Goal: Task Accomplishment & Management: Use online tool/utility

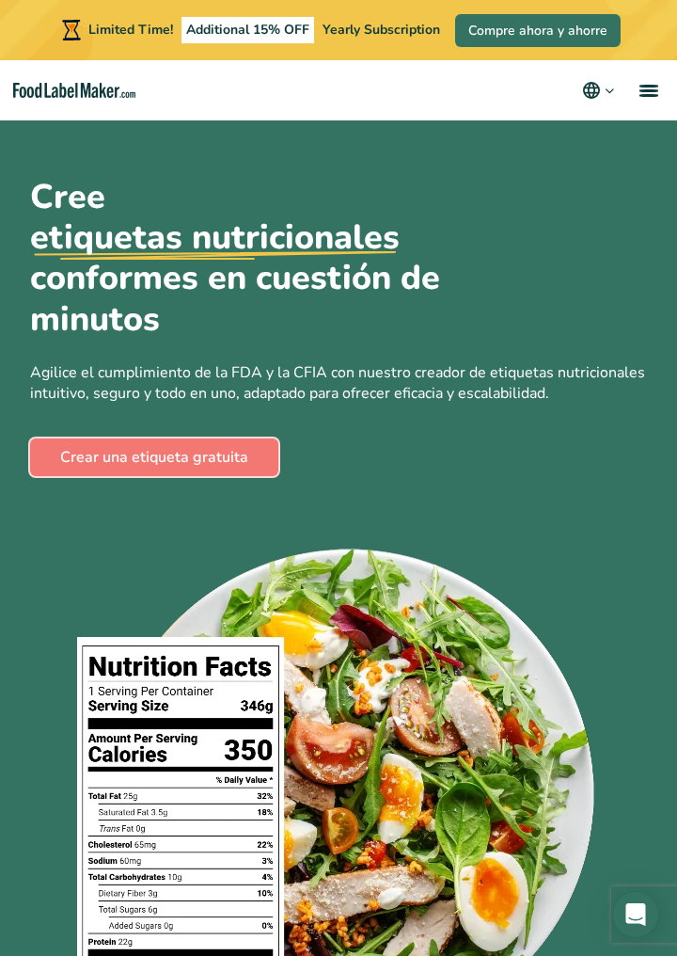
click at [273, 473] on link "Crear una etiqueta gratuita" at bounding box center [154, 457] width 248 height 38
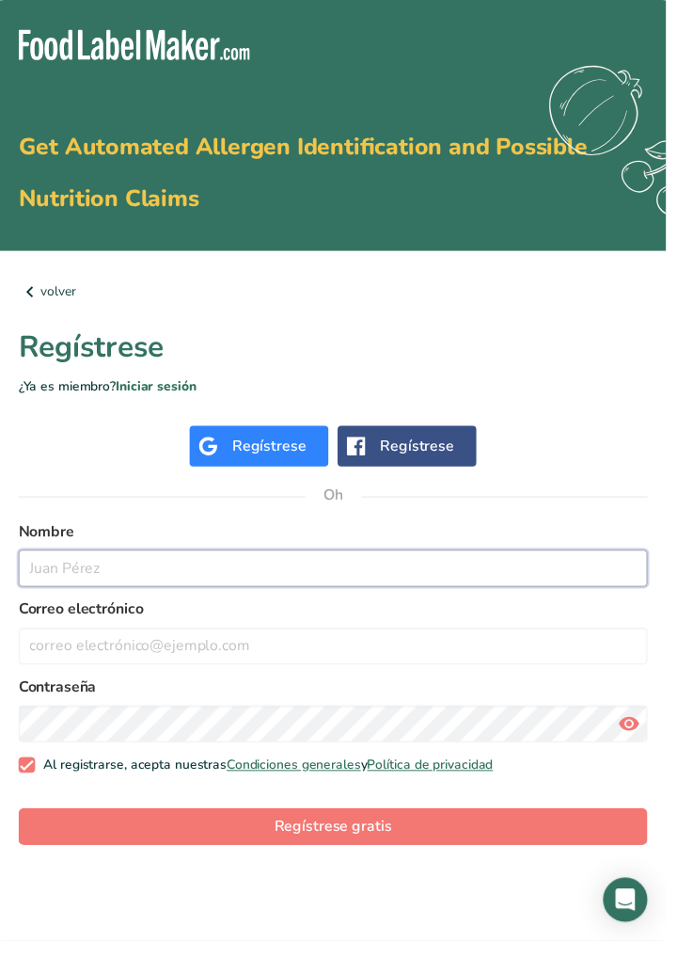
click at [453, 585] on input "text" at bounding box center [339, 578] width 640 height 38
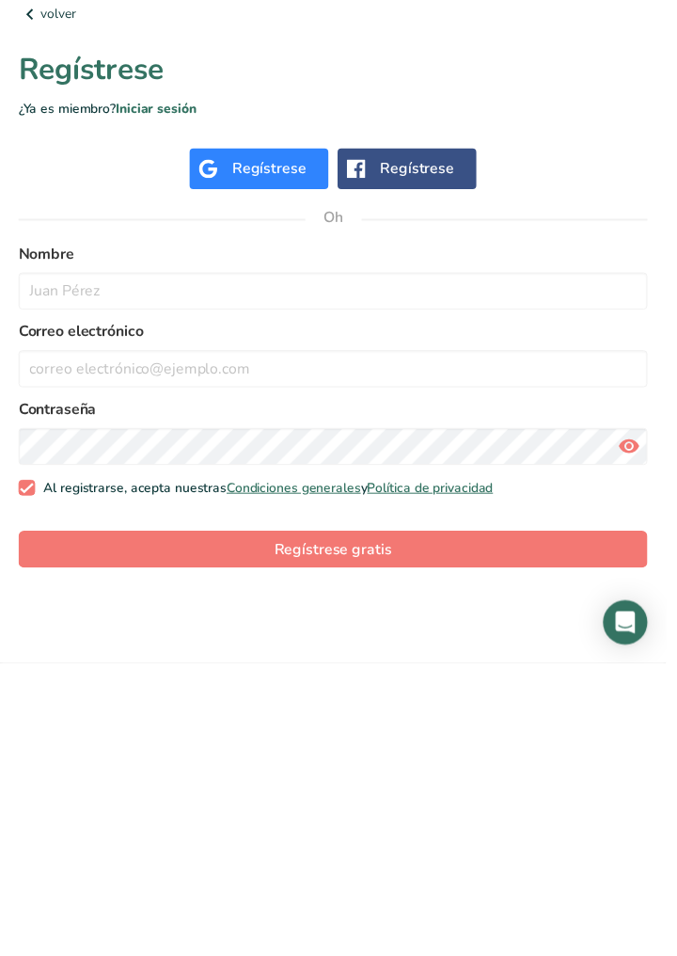
click at [277, 455] on font "Regístrese" at bounding box center [273, 453] width 75 height 21
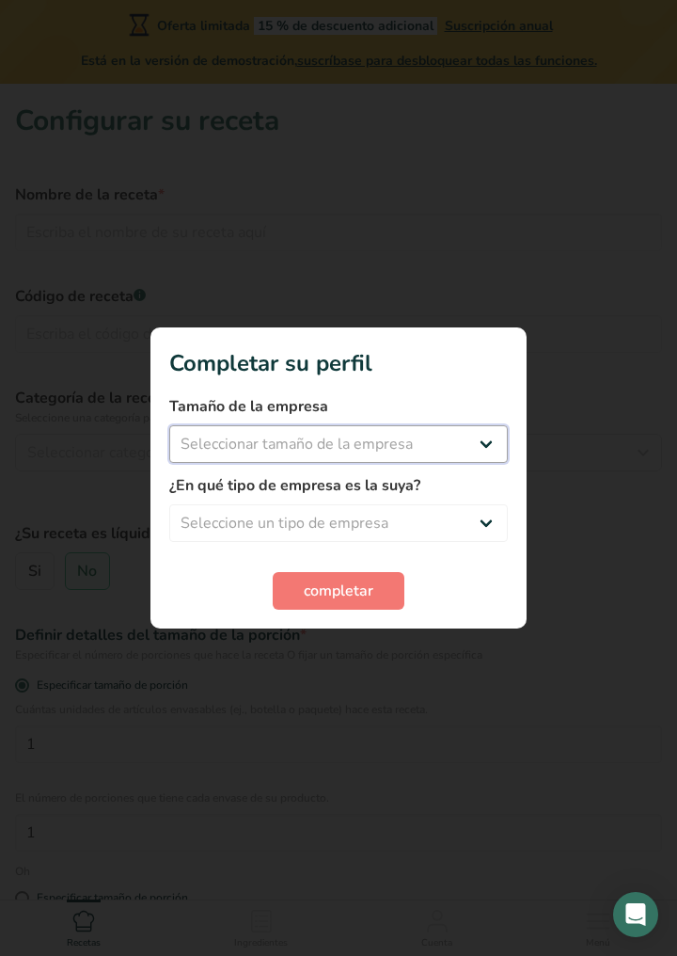
click at [459, 455] on select "Seleccionar tamaño de la empresa Menos de 10 empleados De 10 a 50 empleados De …" at bounding box center [338, 444] width 339 height 38
select select "2"
click at [169, 425] on select "Seleccionar tamaño de la empresa Menos de 10 empleados De 10 a 50 empleados De …" at bounding box center [338, 444] width 339 height 38
click at [459, 448] on select "Menos de 10 empleados De 10 a 50 empleados De 51 a 500 empleados Más de 500 emp…" at bounding box center [338, 444] width 339 height 38
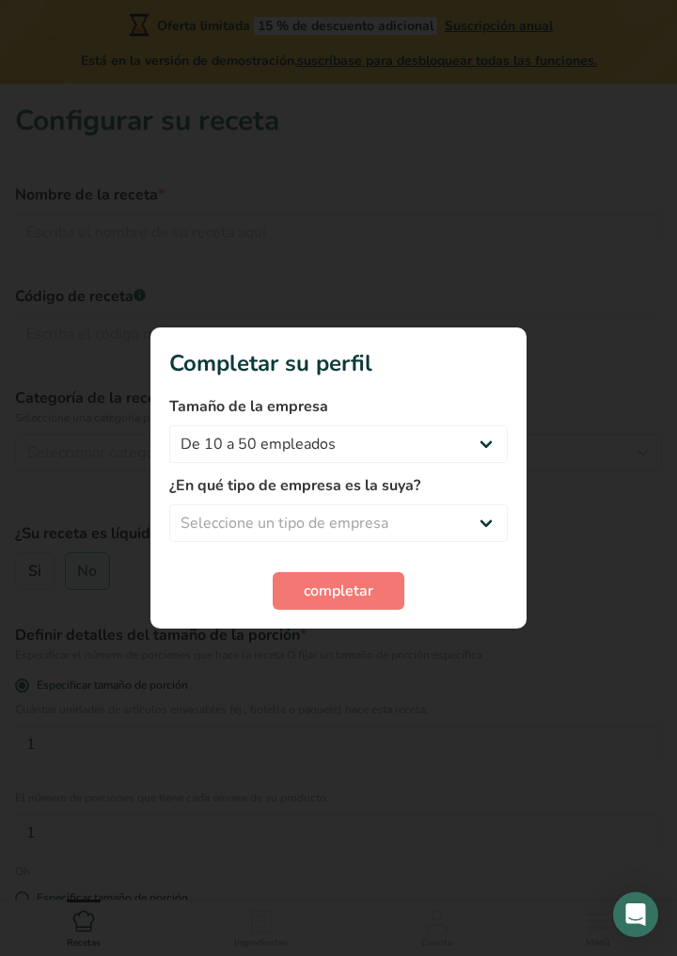
click at [583, 425] on div at bounding box center [338, 478] width 677 height 956
click at [469, 519] on select "Seleccione un tipo de empresa Fabricante de alimentos envasados Restaurante y c…" at bounding box center [338, 523] width 339 height 38
select select "1"
click at [169, 504] on select "Seleccione un tipo de empresa Fabricante de alimentos envasados Restaurante y c…" at bounding box center [338, 523] width 339 height 38
click at [367, 598] on font "completar" at bounding box center [339, 590] width 70 height 21
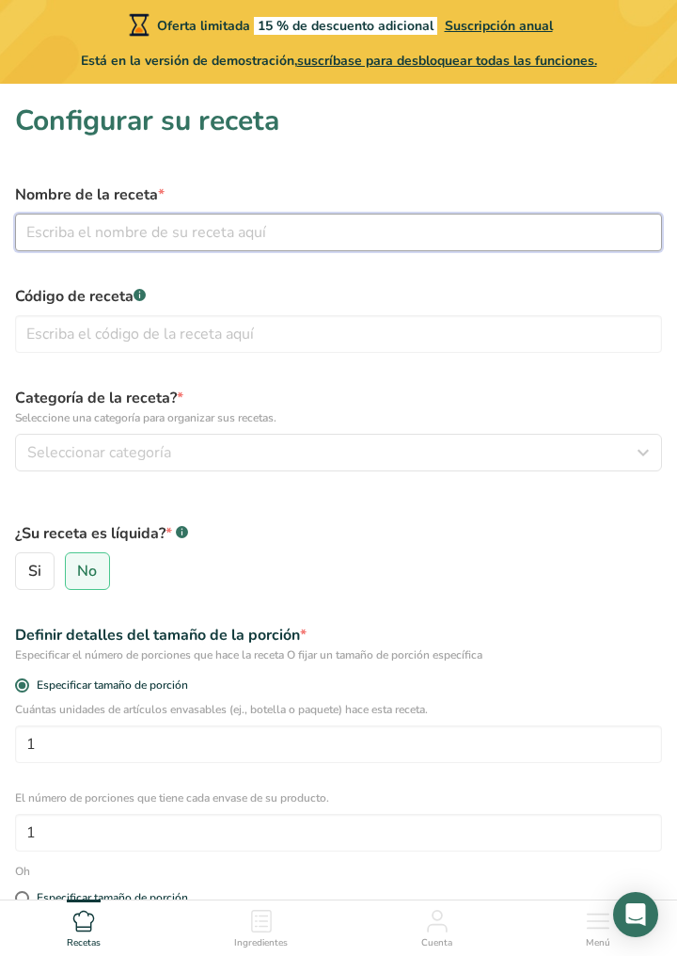
click at [451, 222] on input "text" at bounding box center [338, 233] width 647 height 38
click at [446, 230] on input "text" at bounding box center [338, 233] width 647 height 38
click at [445, 230] on input "text" at bounding box center [338, 233] width 647 height 38
click at [442, 250] on input "text" at bounding box center [338, 233] width 647 height 38
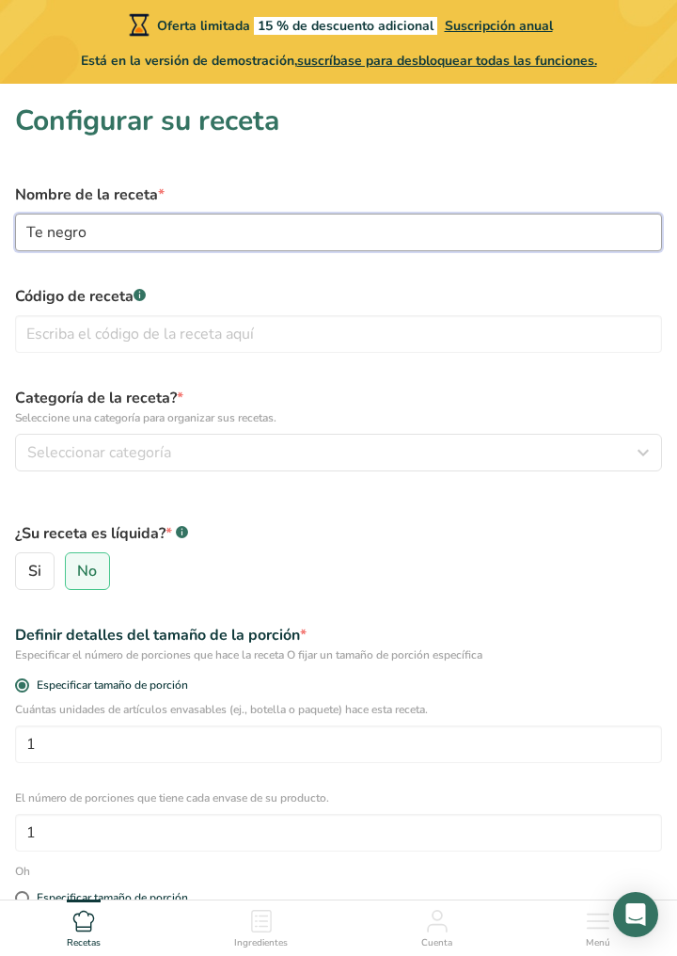
type input "Te negro"
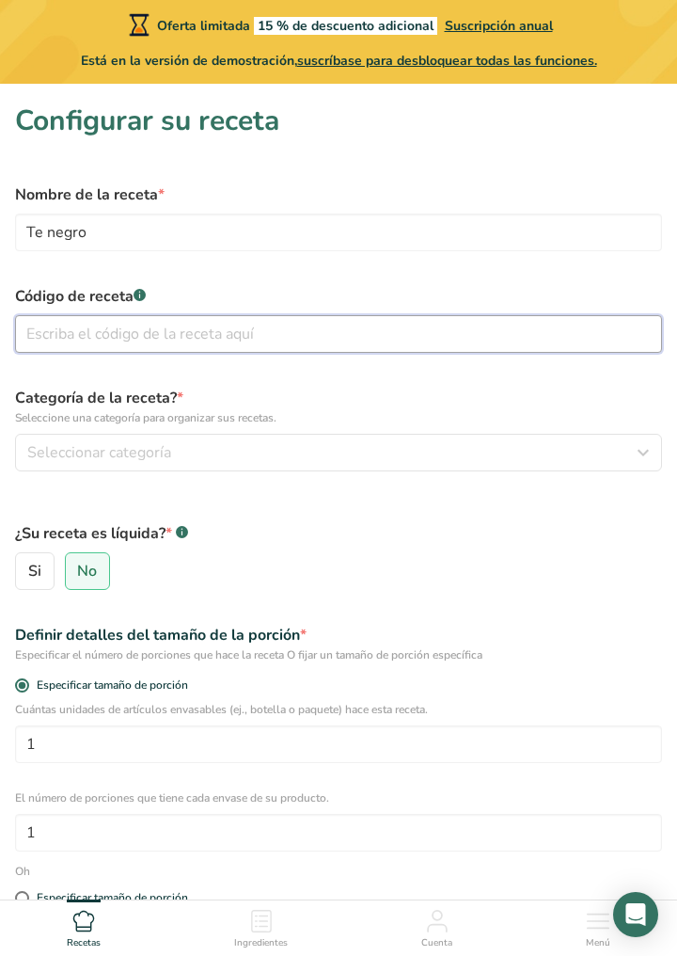
click at [320, 338] on input "text" at bounding box center [338, 334] width 647 height 38
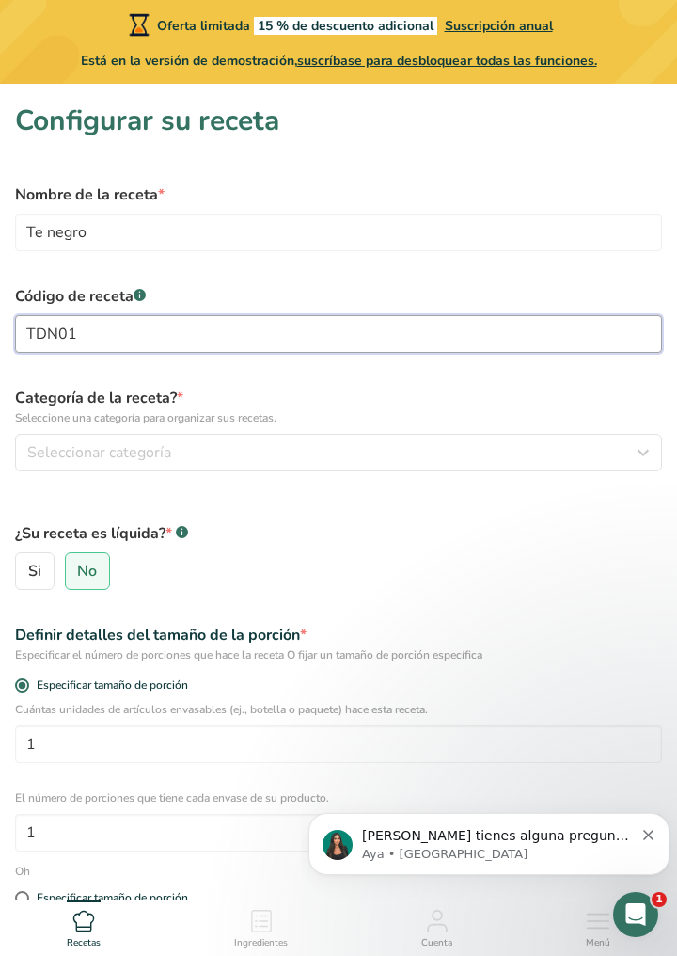
type input "TDN01"
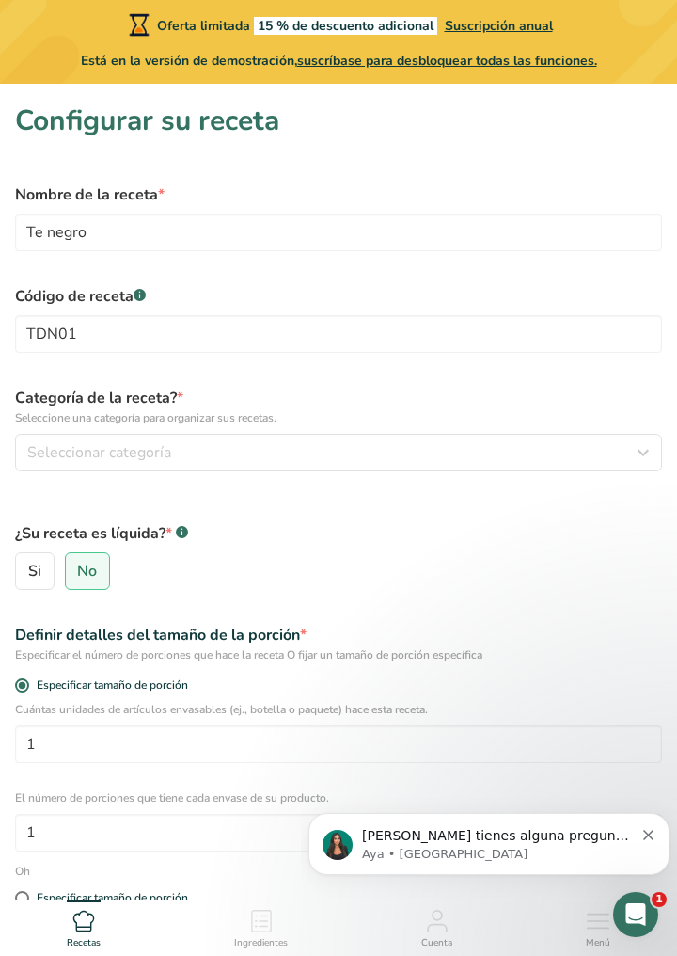
click at [435, 531] on label "¿Su receta es líquida? * .a-a{fill:#347362;}.b-a{fill:#fff;}" at bounding box center [338, 533] width 647 height 23
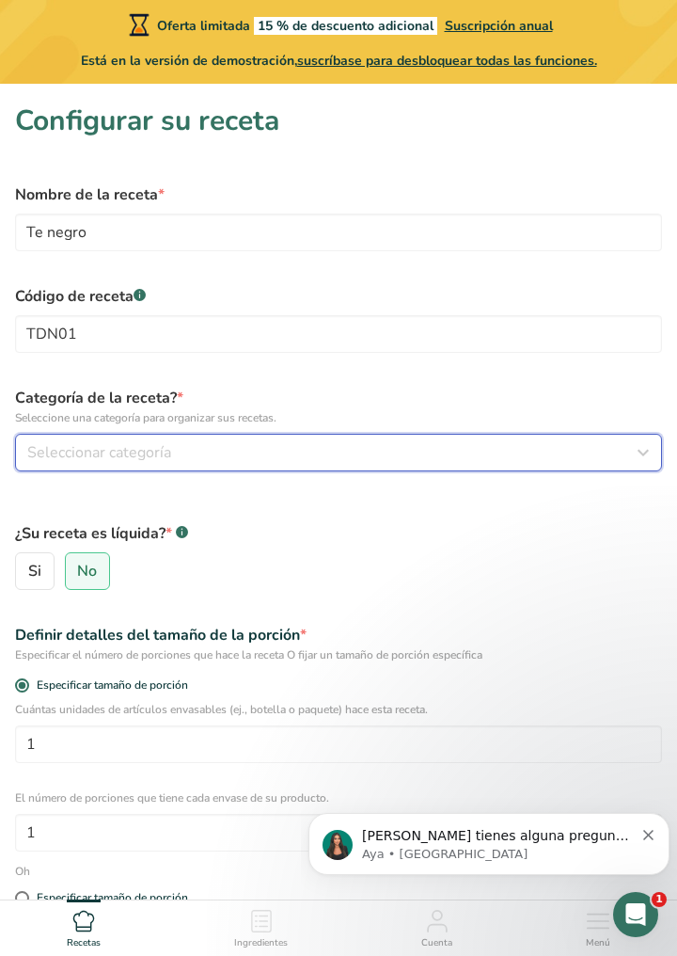
click at [439, 468] on button "Seleccionar categoría" at bounding box center [338, 453] width 647 height 38
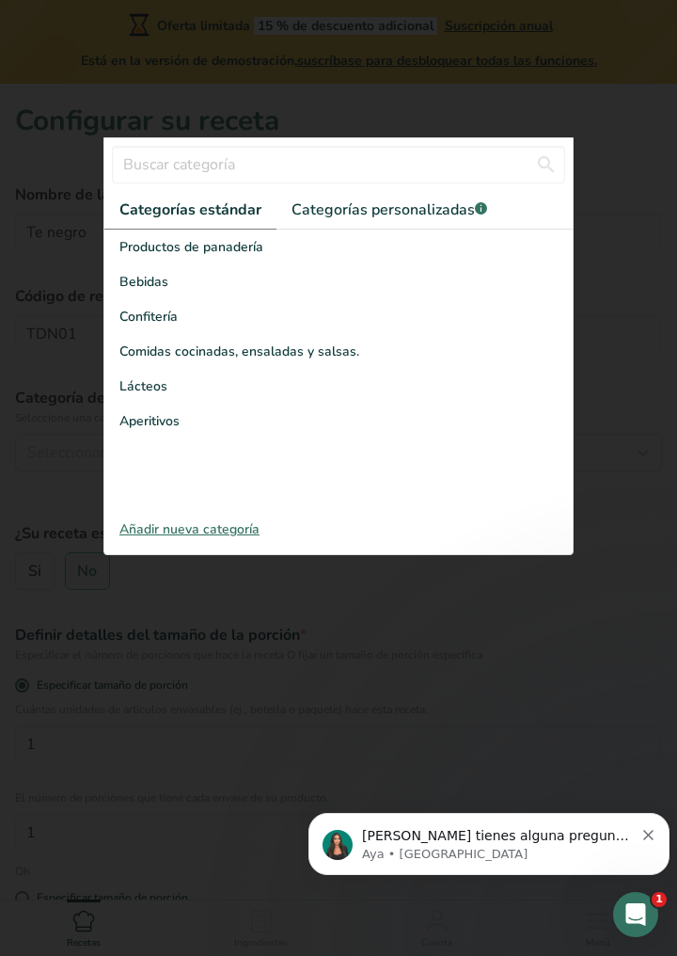
click at [180, 289] on div "Bebidas" at bounding box center [338, 281] width 468 height 35
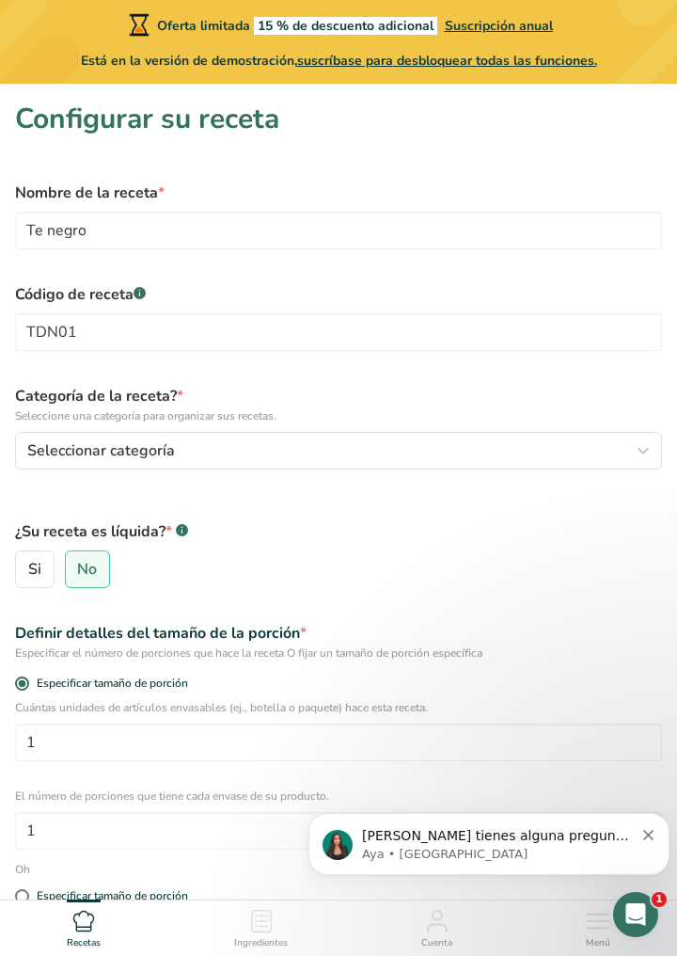
scroll to position [1, 0]
click at [32, 579] on font "Si" at bounding box center [34, 570] width 13 height 21
click at [28, 577] on input "Si" at bounding box center [22, 570] width 12 height 12
radio input "true"
radio input "false"
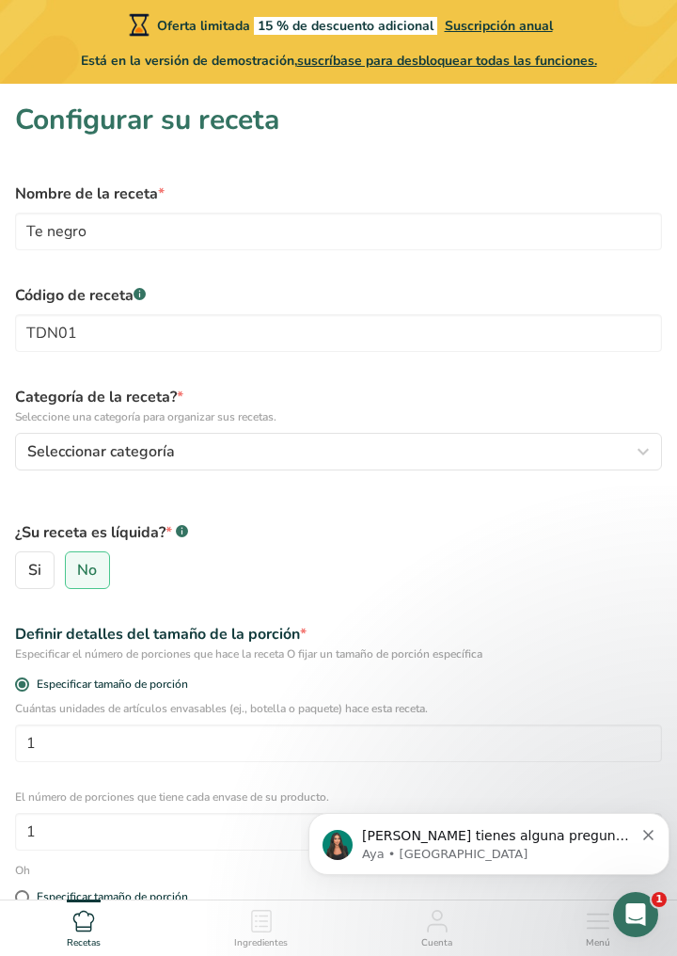
select select "22"
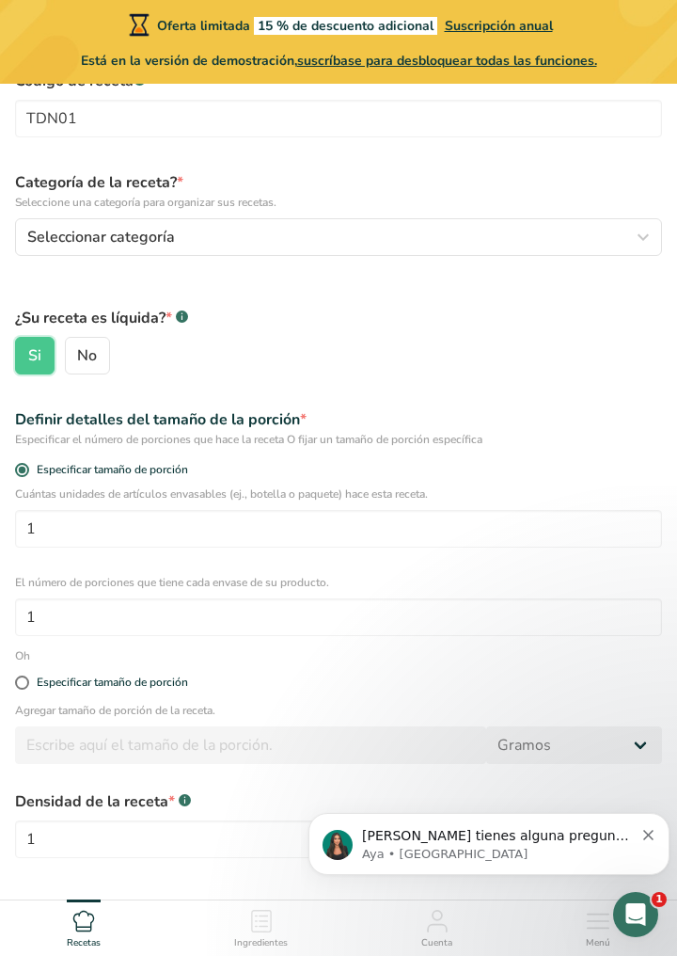
scroll to position [235, 0]
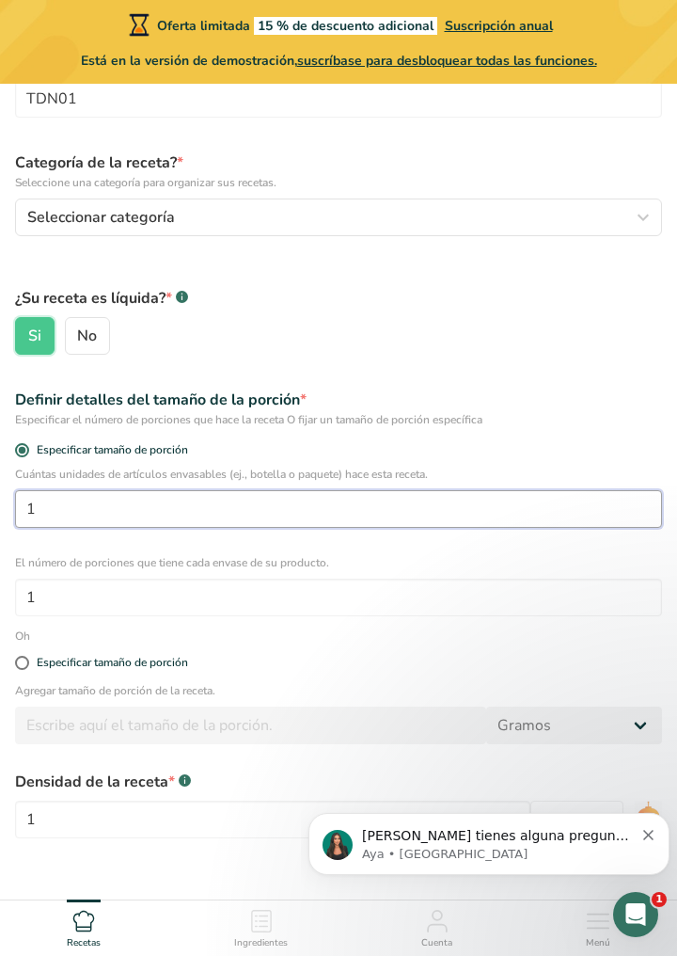
click at [425, 525] on input "1" at bounding box center [338, 509] width 647 height 38
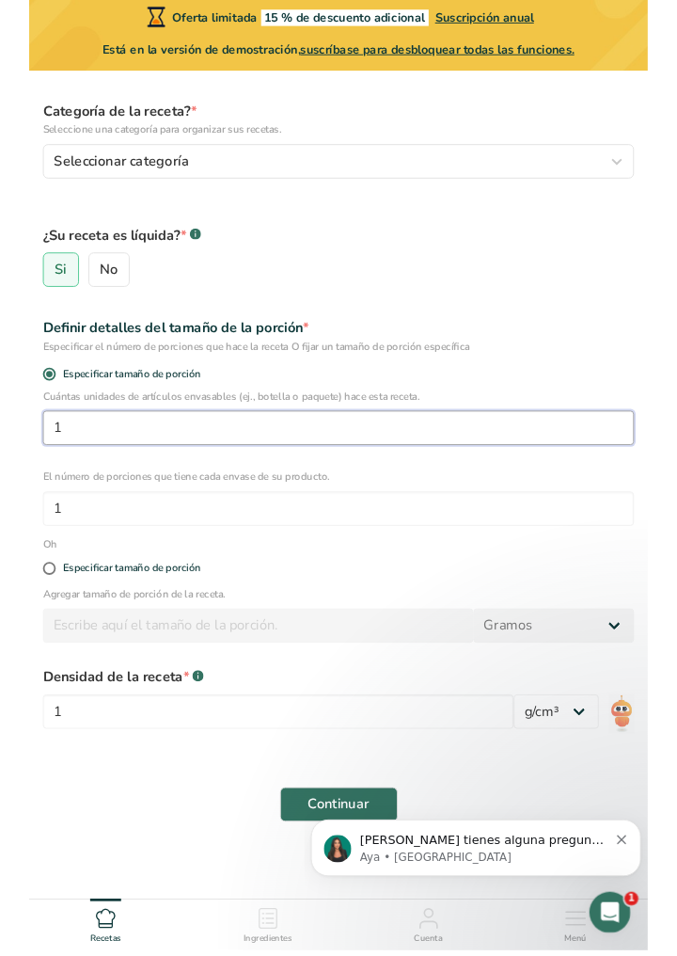
scroll to position [270, 0]
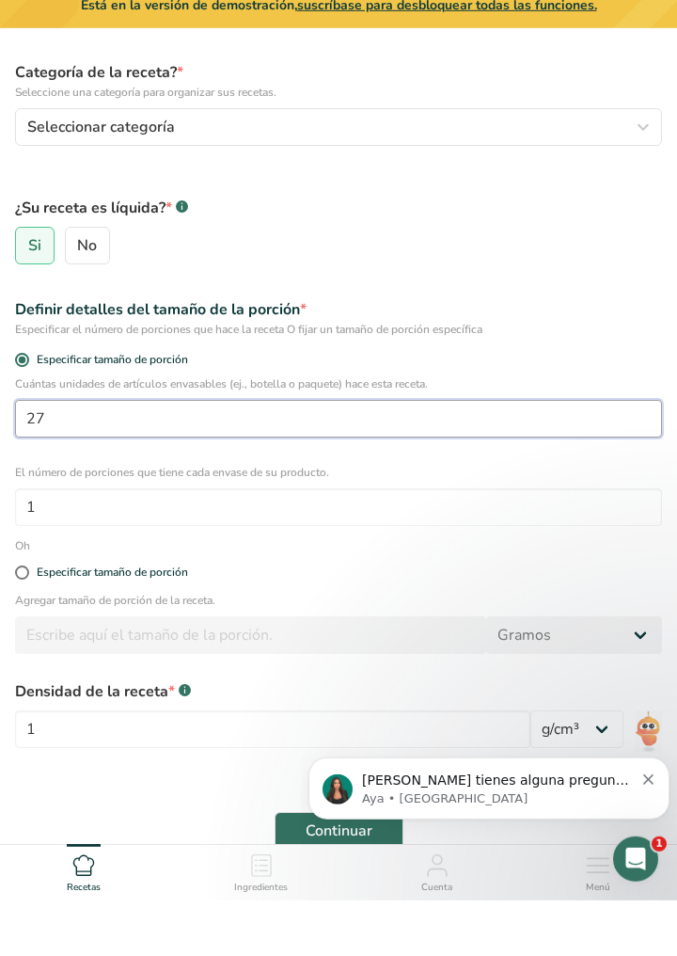
type input "27"
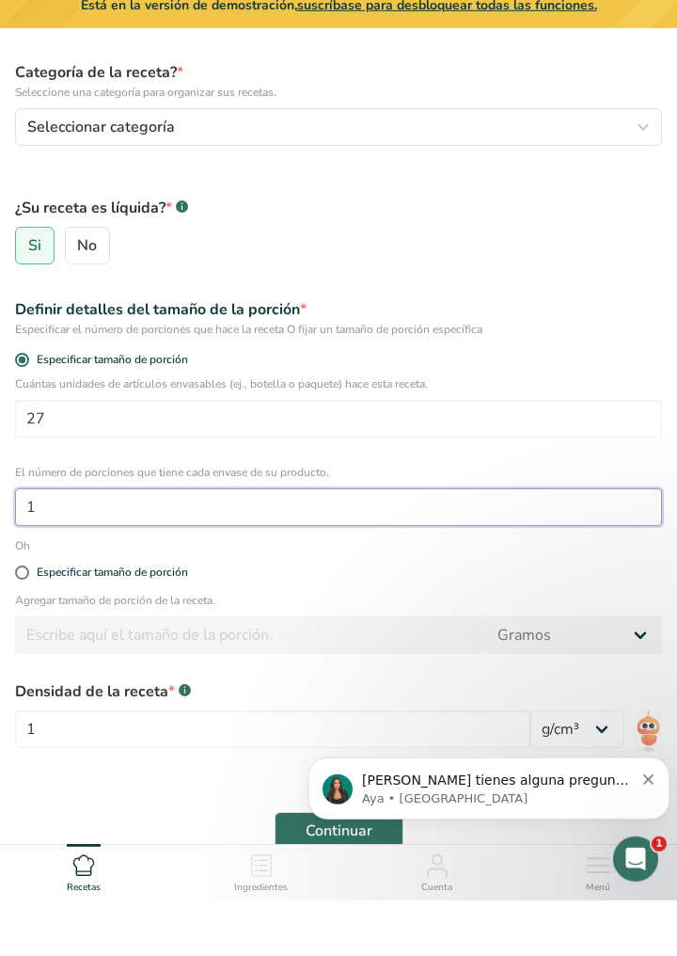
click at [327, 579] on input "1" at bounding box center [338, 563] width 647 height 38
type input "3.9"
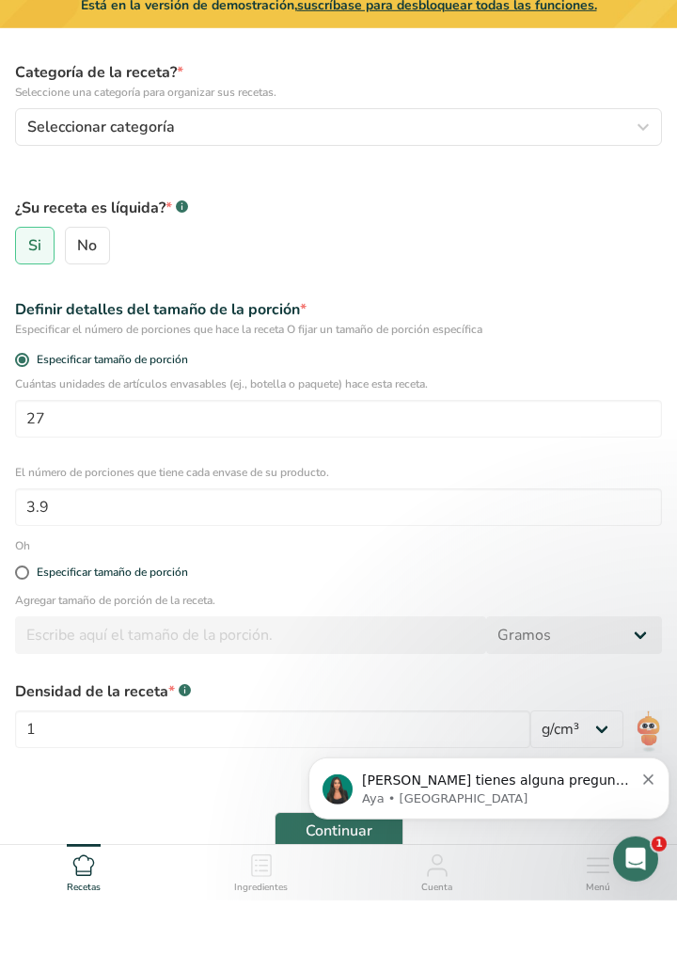
click at [503, 630] on label "Especificar tamaño de porción" at bounding box center [338, 628] width 647 height 14
click at [27, 630] on input "Especificar tamaño de porción" at bounding box center [21, 628] width 12 height 12
radio input "true"
radio input "false"
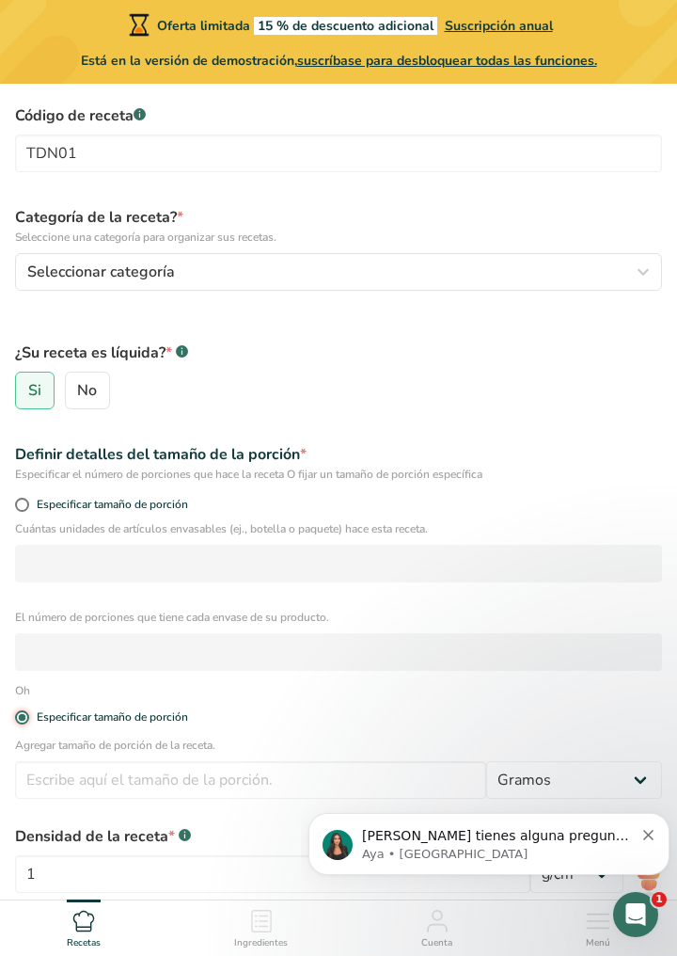
scroll to position [180, 0]
click at [166, 507] on font "Especificar tamaño de porción" at bounding box center [112, 505] width 151 height 15
click at [27, 507] on input "Especificar tamaño de porción" at bounding box center [21, 505] width 12 height 12
radio input "true"
radio input "false"
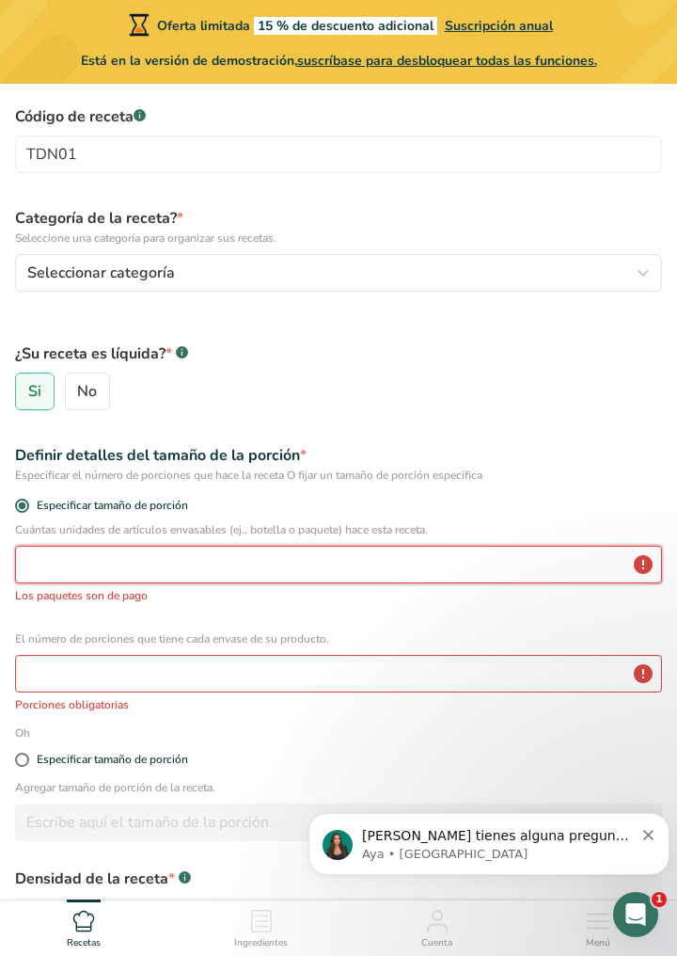
click at [285, 571] on input "number" at bounding box center [338, 565] width 647 height 38
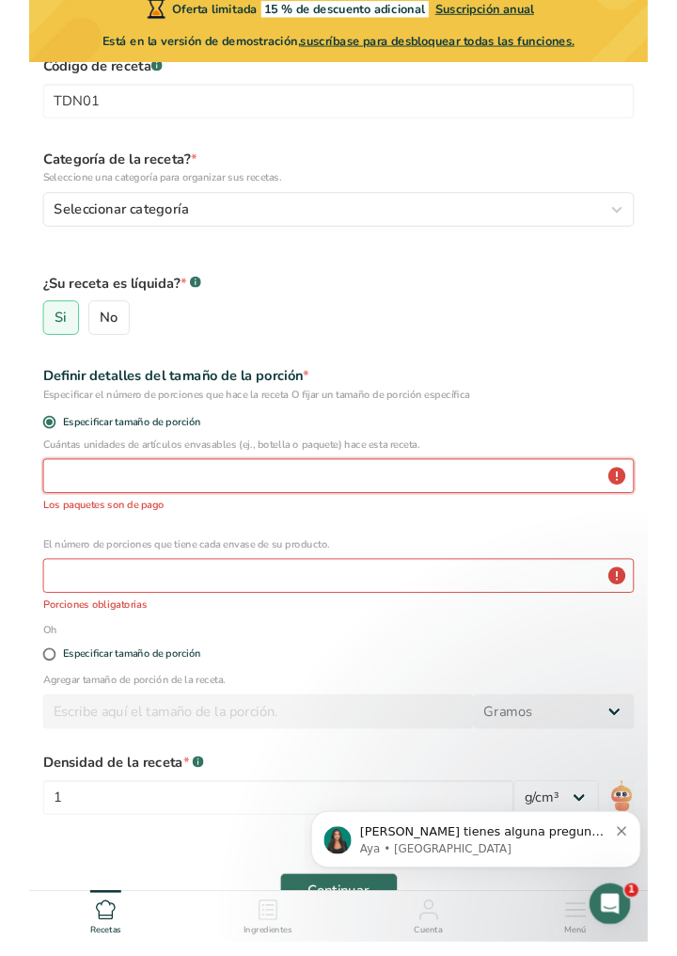
scroll to position [208, 0]
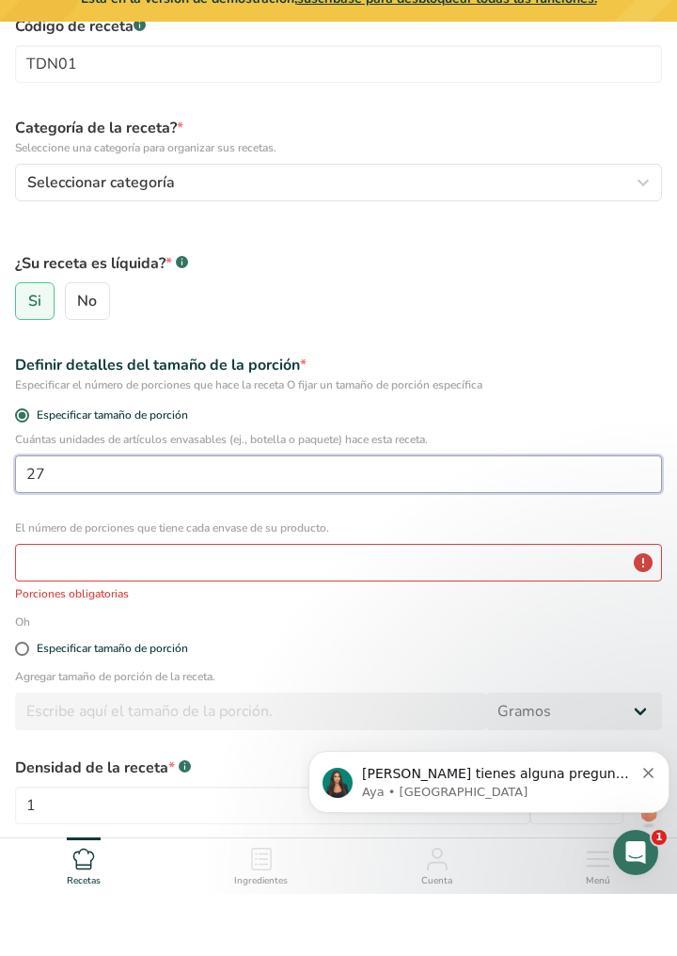
type input "27"
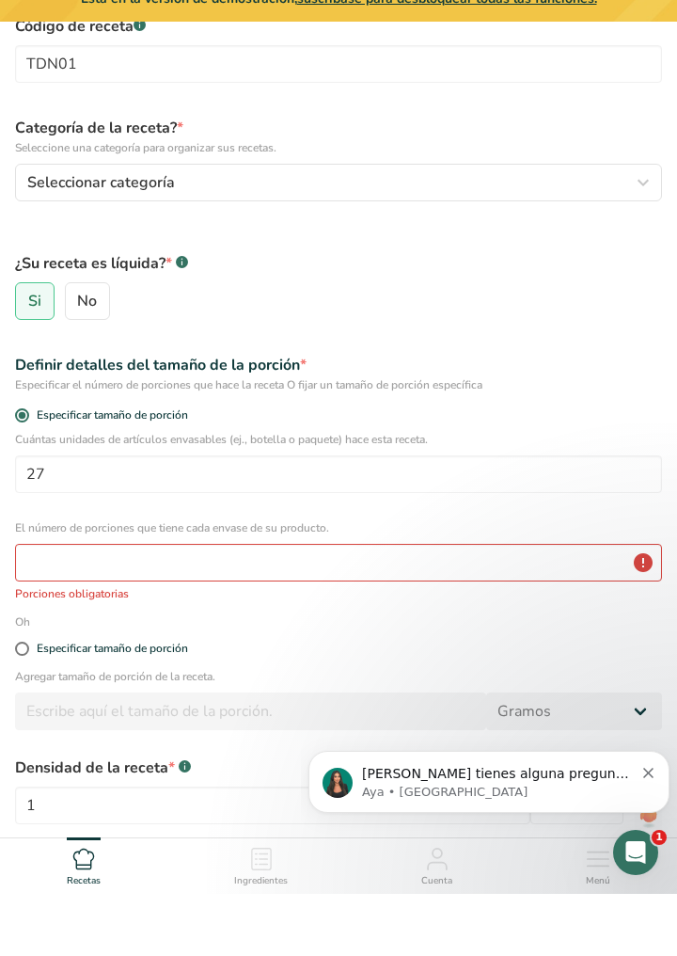
click at [557, 438] on div "Especificar el número de porciones que hace la receta O fijar un tamaño de porc…" at bounding box center [338, 446] width 647 height 17
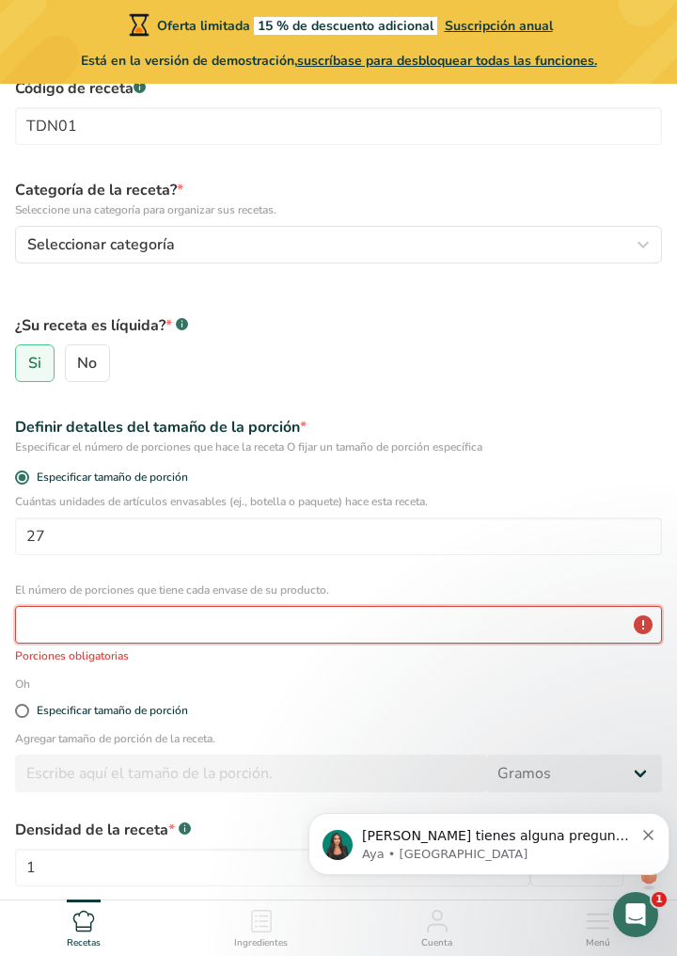
click at [347, 629] on input "number" at bounding box center [338, 625] width 647 height 38
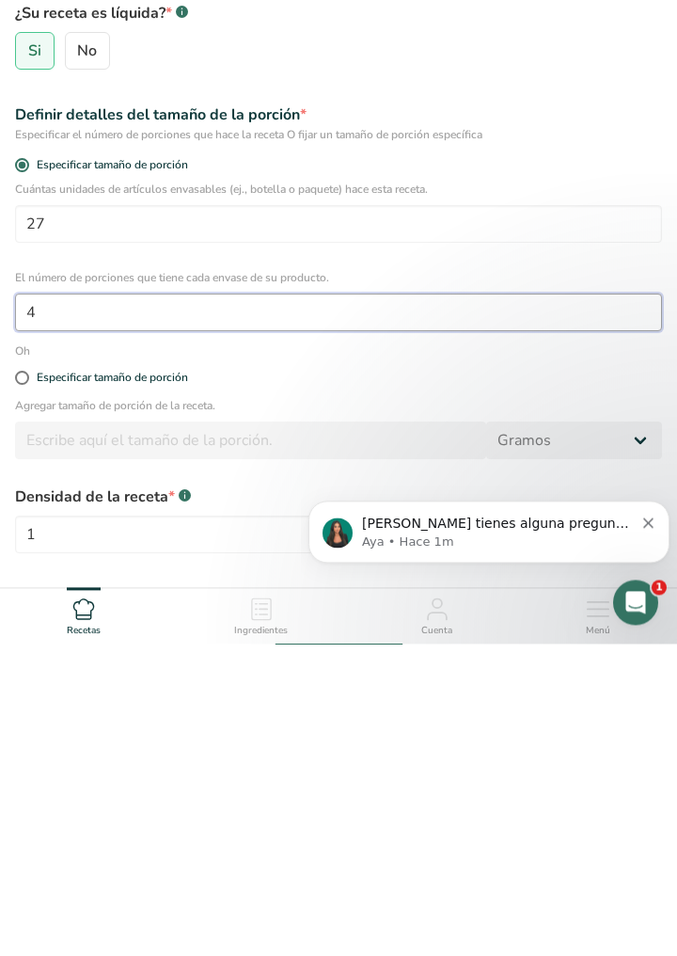
type input "4"
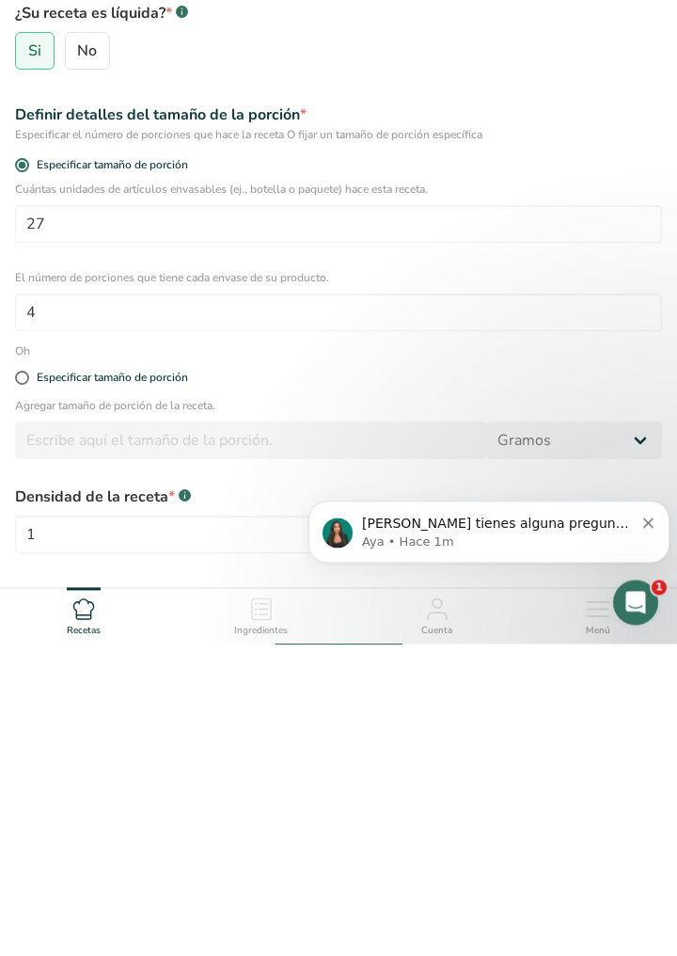
click at [620, 572] on div "Cuántas unidades de artículos envasables (ej., botella o paquete) hace esta rec…" at bounding box center [339, 568] width 670 height 150
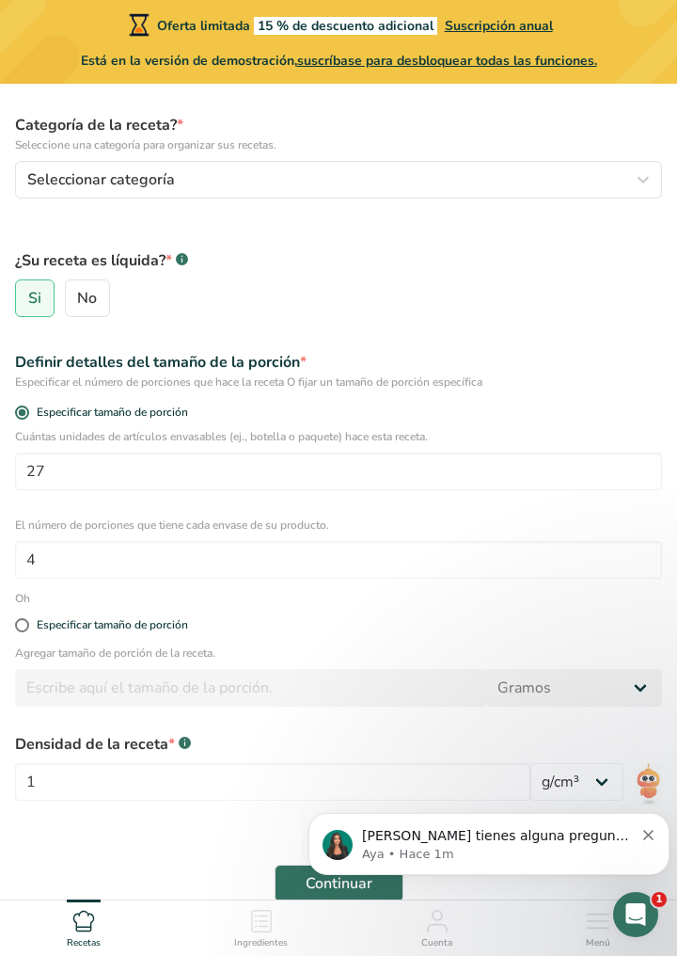
scroll to position [276, 0]
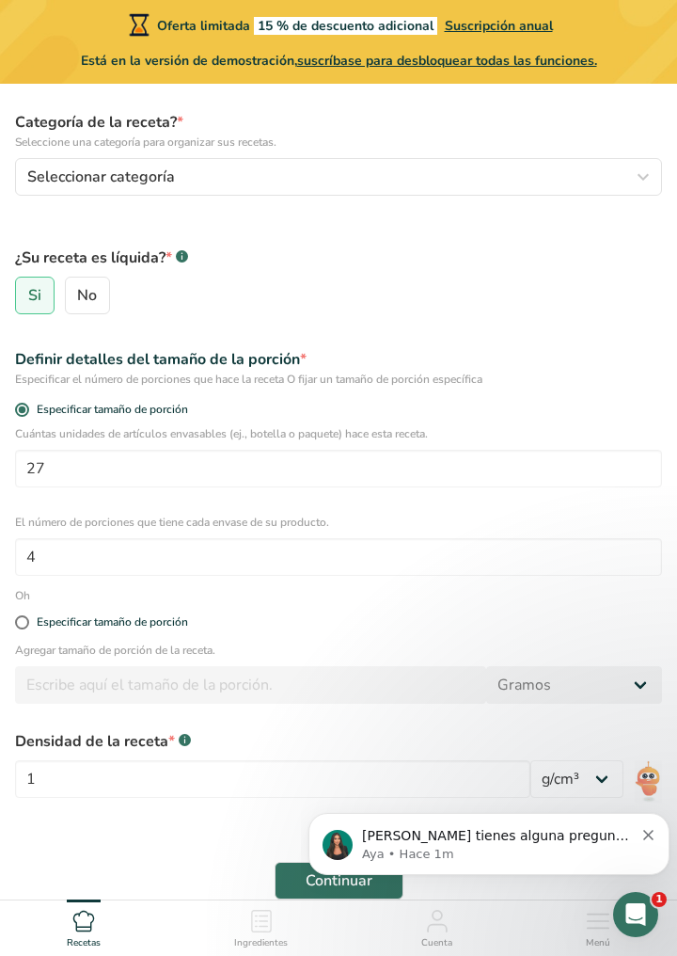
click at [112, 619] on font "Especificar tamaño de porción" at bounding box center [112, 621] width 151 height 15
click at [27, 619] on input "Especificar tamaño de porción" at bounding box center [21, 622] width 12 height 12
radio input "true"
radio input "false"
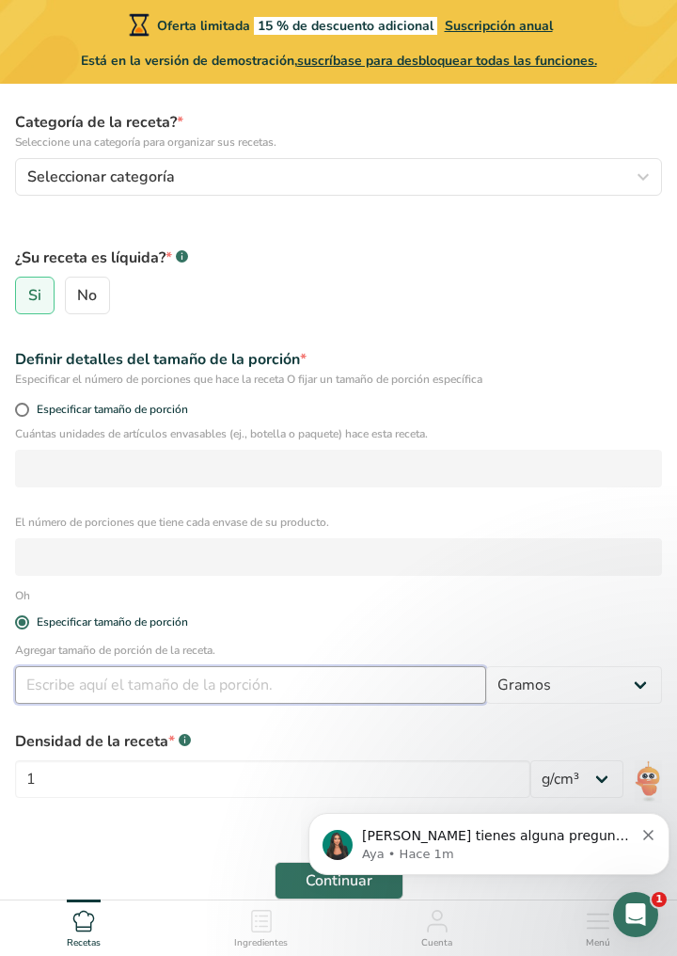
click at [300, 687] on input "number" at bounding box center [250, 685] width 471 height 38
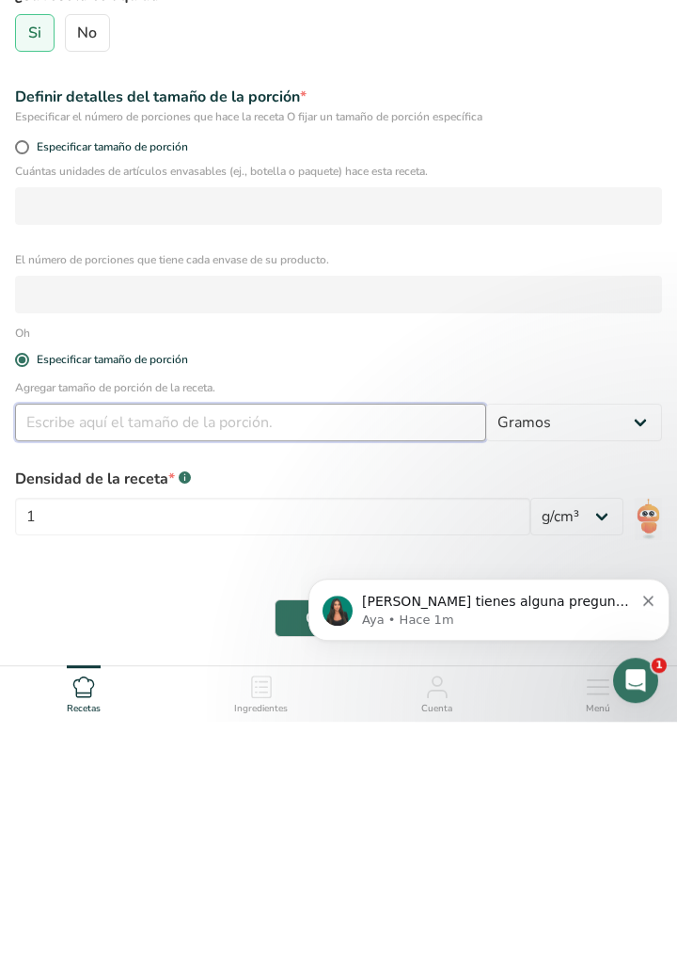
scroll to position [304, 0]
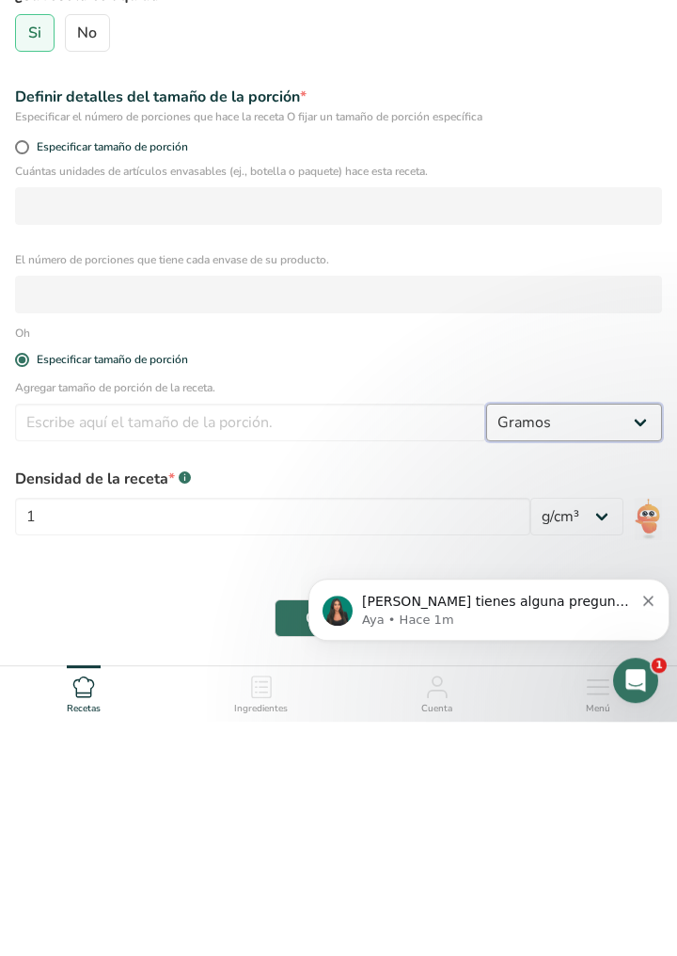
click at [604, 667] on select "Gramos kilogramo mg mcg libras onza litro ml onza líquida cucharada cucharadita…" at bounding box center [574, 657] width 176 height 38
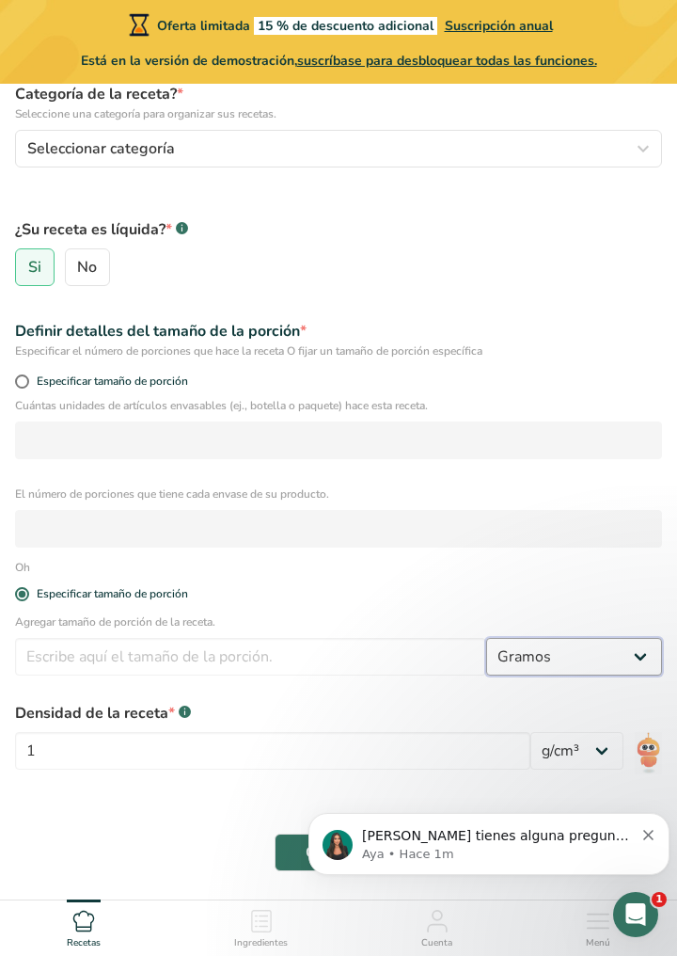
select select "16"
click at [486, 638] on select "Gramos kilogramo mg mcg libras onza litro ml onza líquida cucharada cucharadita…" at bounding box center [574, 657] width 176 height 38
click at [346, 664] on input "number" at bounding box center [250, 657] width 471 height 38
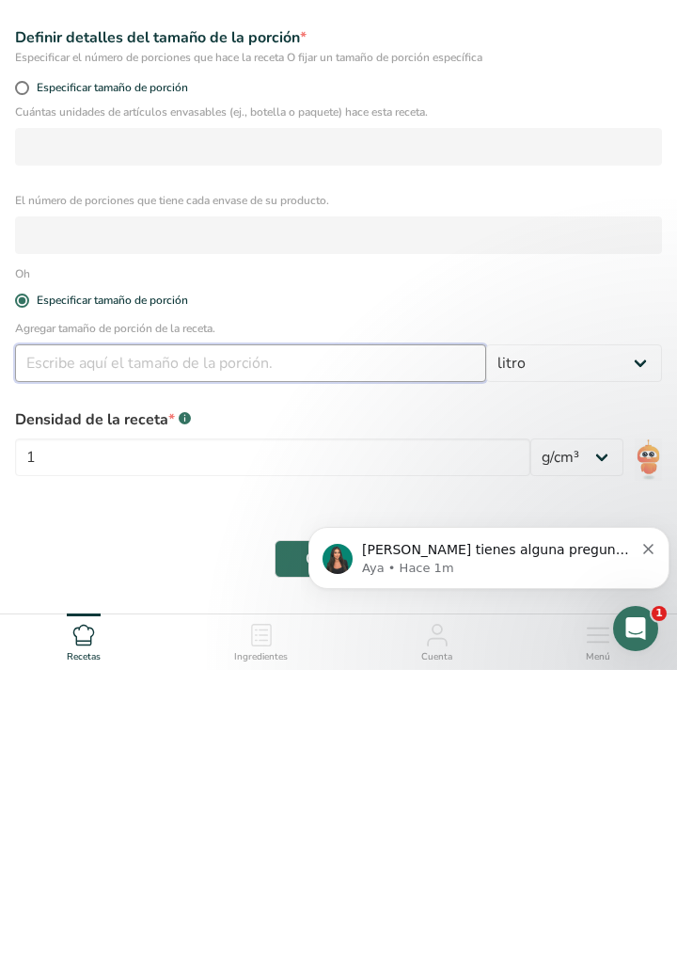
scroll to position [340, 0]
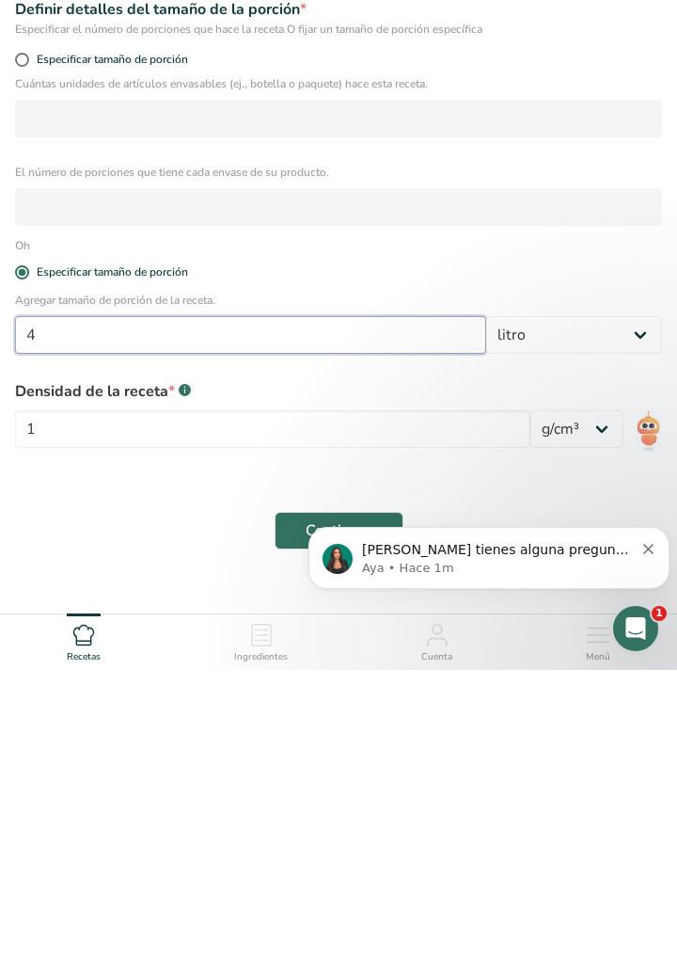
type input "4"
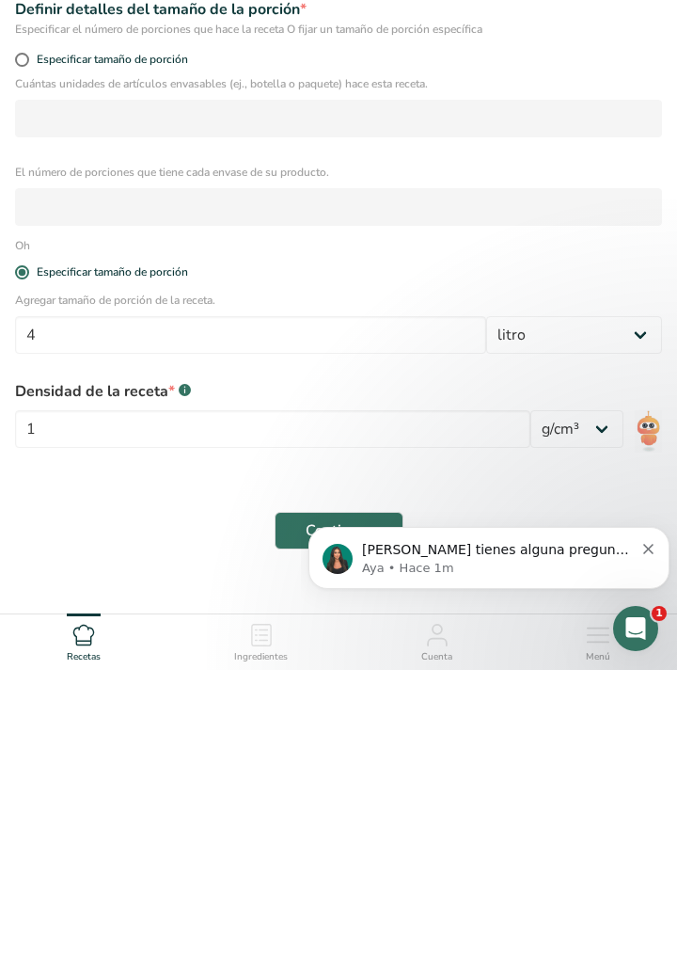
click at [164, 794] on div "Continuar" at bounding box center [339, 816] width 670 height 60
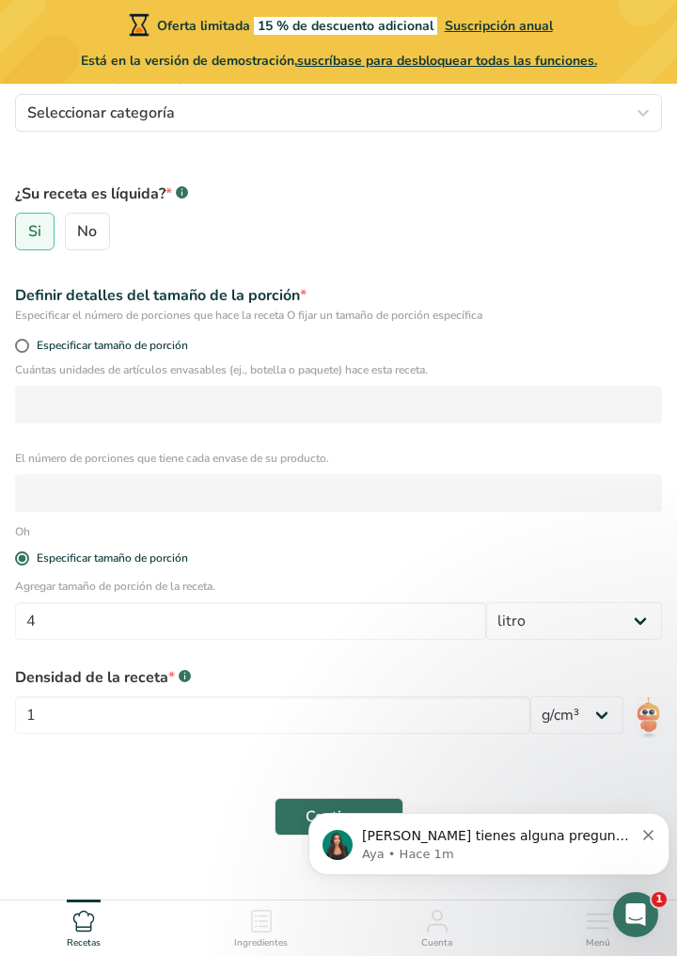
click at [156, 340] on font "Especificar tamaño de porción" at bounding box center [112, 345] width 151 height 15
click at [27, 340] on input "Especificar tamaño de porción" at bounding box center [21, 346] width 12 height 12
radio input "true"
radio input "false"
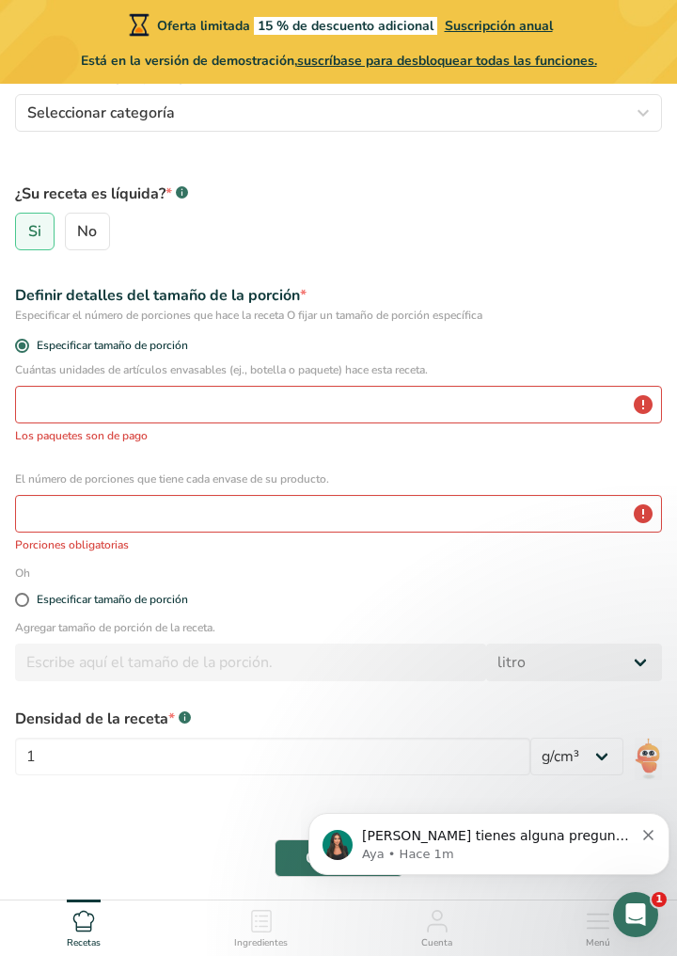
click at [181, 605] on font "Especificar tamaño de porción" at bounding box center [112, 599] width 151 height 15
click at [27, 605] on input "Especificar tamaño de porción" at bounding box center [21, 599] width 12 height 12
radio input "true"
radio input "false"
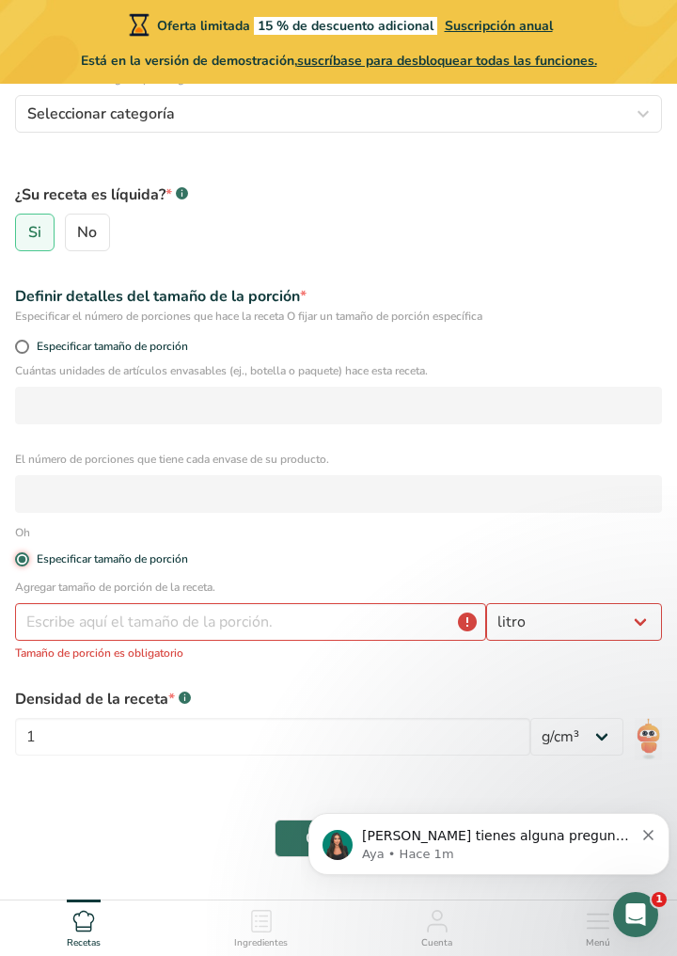
scroll to position [296, 0]
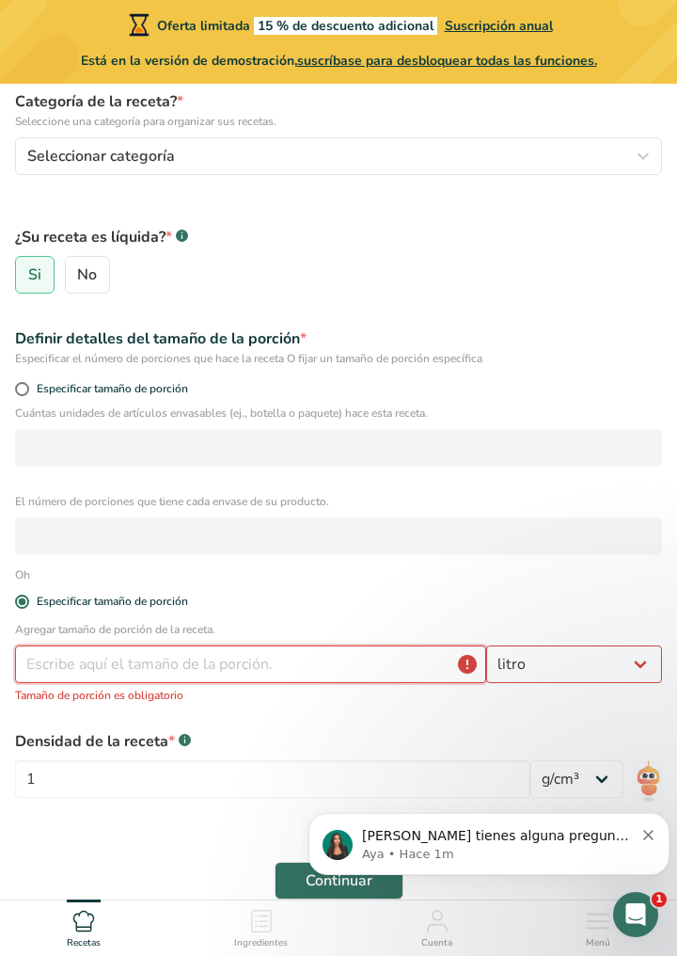
click at [388, 682] on input "number" at bounding box center [250, 664] width 471 height 38
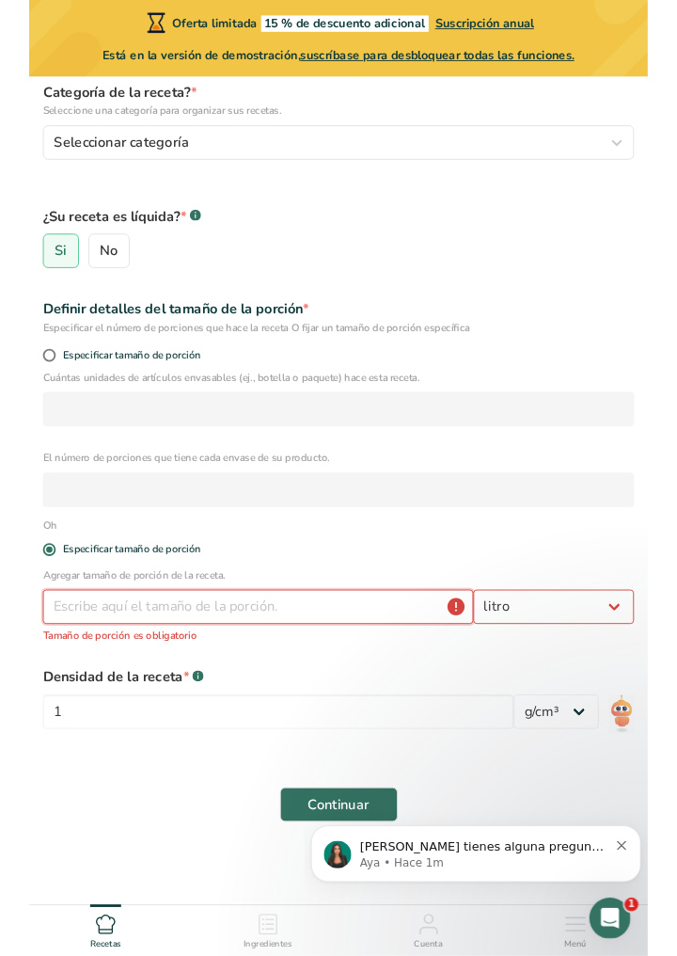
scroll to position [324, 0]
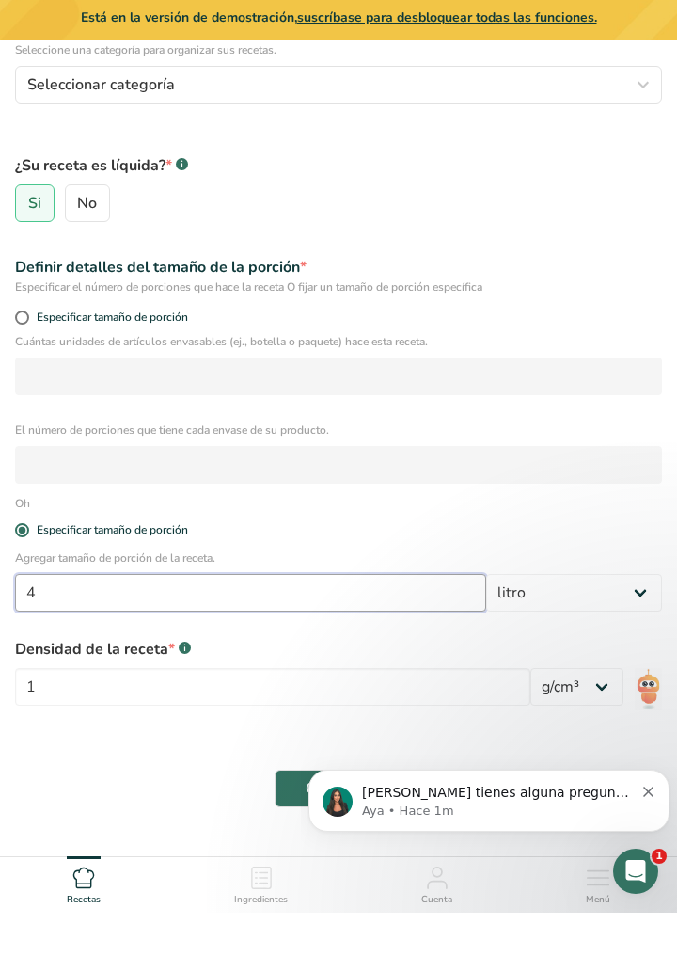
type input "4"
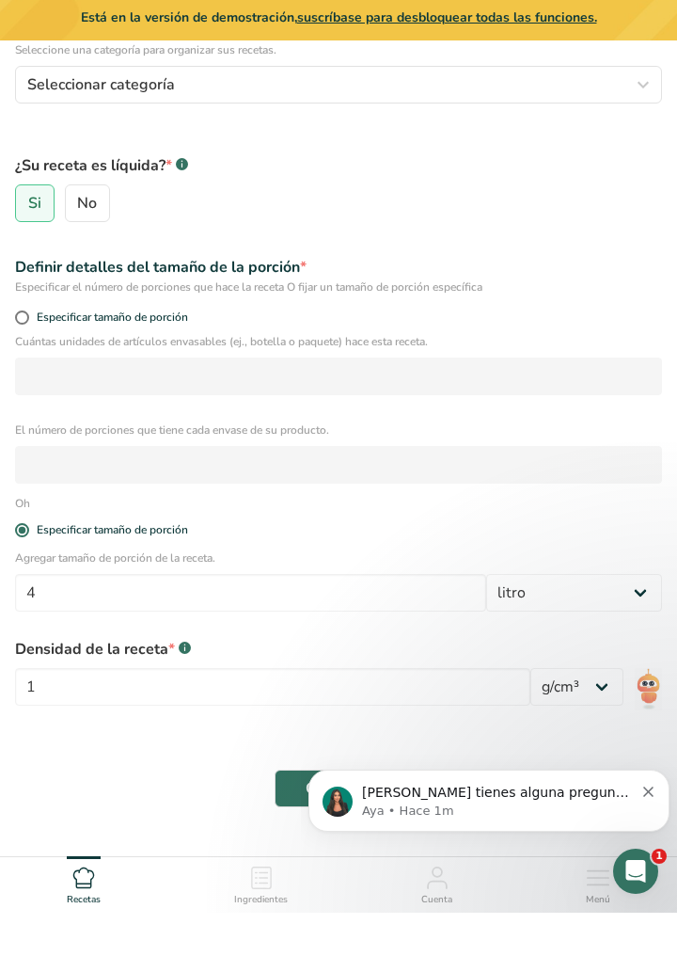
click at [602, 551] on div "Oh" at bounding box center [339, 546] width 670 height 17
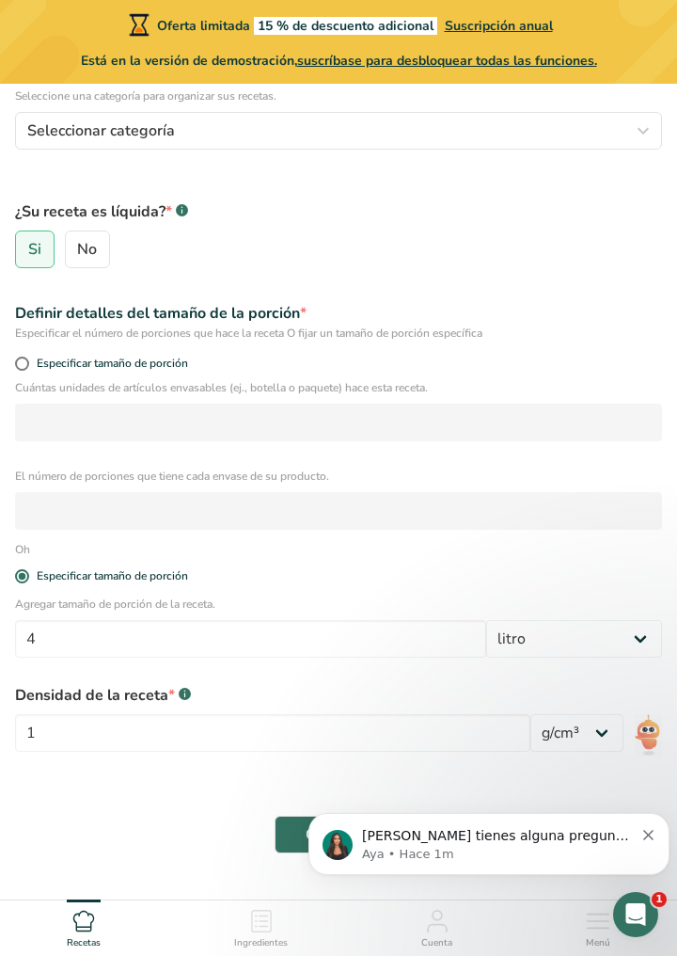
scroll to position [276, 0]
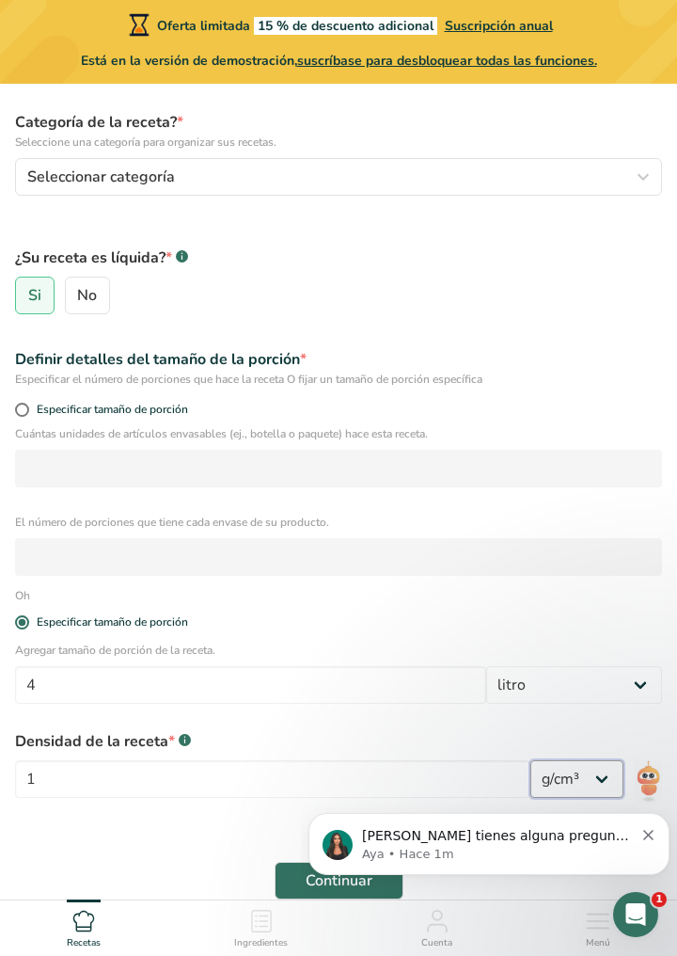
click at [586, 783] on select "lb/pie³ g/cm³" at bounding box center [576, 779] width 93 height 38
click at [588, 839] on form "Nombre de la receta * Te negro Código de receta .a-a{fill:#347362;}.b-a{fill:#f…" at bounding box center [339, 404] width 670 height 1014
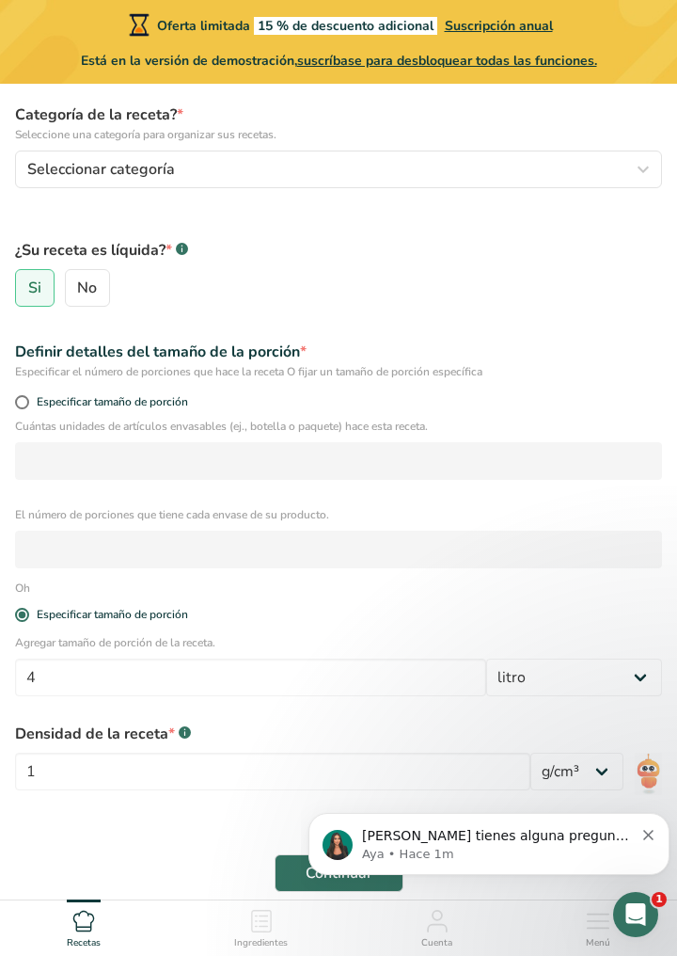
scroll to position [274, 0]
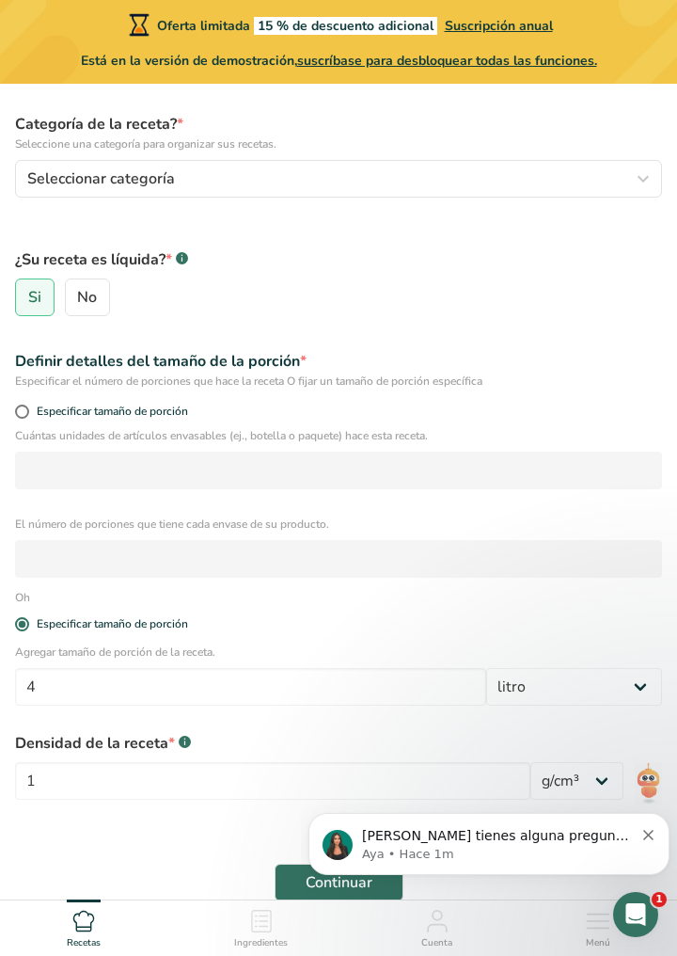
click at [346, 794] on body "Si tienes alguna pregunta no dudes en consultarnos. ¡Estamos aquí para ayudarte…" at bounding box center [489, 839] width 361 height 117
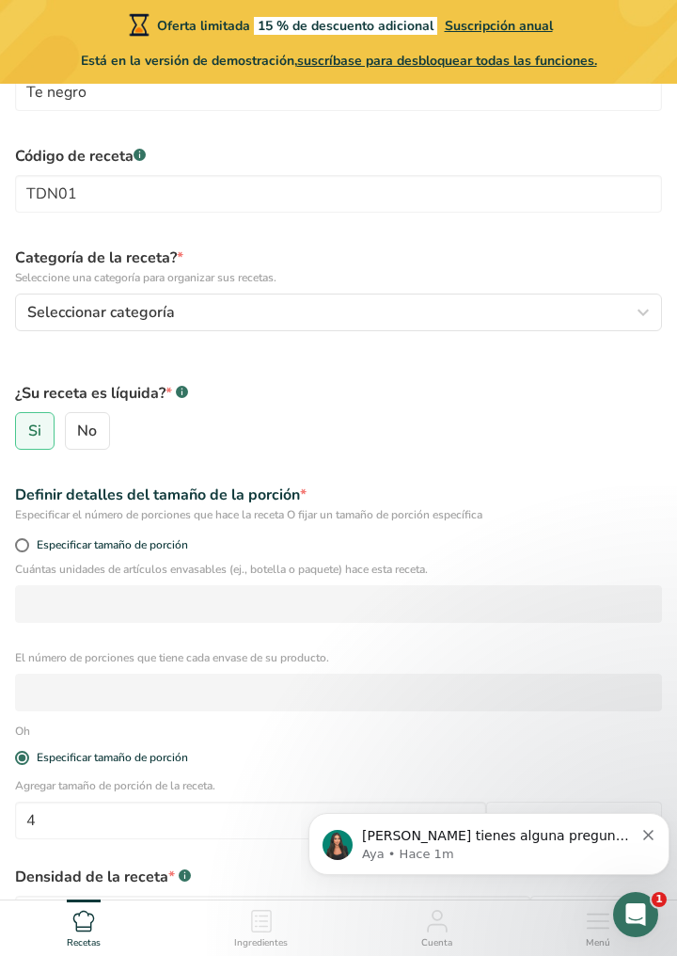
scroll to position [139, 0]
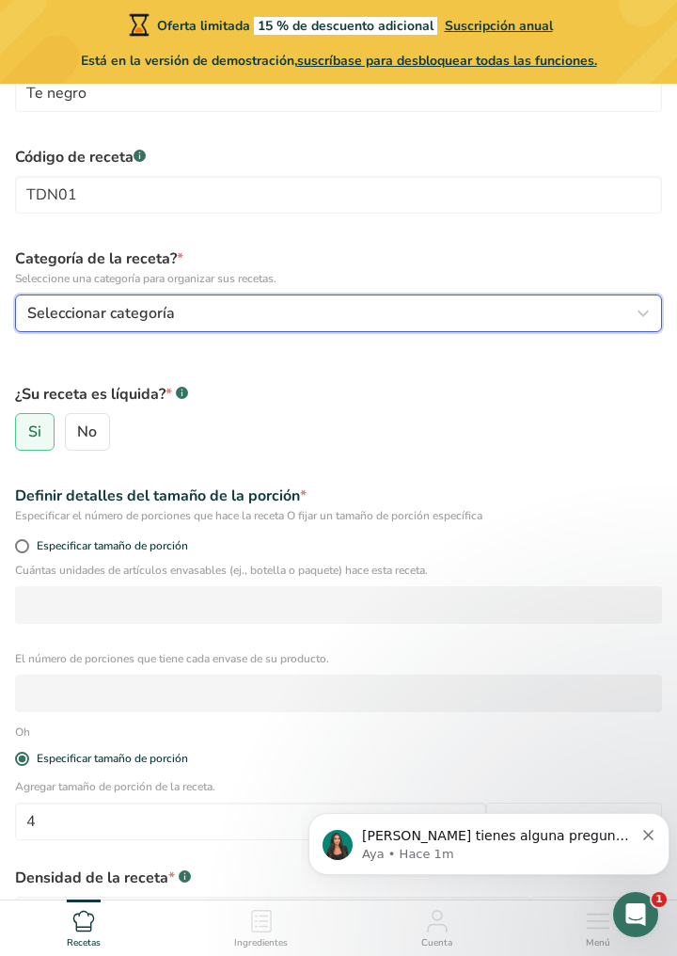
click at [476, 324] on button "Seleccionar categoría" at bounding box center [338, 313] width 647 height 38
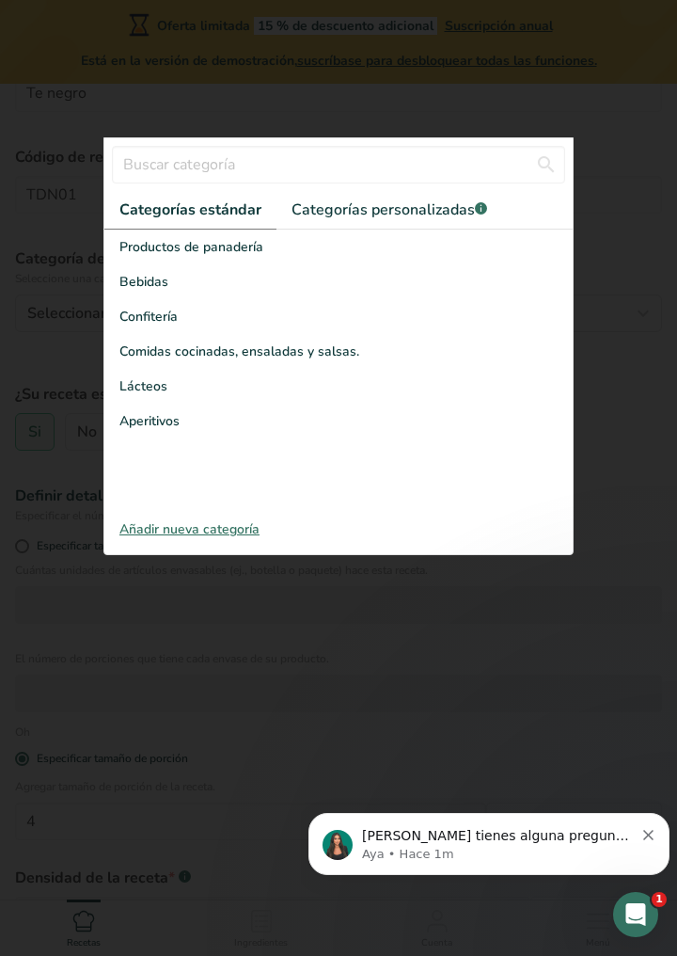
click at [372, 302] on div "Confitería" at bounding box center [338, 316] width 468 height 35
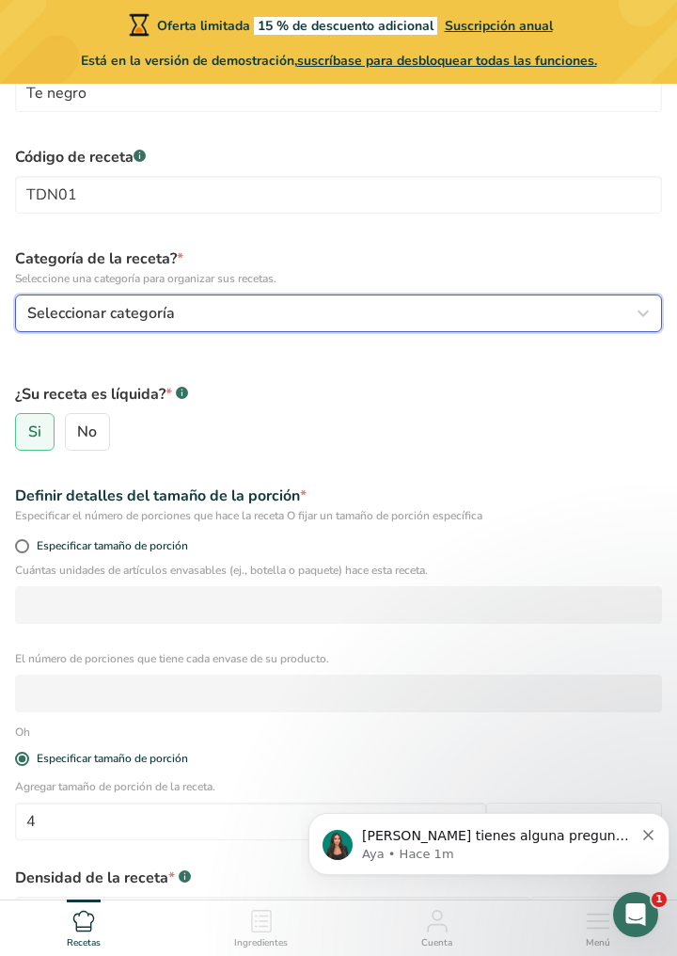
click at [388, 321] on div "Seleccionar categoría" at bounding box center [332, 313] width 611 height 23
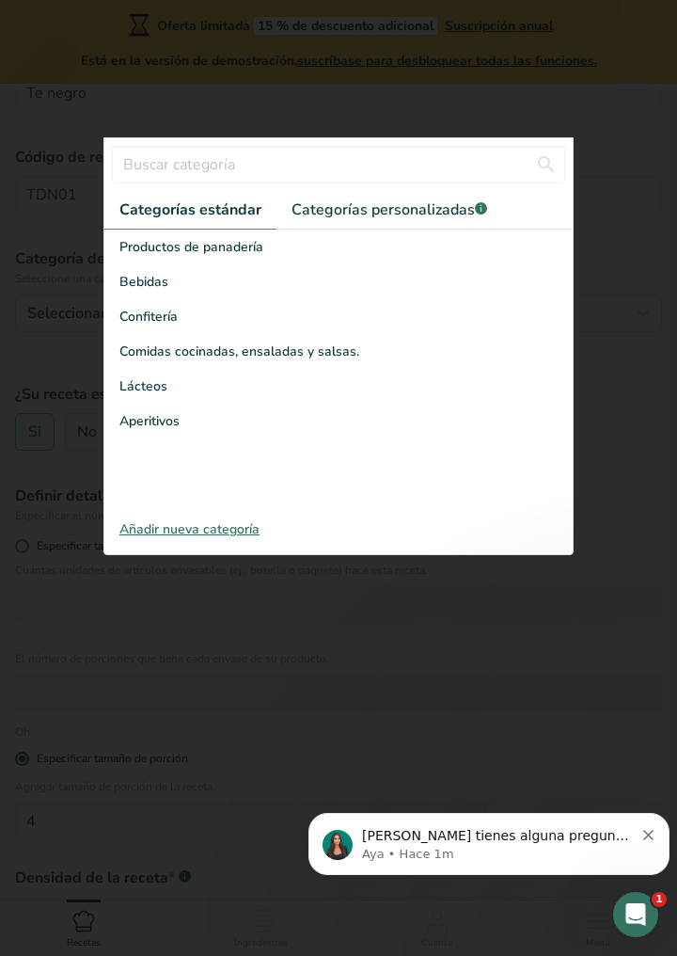
click at [368, 281] on div "Bebidas" at bounding box center [338, 281] width 468 height 35
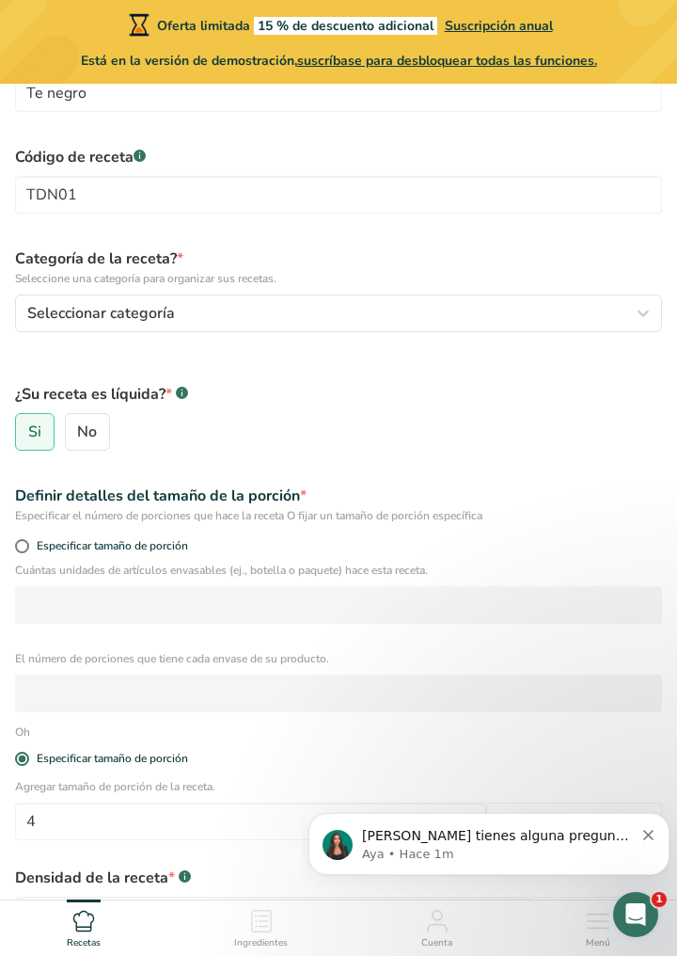
scroll to position [276, 0]
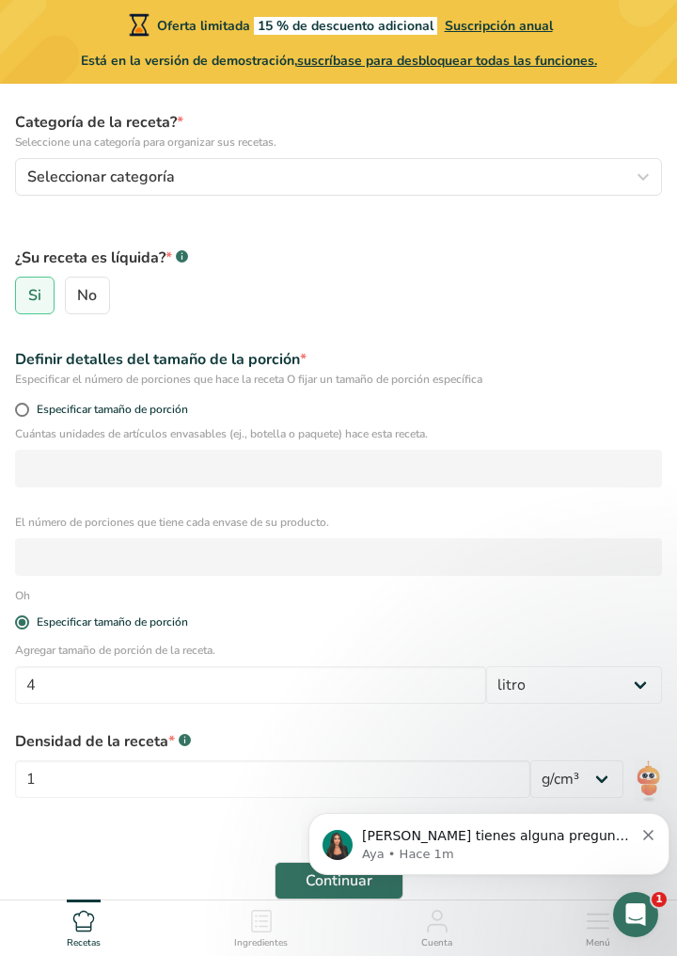
click at [654, 858] on div "Si tienes alguna pregunta no dudes en consultarnos. ¡Estamos aquí para ayudarte…" at bounding box center [489, 844] width 333 height 38
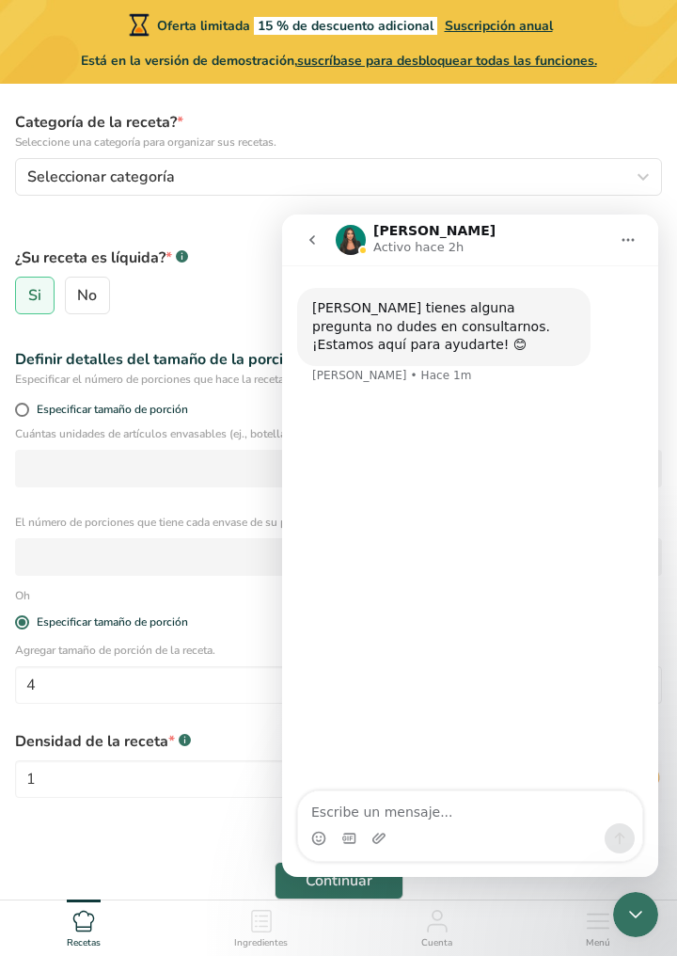
scroll to position [350, 0]
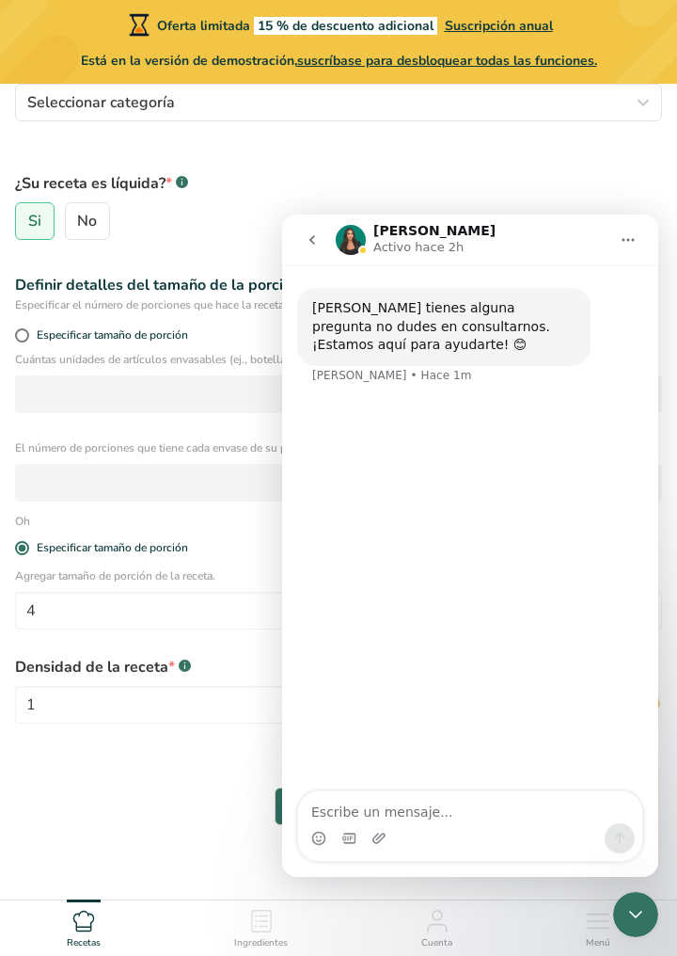
click at [209, 790] on div "Continuar" at bounding box center [339, 806] width 670 height 60
click at [600, 173] on label "¿Su receta es líquida? * .a-a{fill:#347362;}.b-a{fill:#fff;}" at bounding box center [338, 183] width 647 height 23
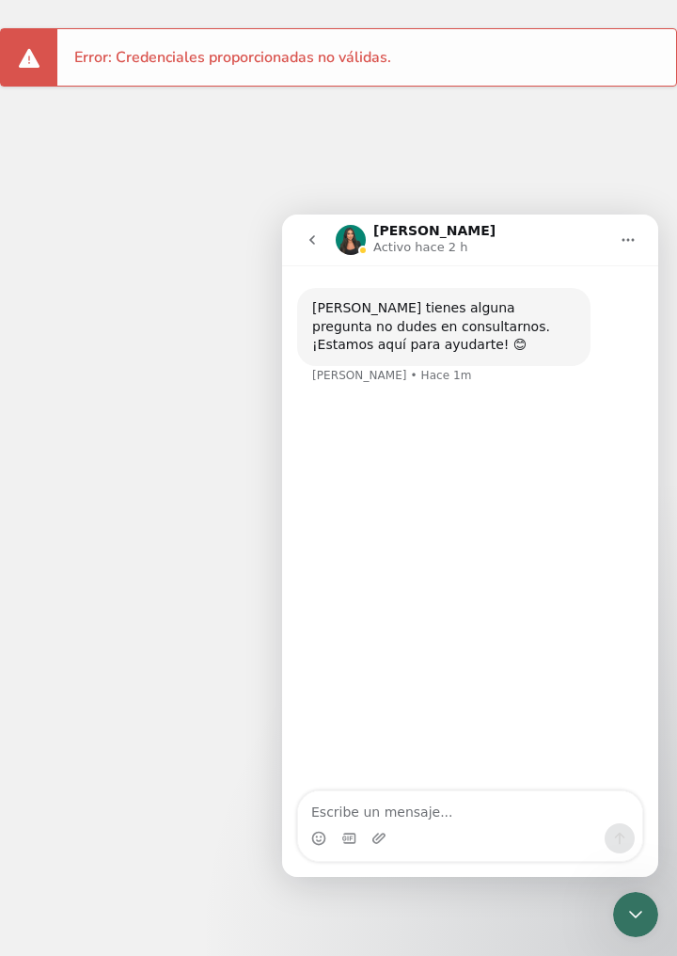
click at [621, 254] on button "Inicio" at bounding box center [628, 240] width 36 height 36
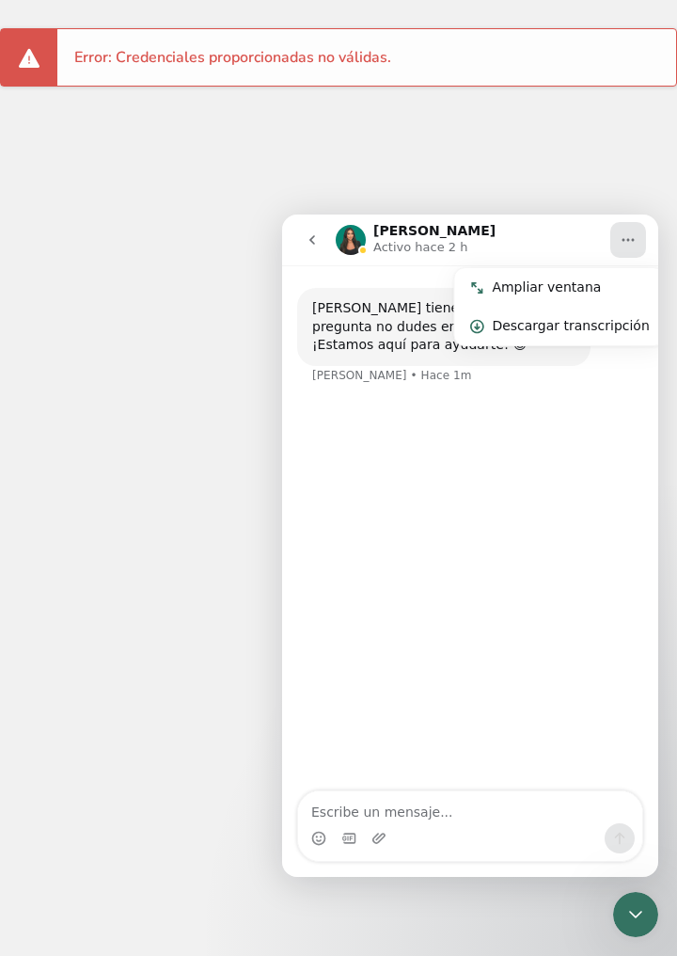
click at [555, 656] on div "Si tienes alguna pregunta no dudes en consultarnos. ¡Estamos aquí para ayudarte…" at bounding box center [470, 529] width 376 height 528
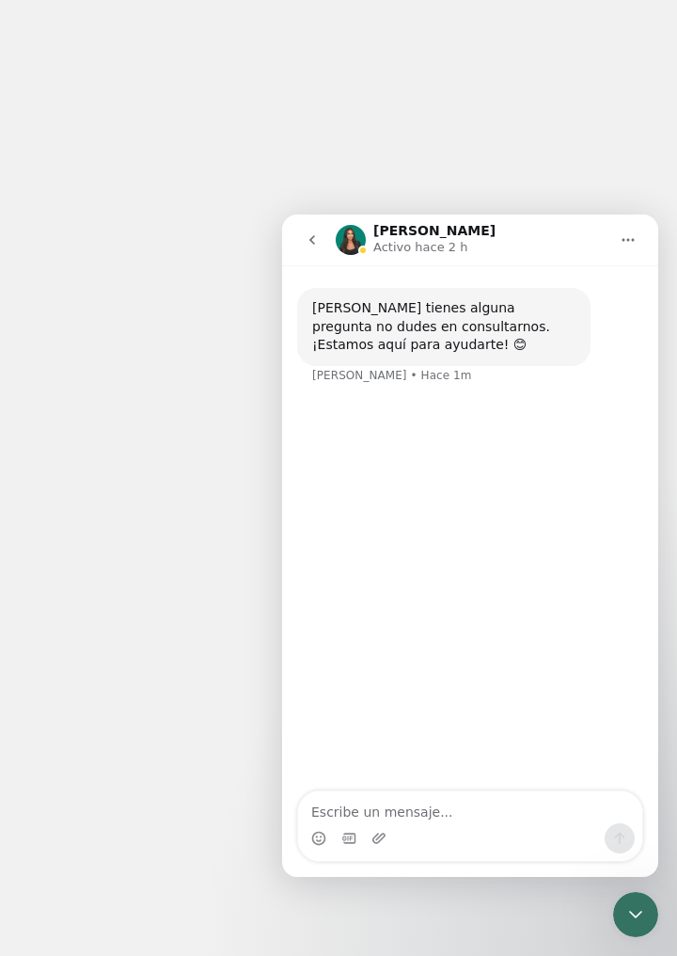
click at [307, 237] on icon "volver" at bounding box center [312, 239] width 15 height 15
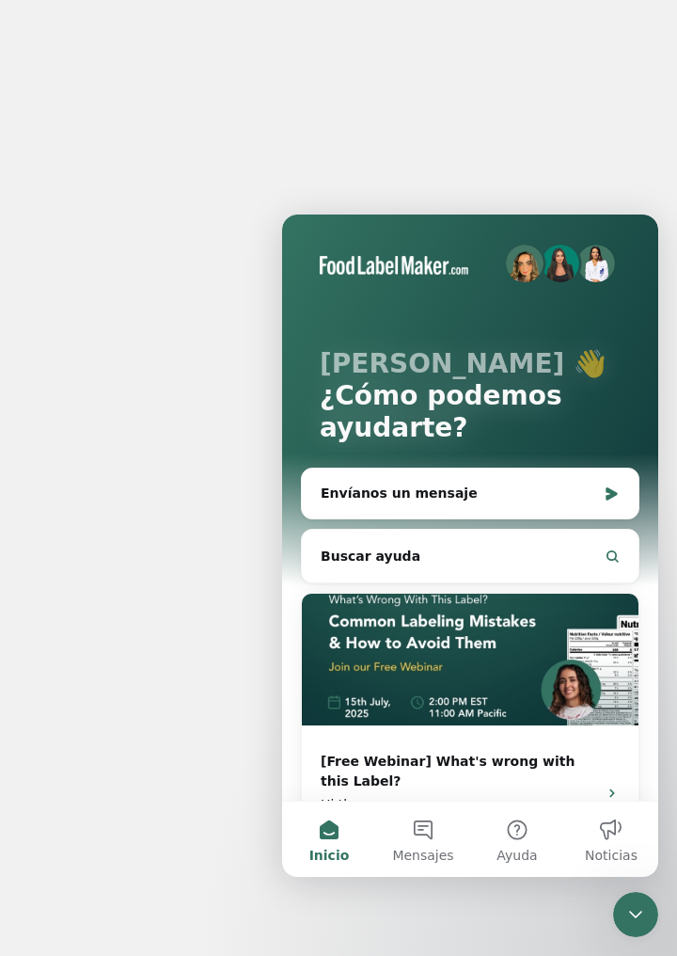
click at [631, 922] on icon "Cerrar Intercom Messenger" at bounding box center [636, 914] width 23 height 23
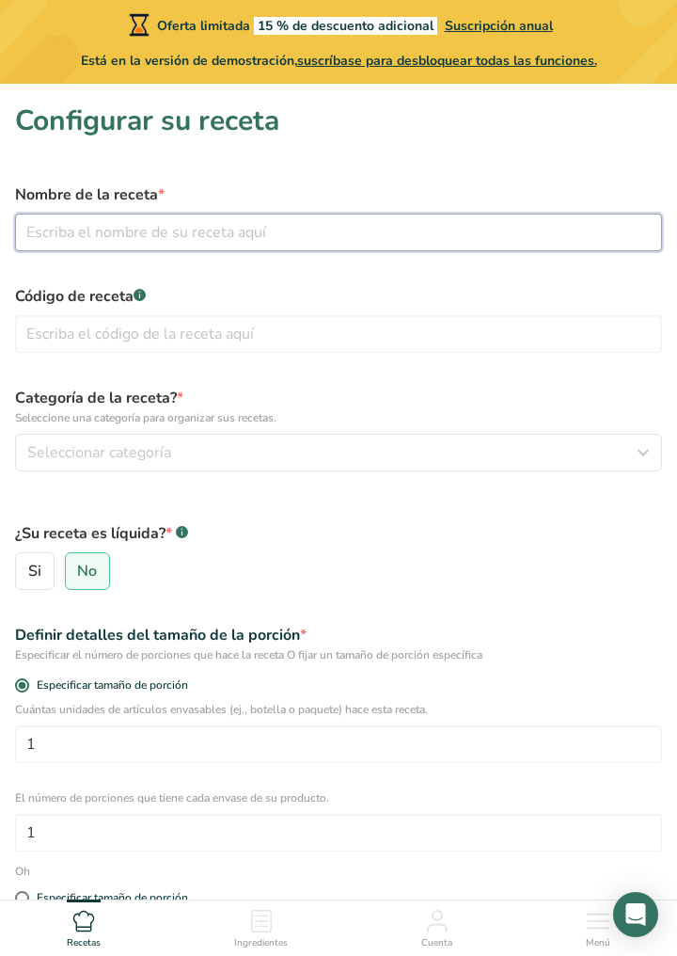
click at [318, 249] on input "text" at bounding box center [338, 233] width 647 height 38
type input "Te negro"
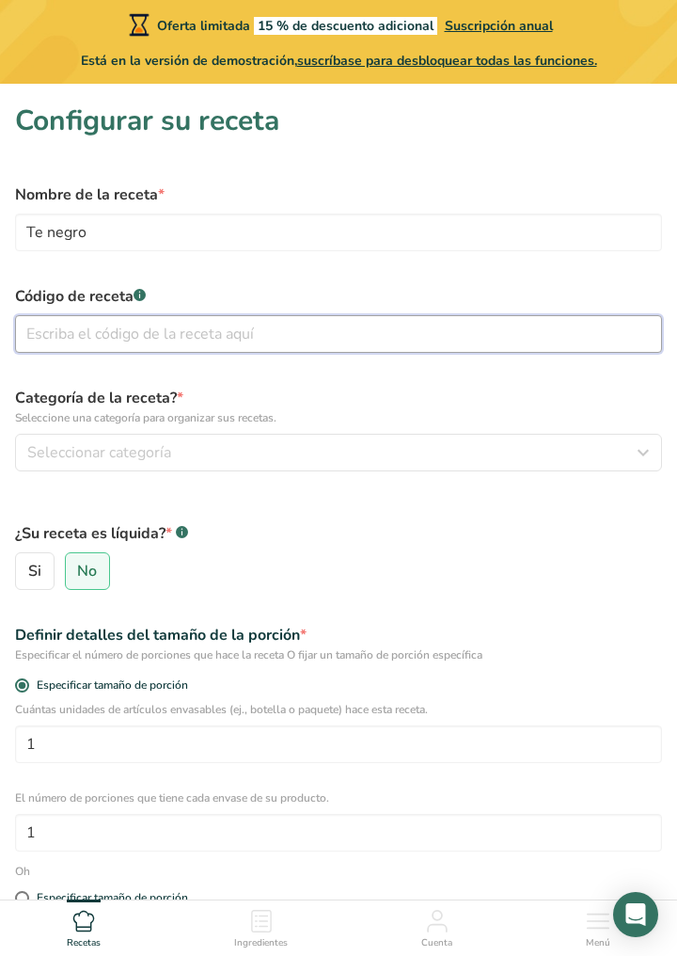
click at [254, 331] on input "text" at bounding box center [338, 334] width 647 height 38
type input "TDN01"
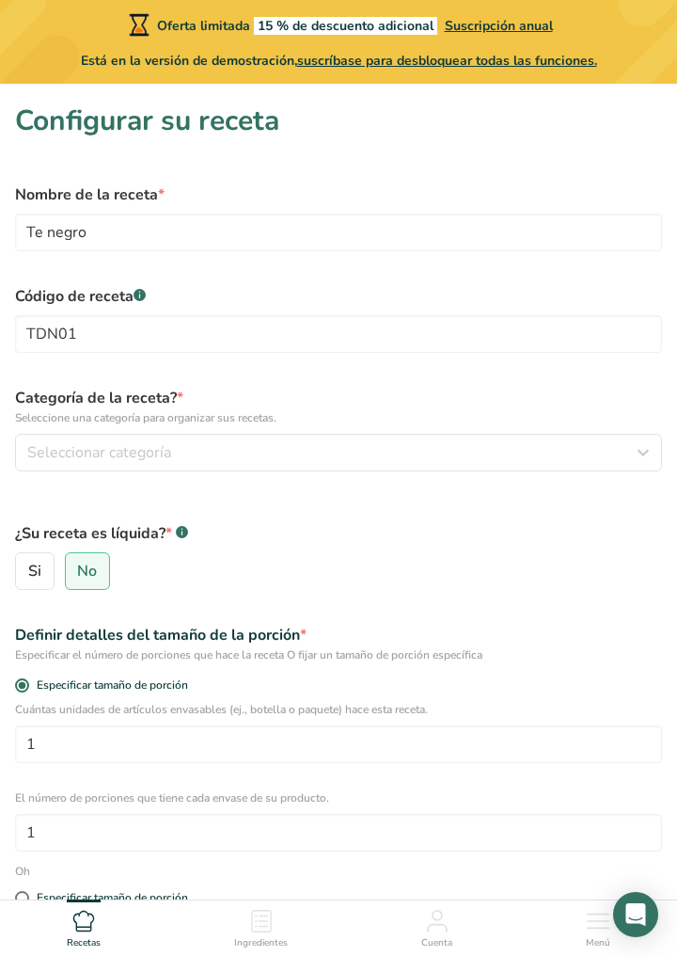
click at [389, 511] on div "¿Su receta es líquida? * .a-a{fill:#347362;}.b-a{fill:#fff;} Si No" at bounding box center [339, 547] width 670 height 107
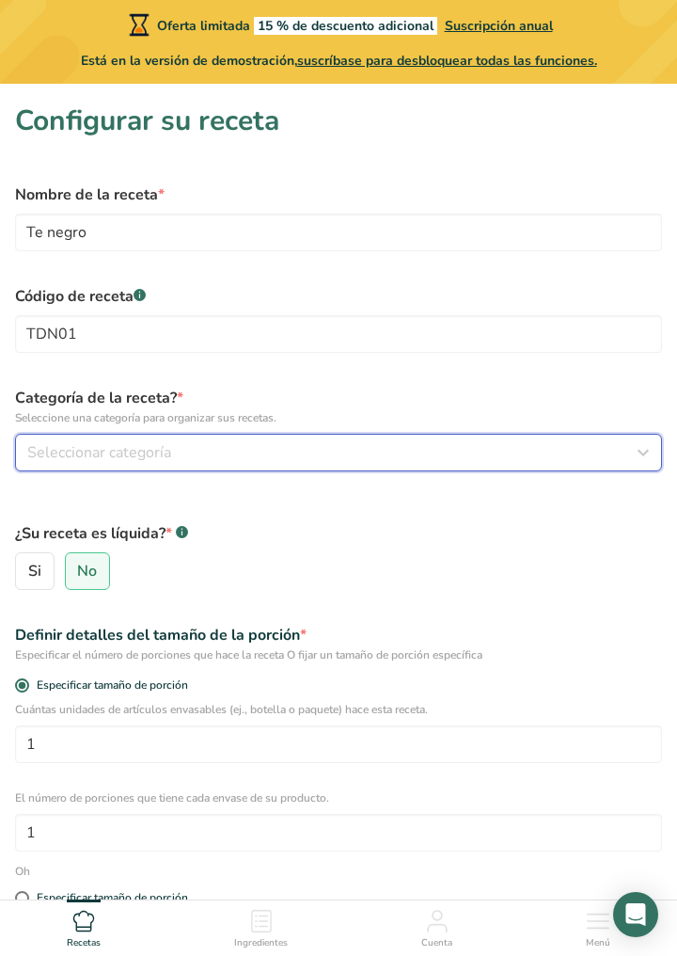
click at [382, 436] on button "Seleccionar categoría" at bounding box center [338, 453] width 647 height 38
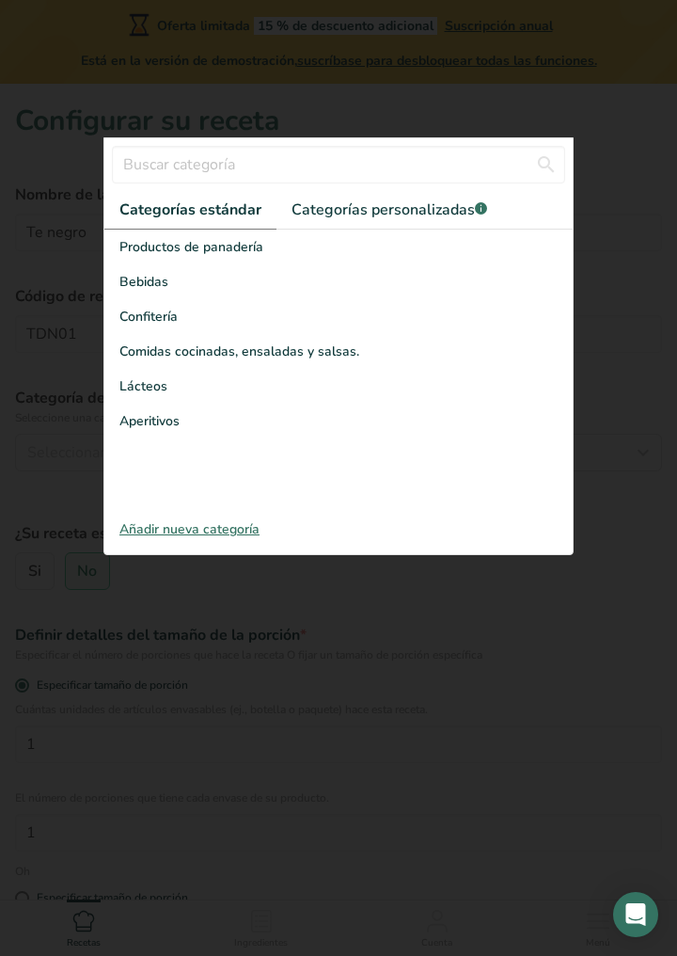
click at [173, 280] on div "Bebidas" at bounding box center [338, 281] width 468 height 35
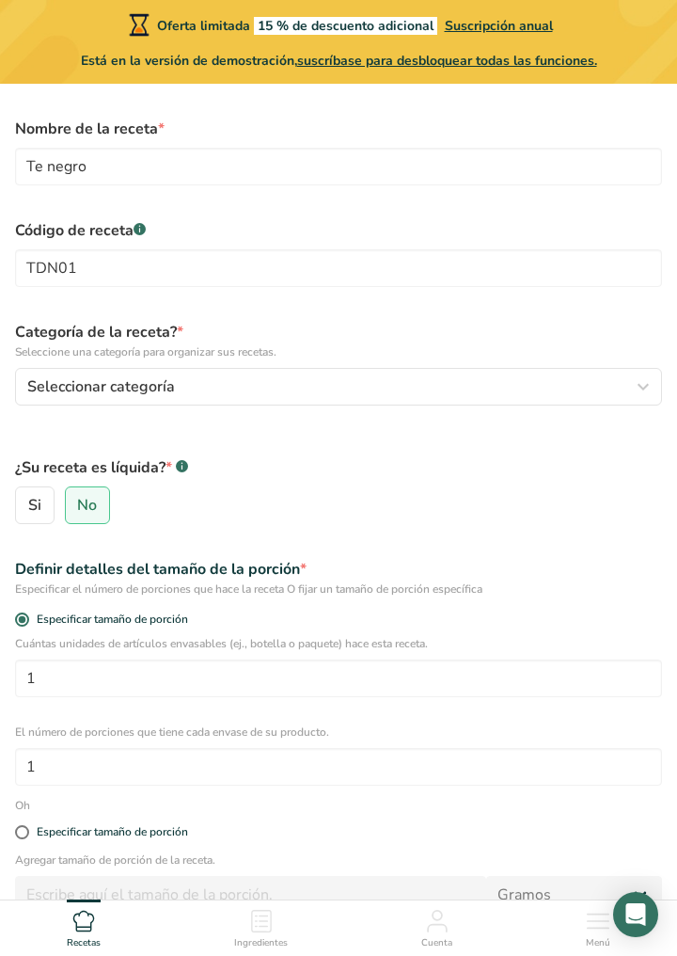
scroll to position [76, 0]
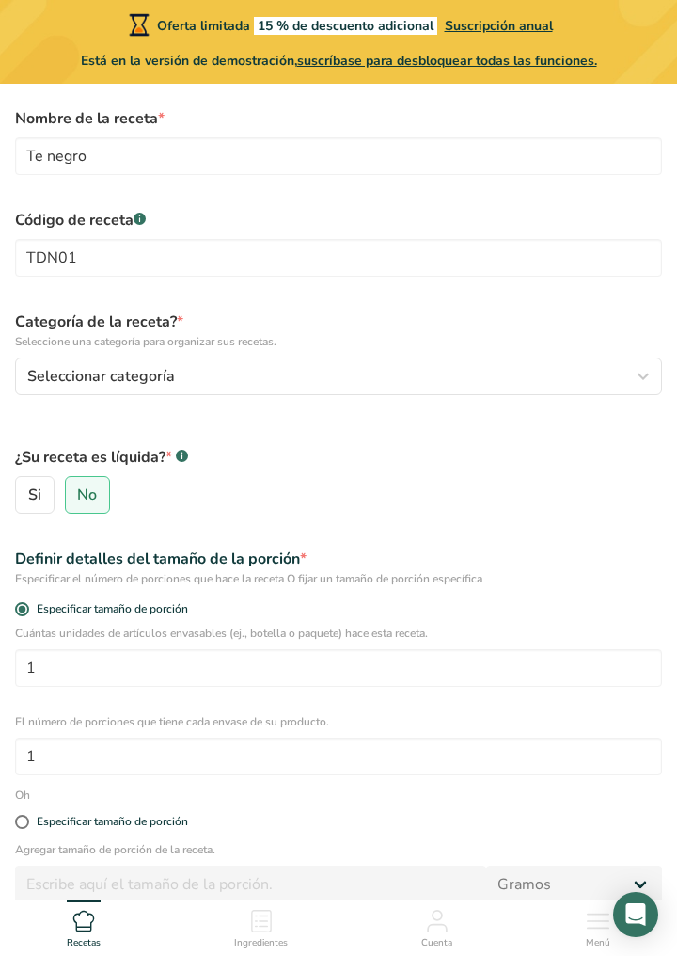
click at [28, 499] on font "Si" at bounding box center [34, 494] width 13 height 21
click at [28, 499] on input "Si" at bounding box center [22, 495] width 12 height 12
radio input "true"
radio input "false"
select select "22"
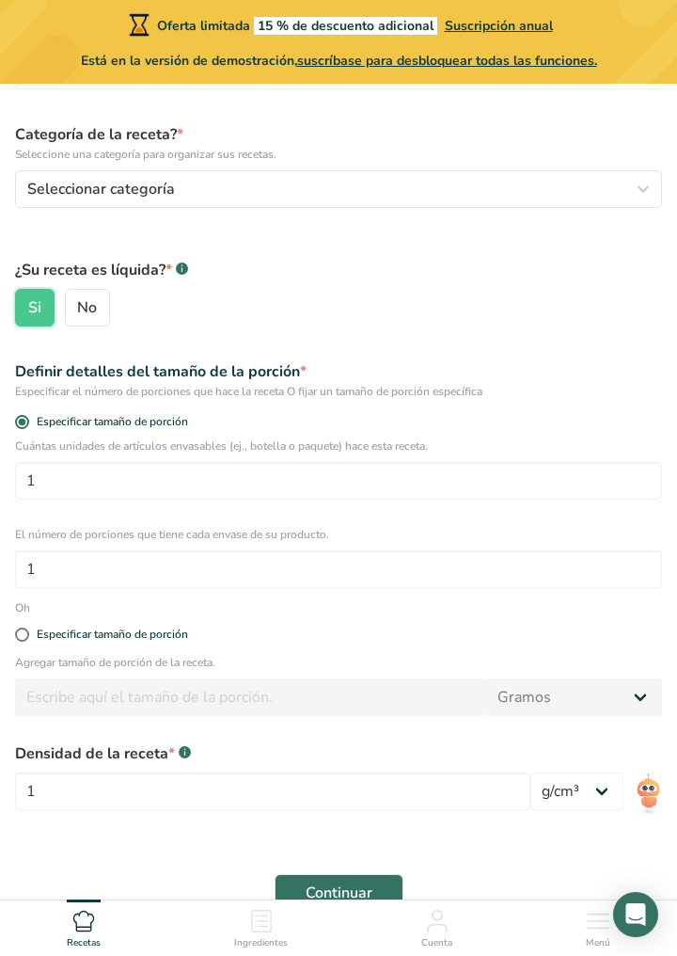
scroll to position [266, 0]
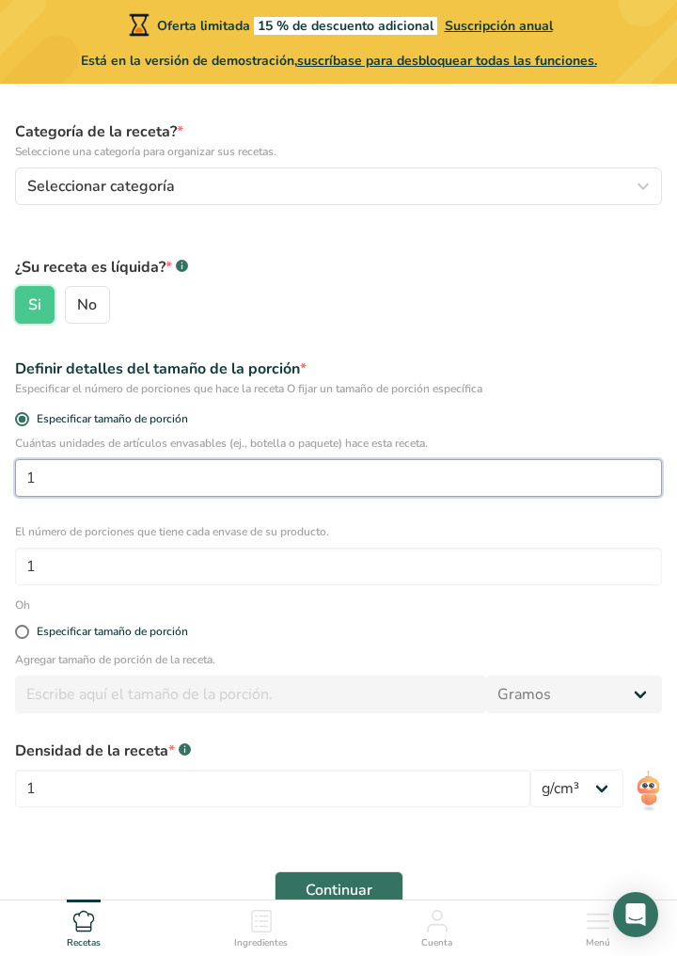
click at [487, 493] on input "1" at bounding box center [338, 478] width 647 height 38
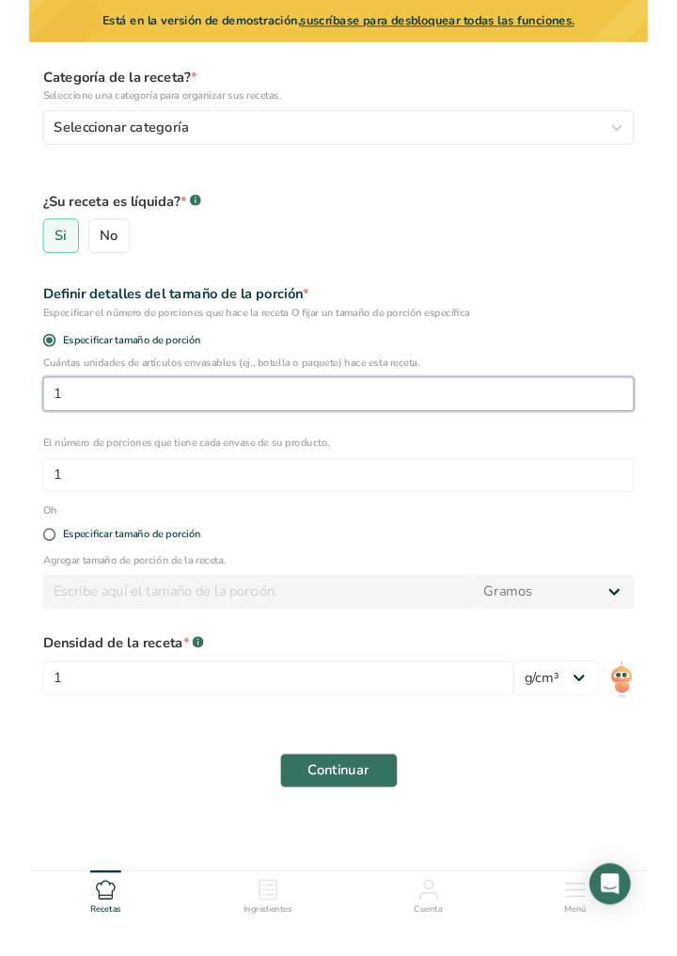
scroll to position [301, 0]
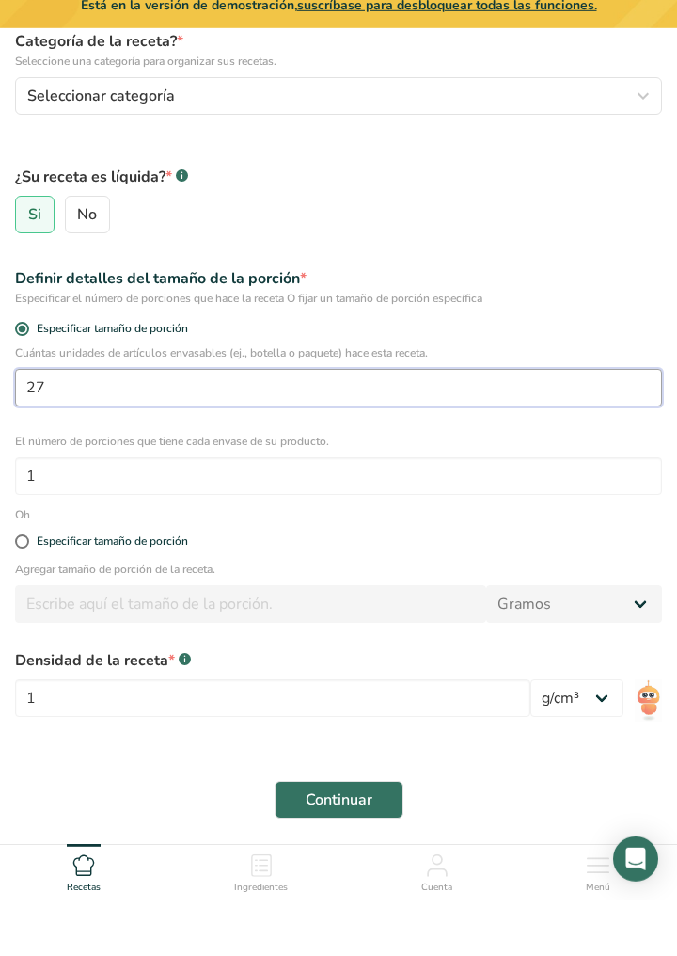
type input "27"
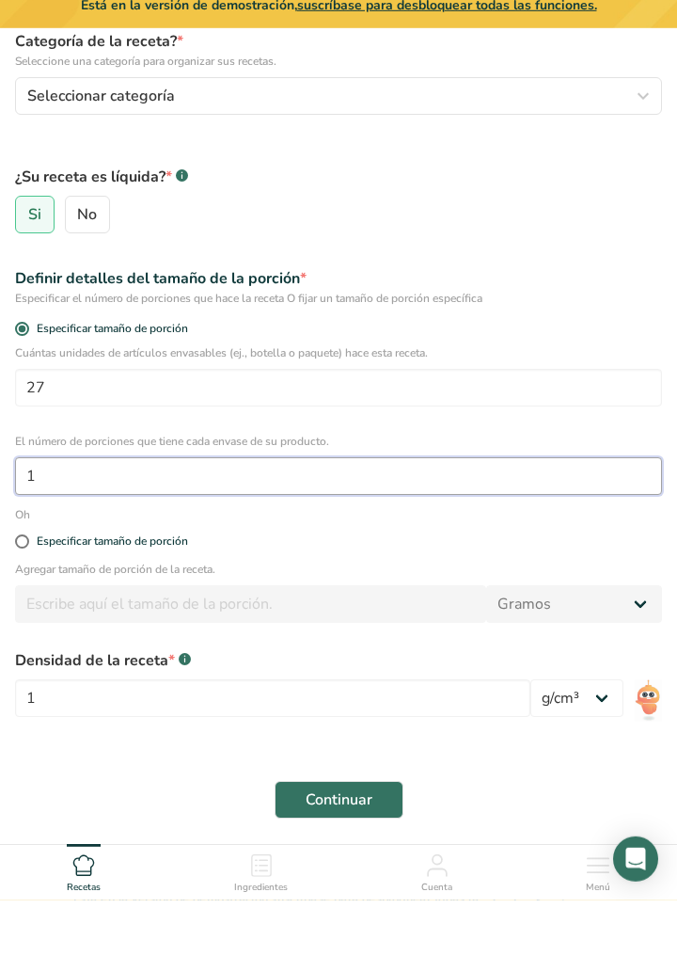
click at [320, 540] on input "1" at bounding box center [338, 532] width 647 height 38
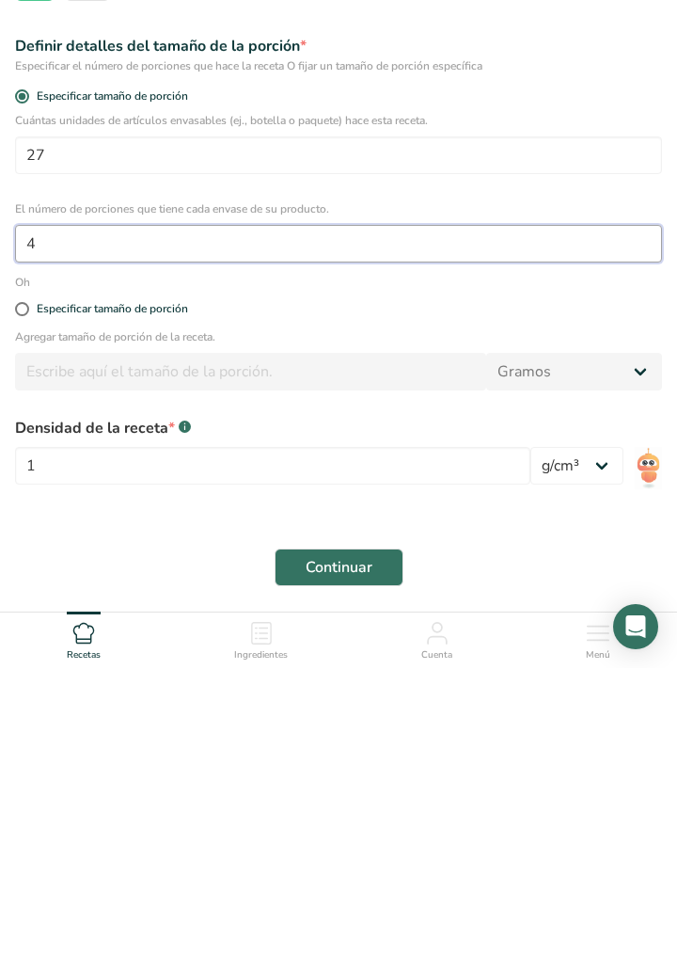
type input "4"
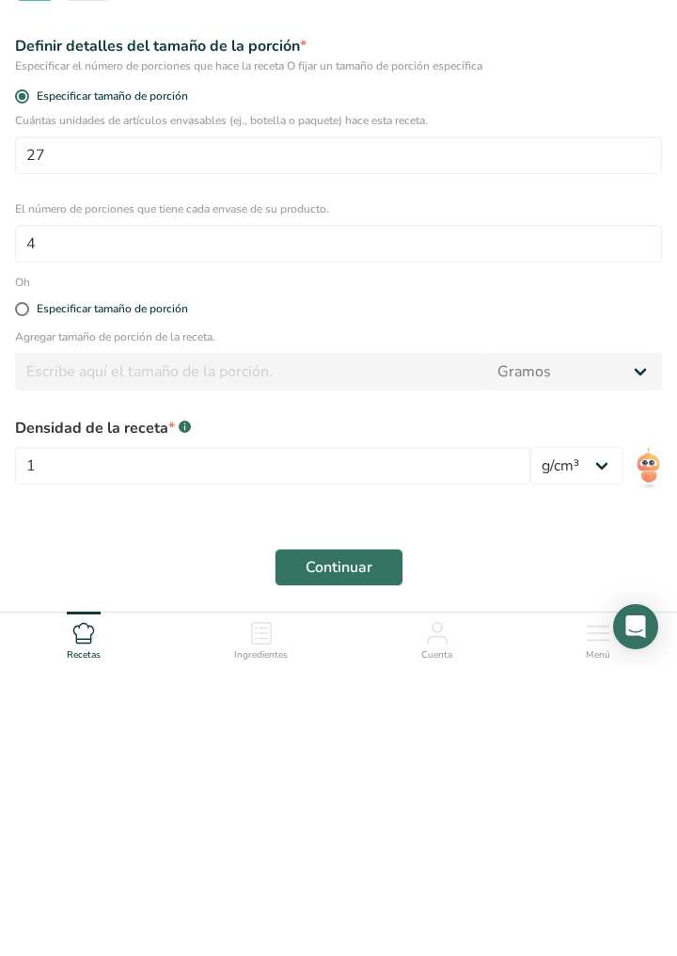
click at [555, 844] on div "Continuar" at bounding box center [339, 855] width 670 height 60
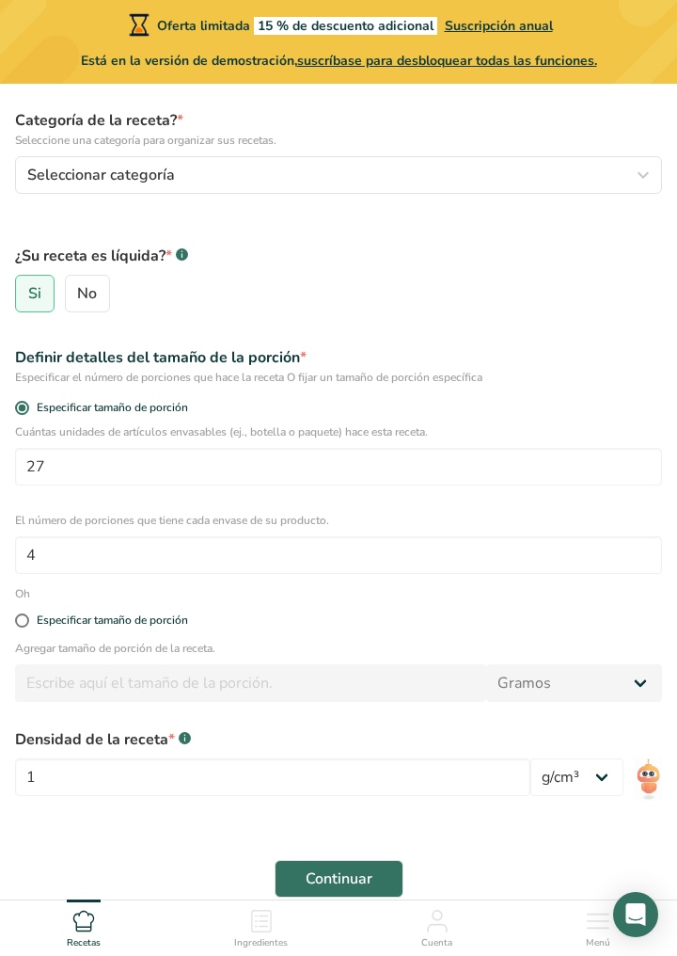
scroll to position [263, 0]
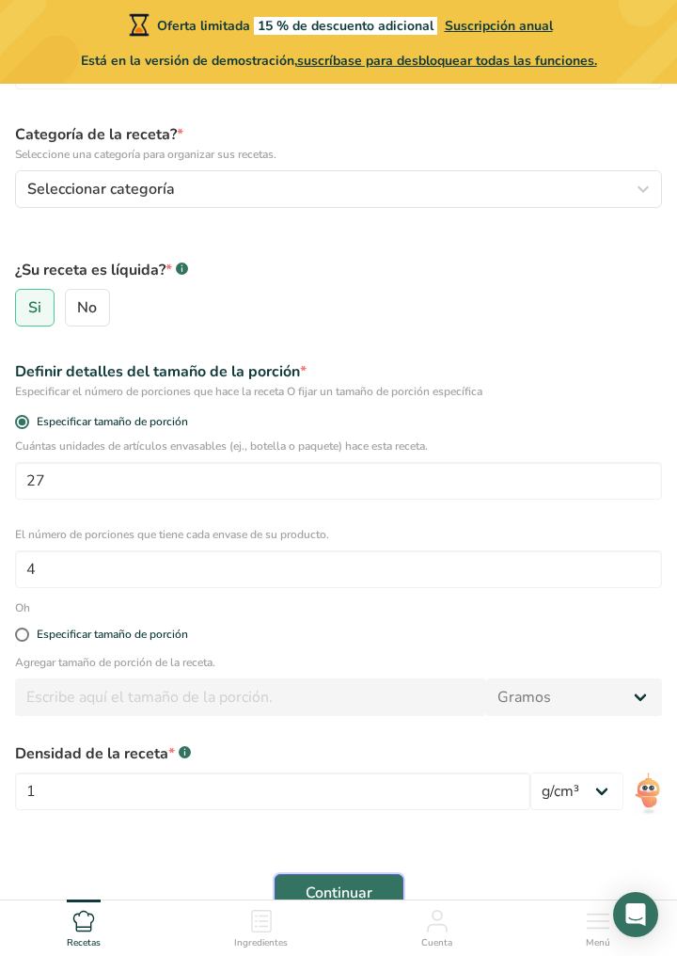
click at [372, 899] on button "Continuar" at bounding box center [339, 893] width 129 height 38
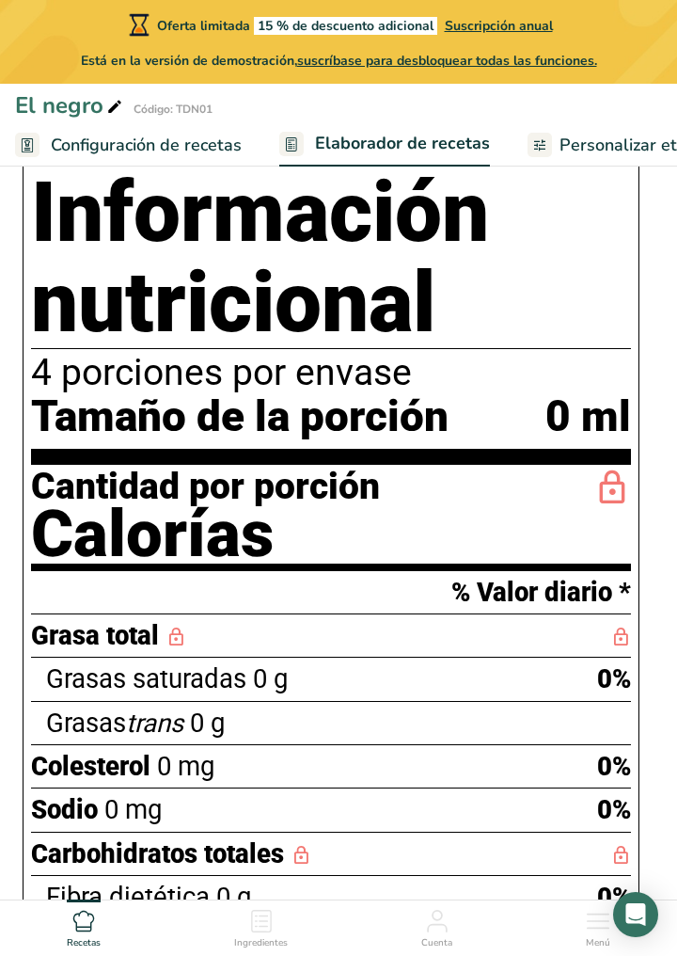
scroll to position [394, 0]
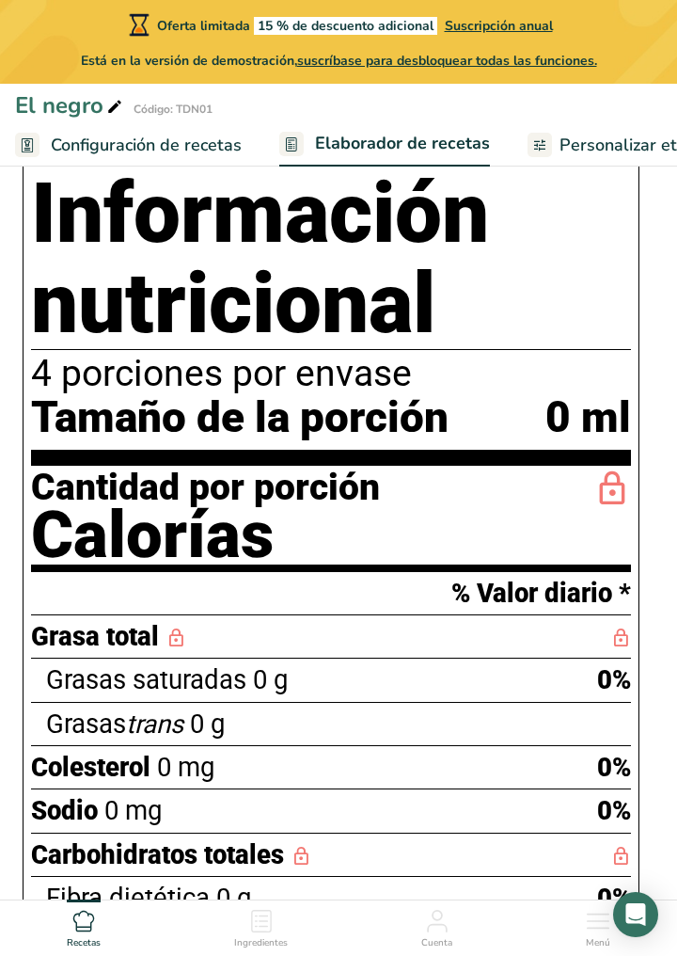
click at [594, 499] on icon at bounding box center [612, 489] width 38 height 44
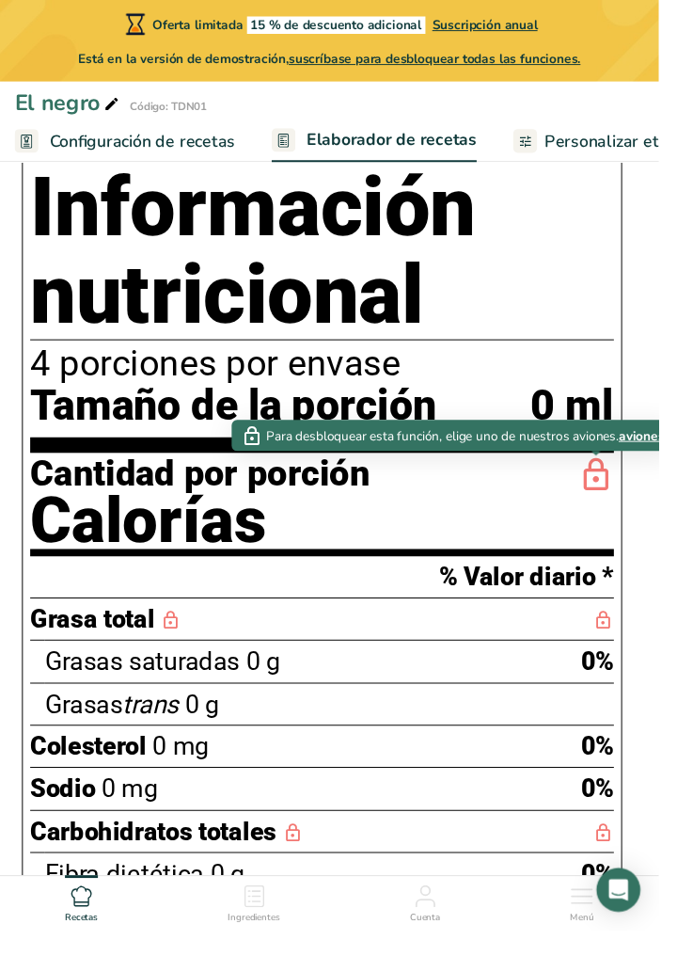
click at [585, 374] on div "4 porciones por envase" at bounding box center [331, 374] width 600 height 40
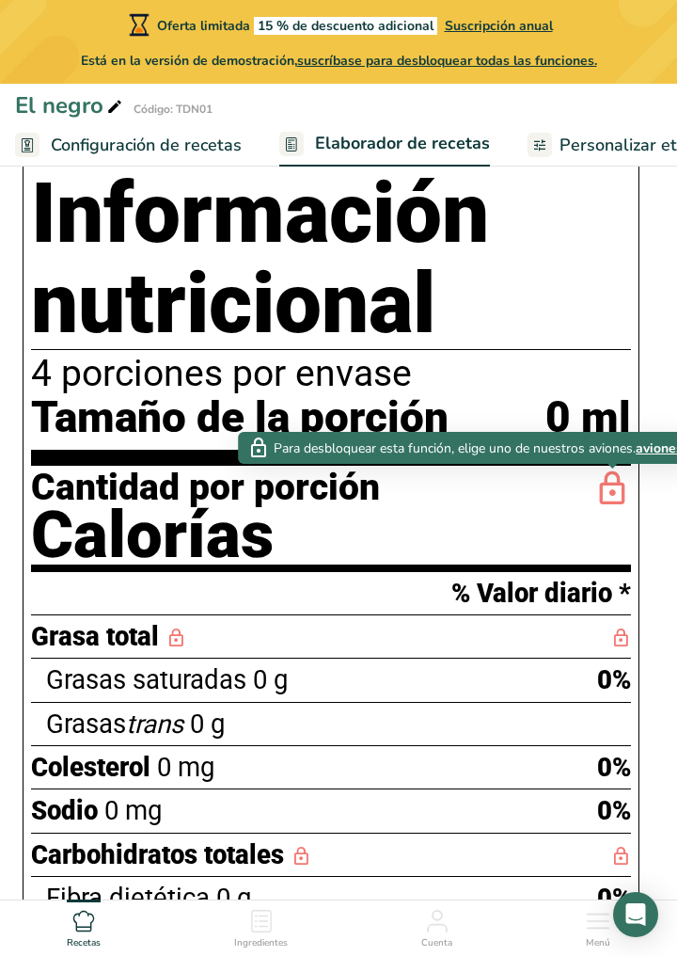
click at [541, 379] on div "4 porciones por envase" at bounding box center [331, 374] width 600 height 40
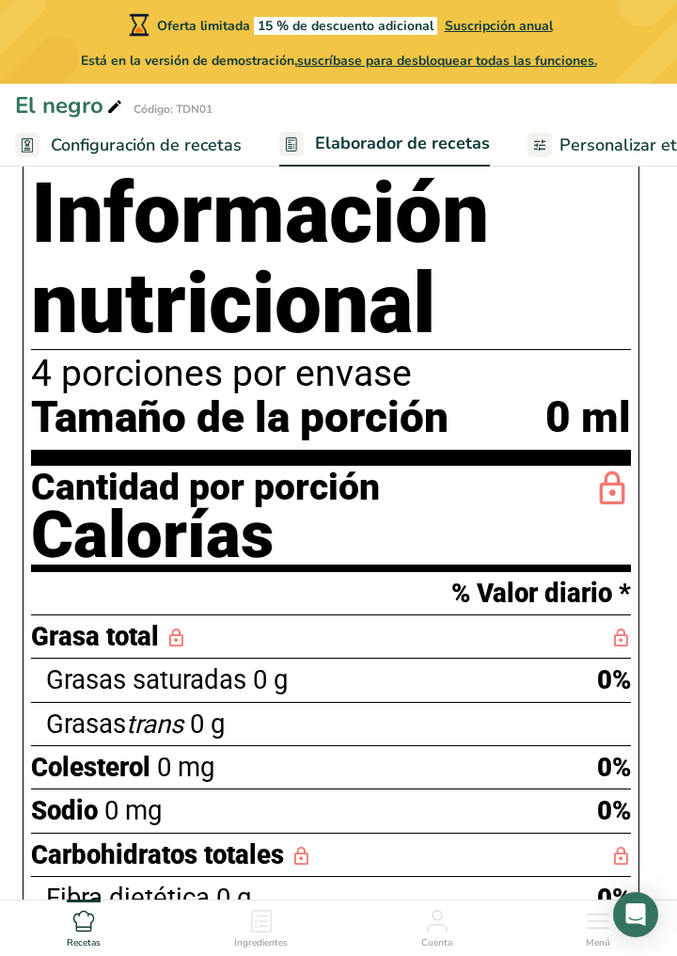
click at [557, 432] on font "0 ml" at bounding box center [589, 416] width 86 height 51
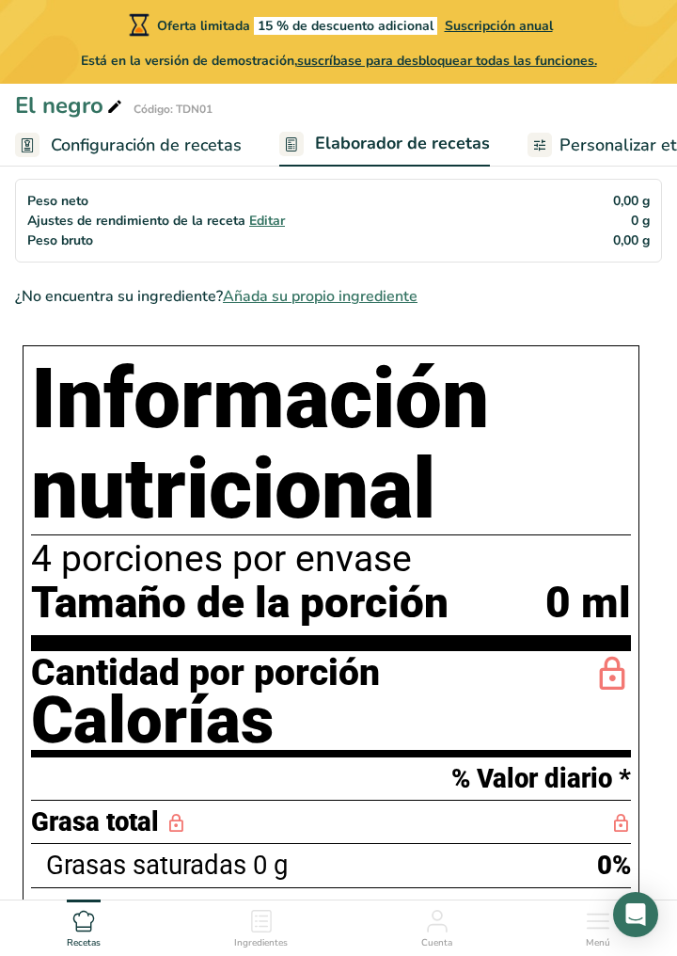
scroll to position [0, 0]
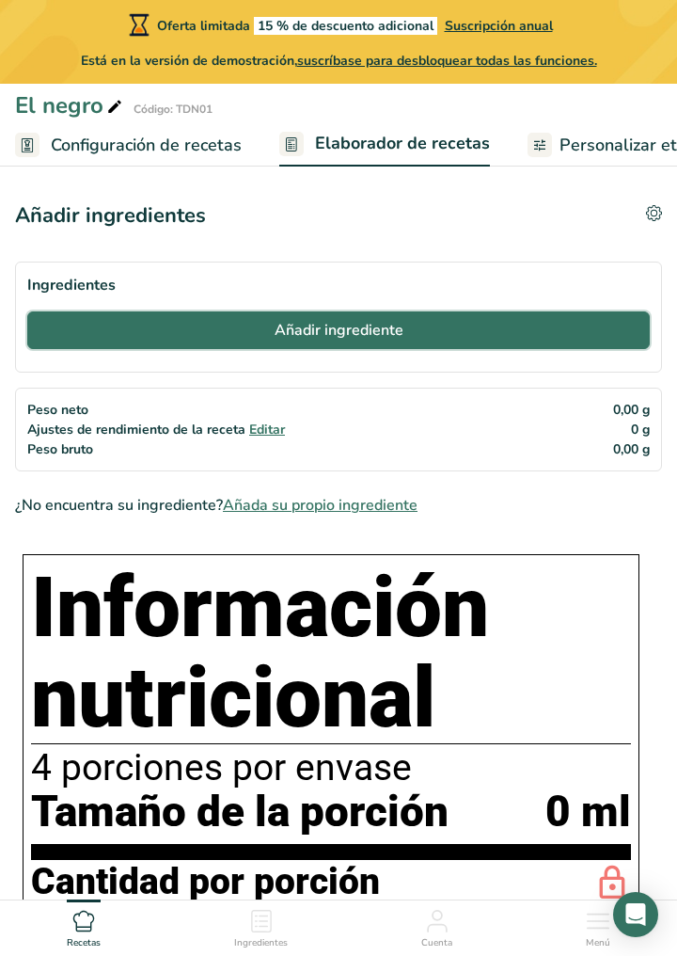
click at [526, 332] on button "Añadir ingrediente" at bounding box center [338, 330] width 623 height 38
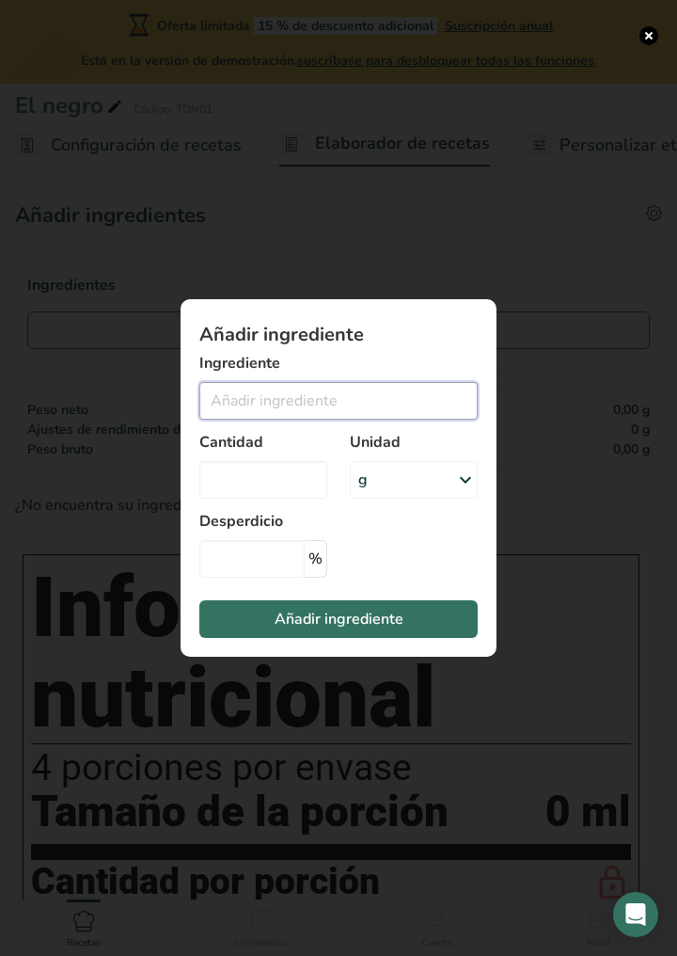
click at [393, 408] on input "Add ingredient modal" at bounding box center [338, 401] width 278 height 38
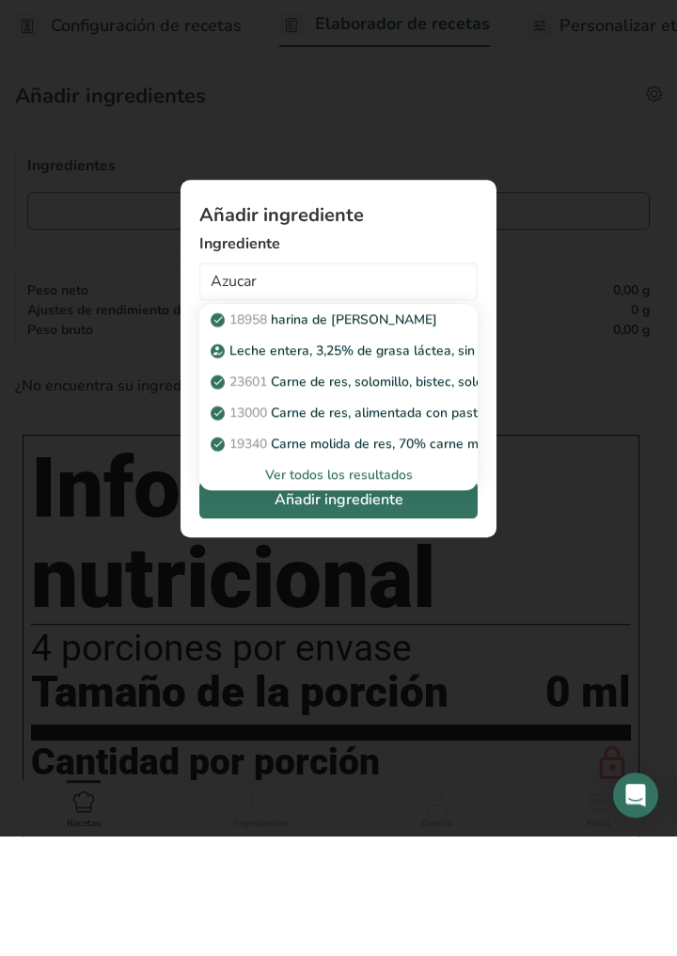
click at [408, 600] on font "Ver todos los resultados" at bounding box center [339, 594] width 148 height 18
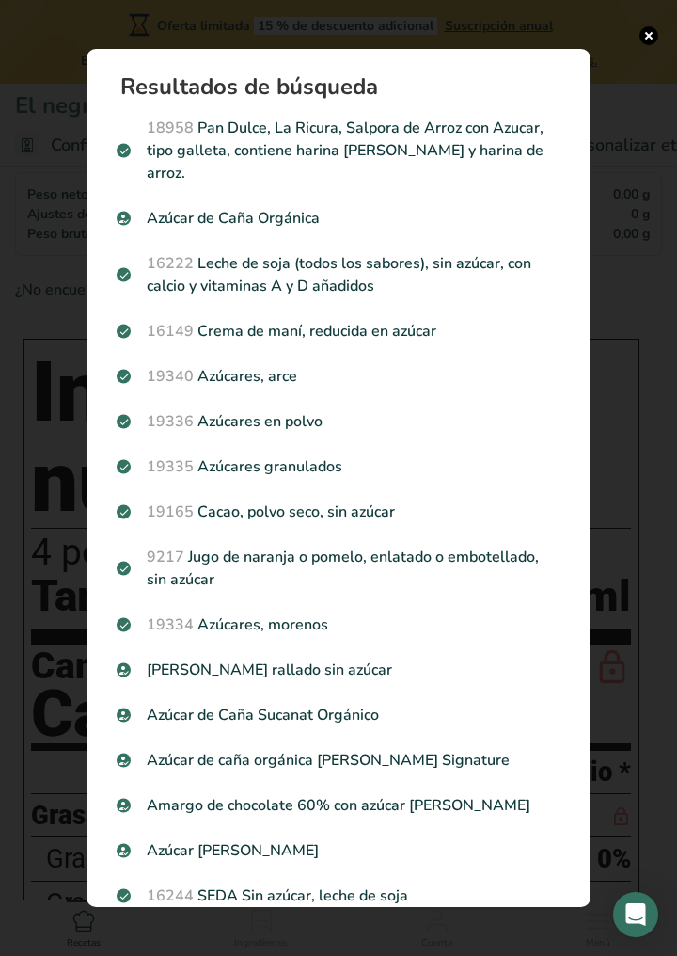
click at [403, 613] on p "19334 Azúcares, morenos" at bounding box center [339, 624] width 444 height 23
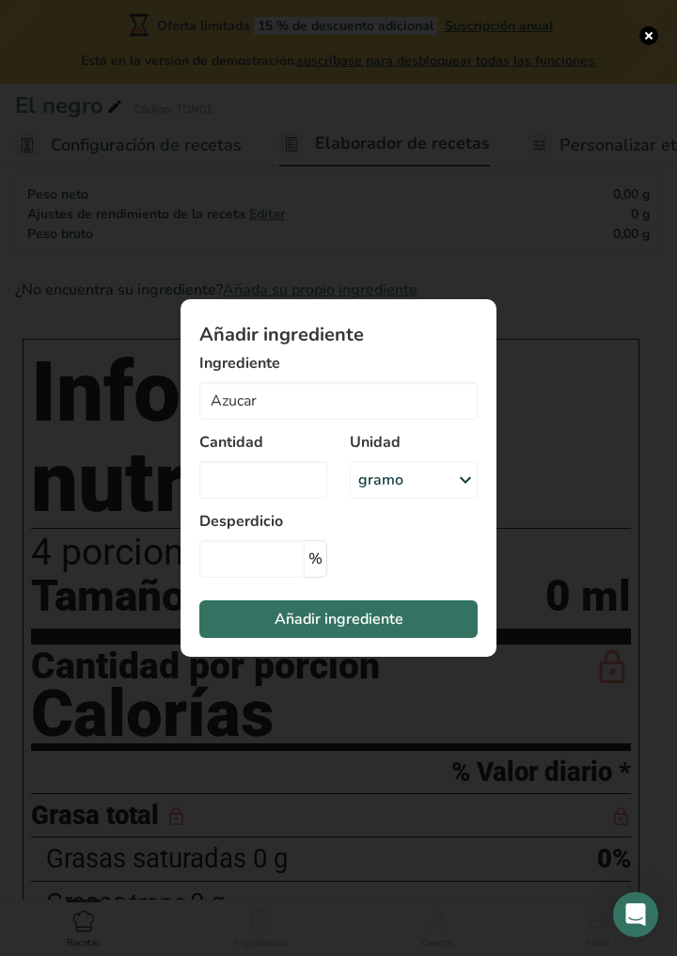
type input "Sugars, brown"
click at [284, 499] on input "Añadir ingrediente modal" at bounding box center [263, 480] width 128 height 38
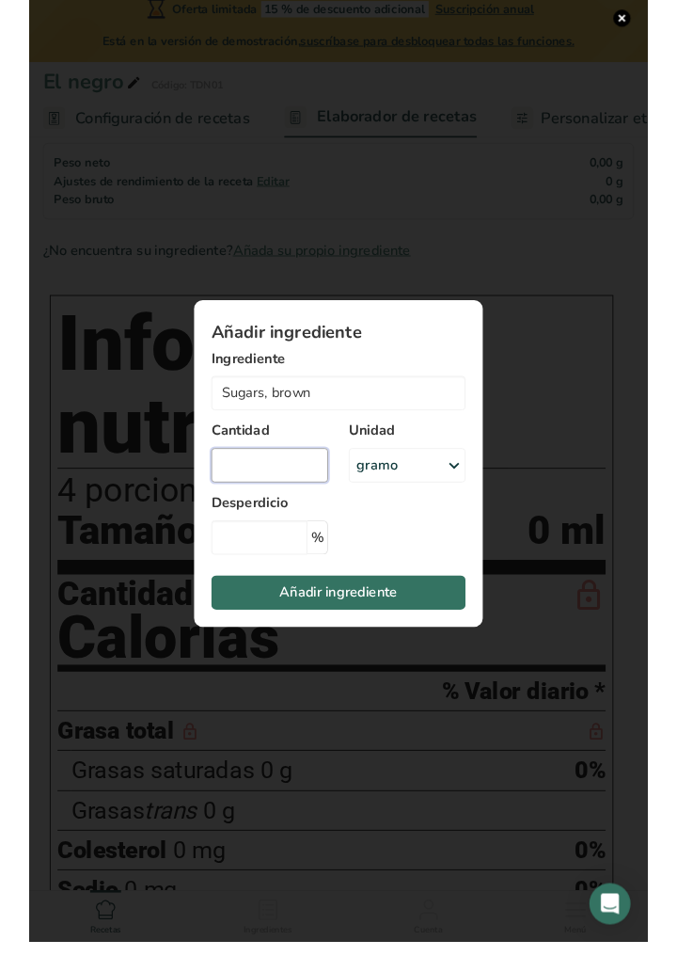
scroll to position [215, 0]
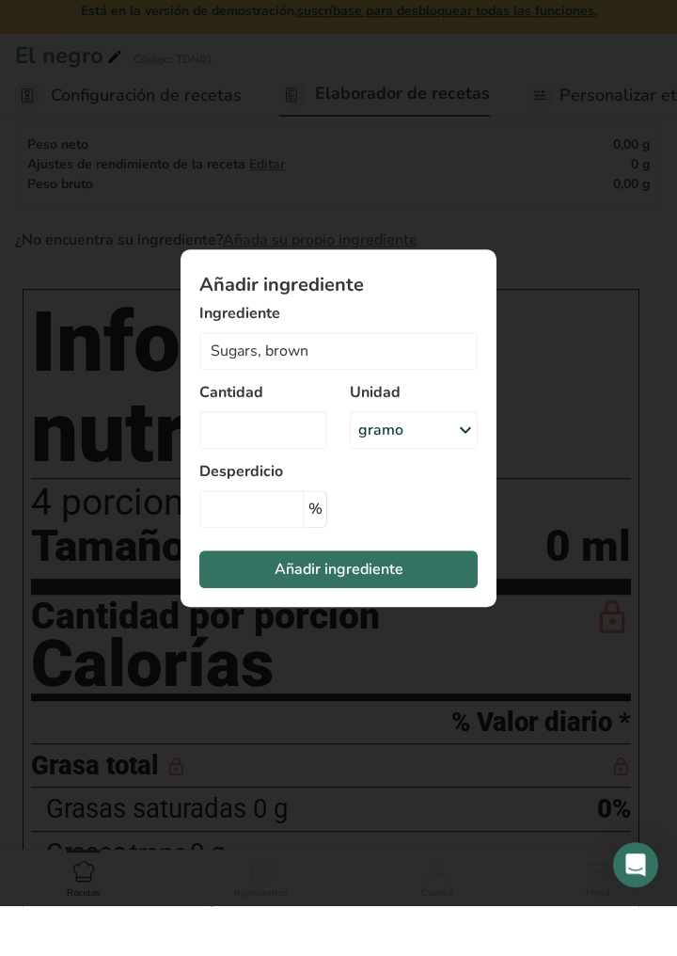
click at [441, 489] on div "gramo" at bounding box center [414, 480] width 128 height 38
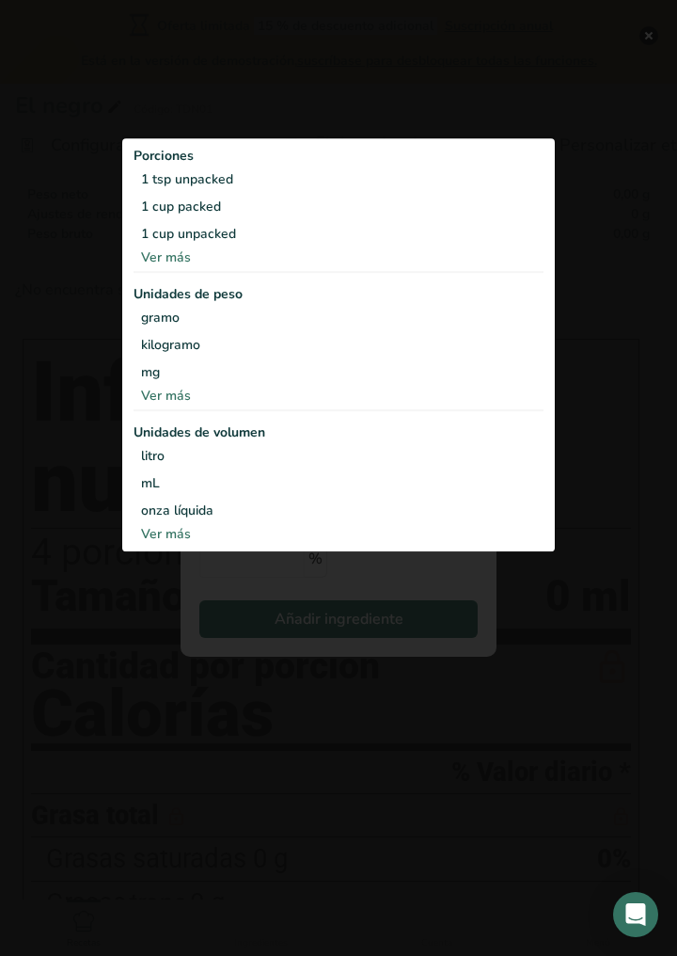
click at [564, 658] on div "Añadir ingrediente modal" at bounding box center [338, 478] width 677 height 956
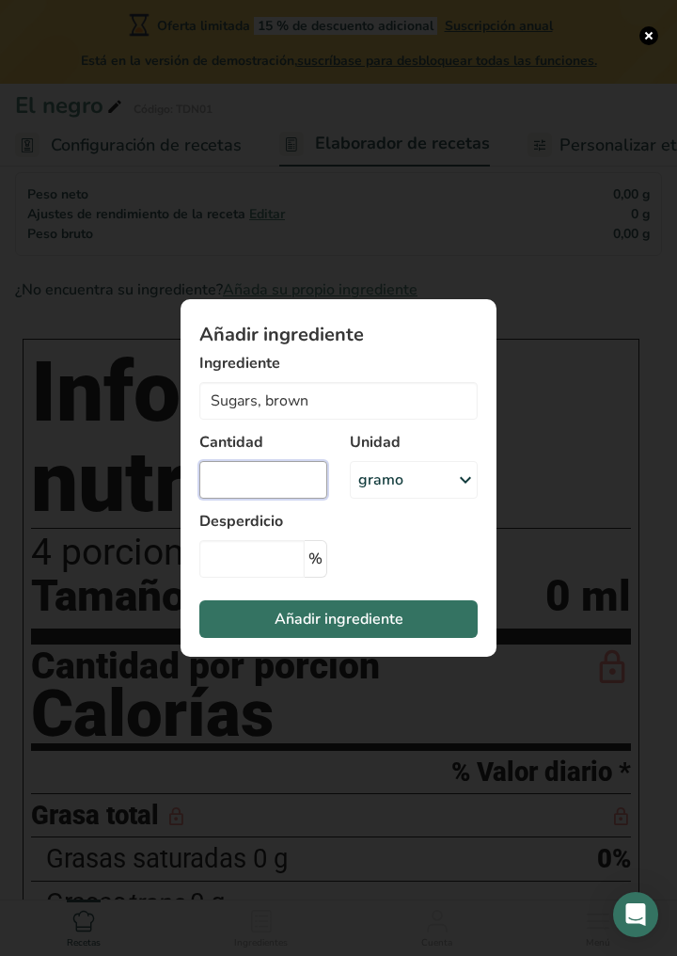
click at [294, 487] on input "Añadir ingrediente modal" at bounding box center [263, 480] width 128 height 38
type input "100"
click at [429, 613] on button "Añadir ingrediente" at bounding box center [338, 619] width 278 height 38
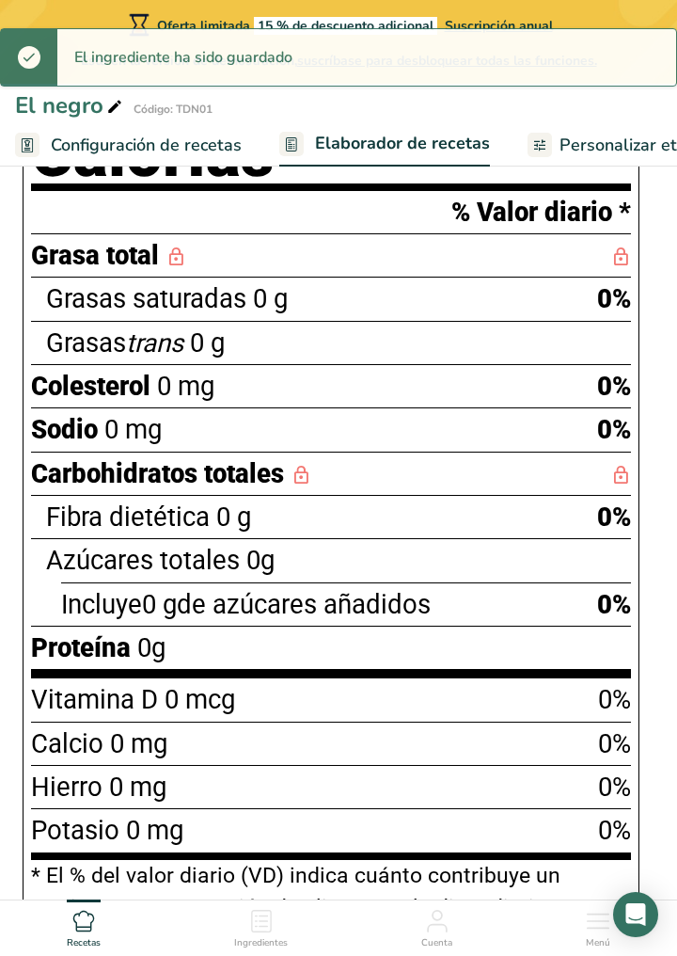
scroll to position [0, 0]
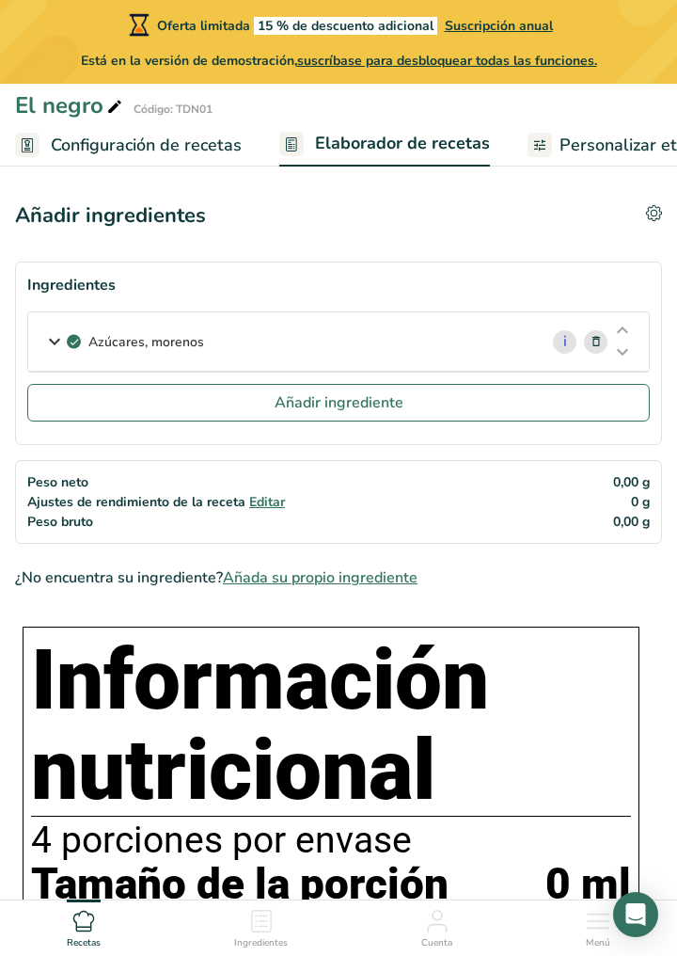
click at [302, 340] on div "Azúcares, morenos" at bounding box center [283, 341] width 510 height 58
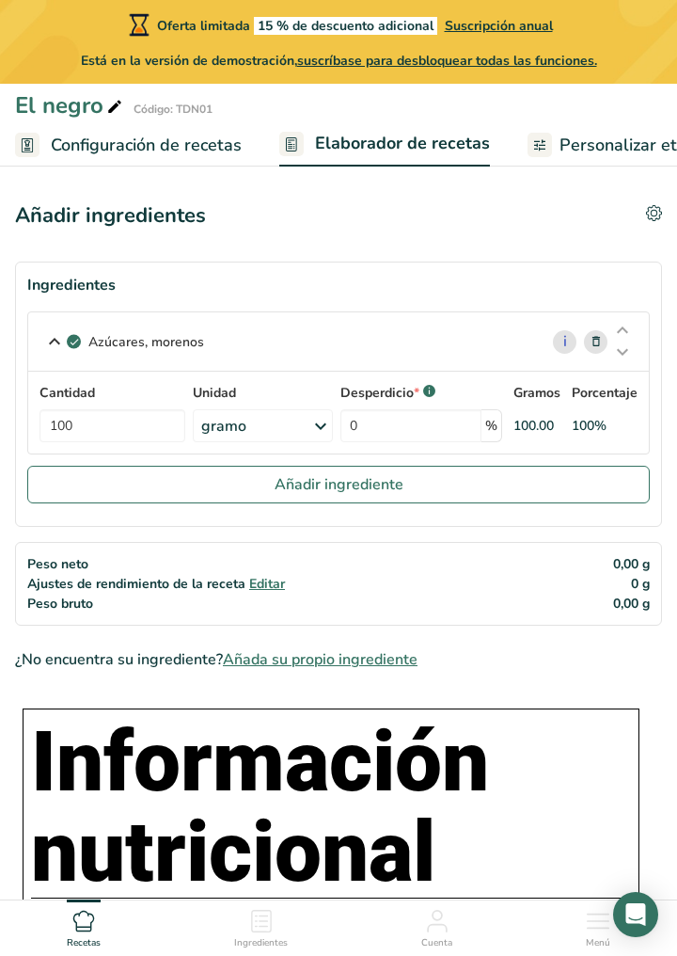
click at [433, 295] on div "Ingredientes" at bounding box center [338, 285] width 623 height 23
click at [442, 339] on div "Azúcares, morenos" at bounding box center [283, 341] width 510 height 58
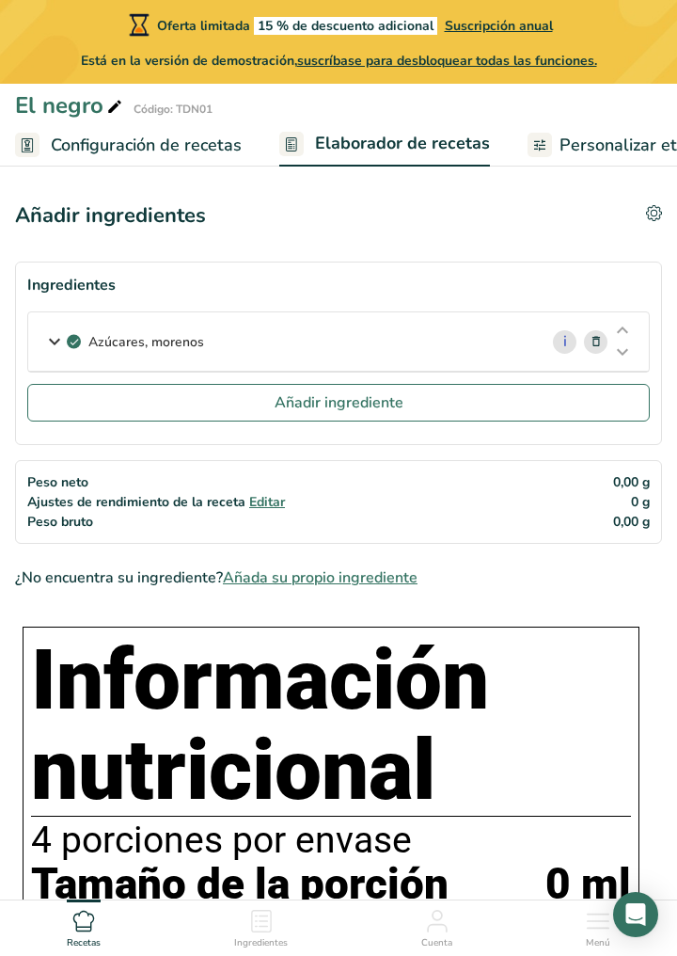
click at [431, 414] on button "Añadir ingrediente" at bounding box center [338, 403] width 623 height 38
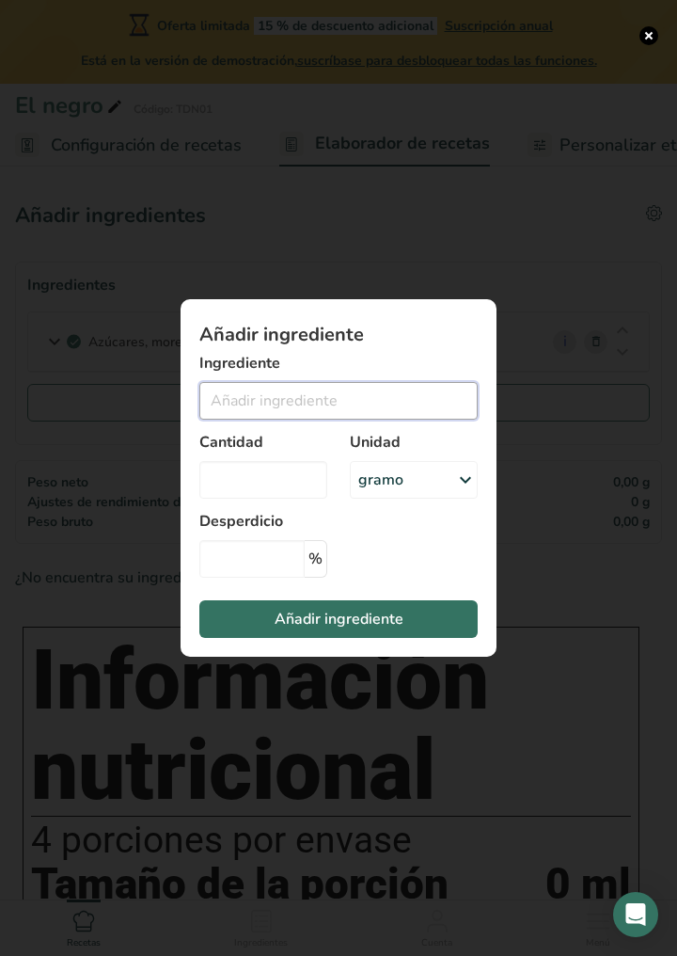
click at [331, 409] on input "Añadir ingrediente modal" at bounding box center [338, 401] width 278 height 38
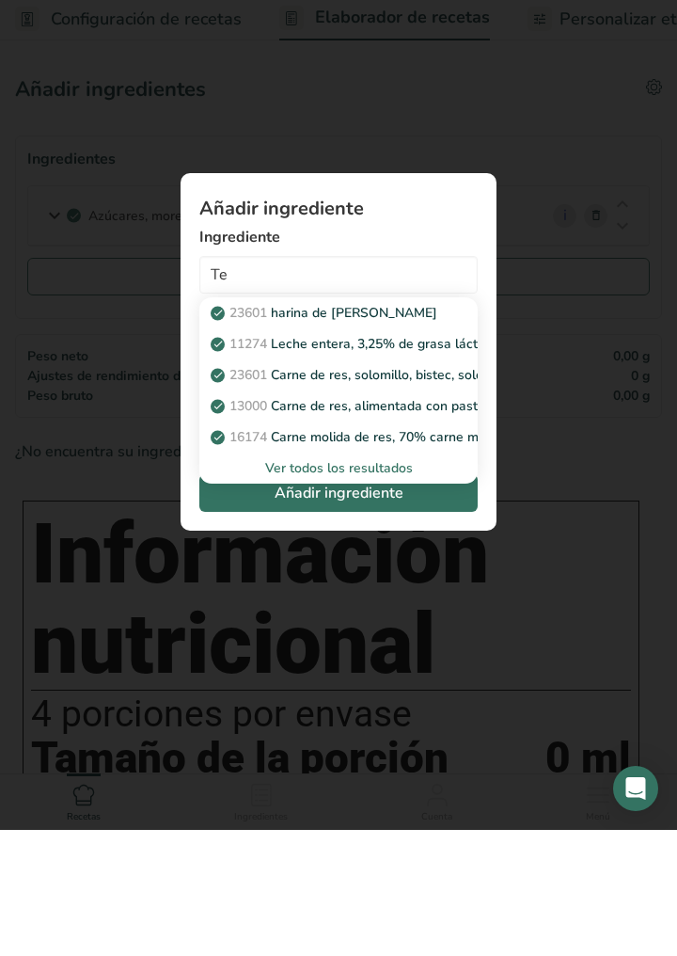
click at [416, 596] on div "Ver todos los resultados" at bounding box center [338, 594] width 248 height 20
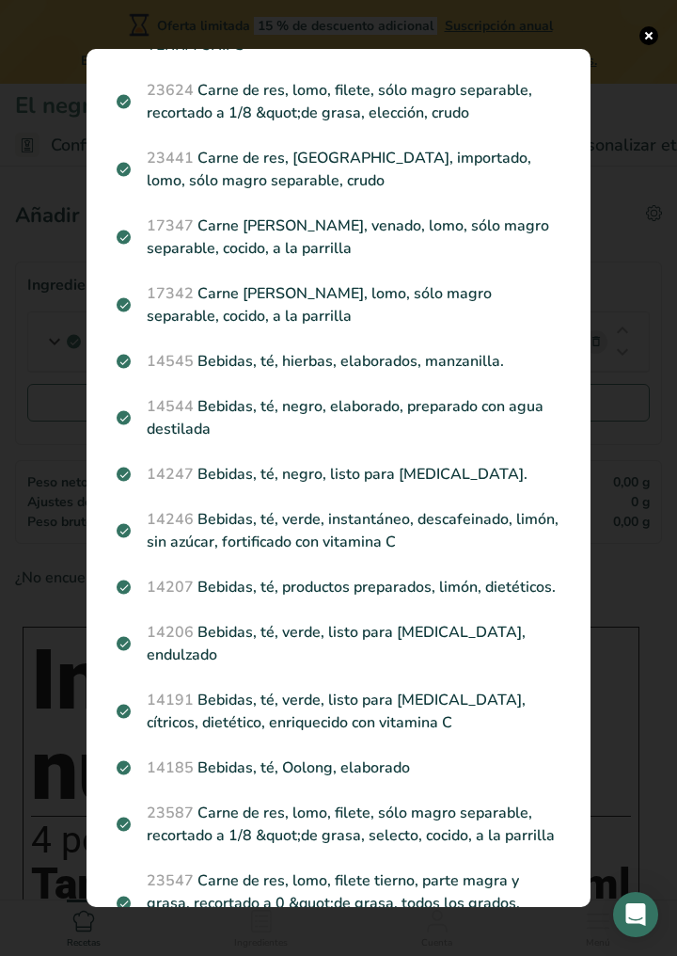
scroll to position [2118, 0]
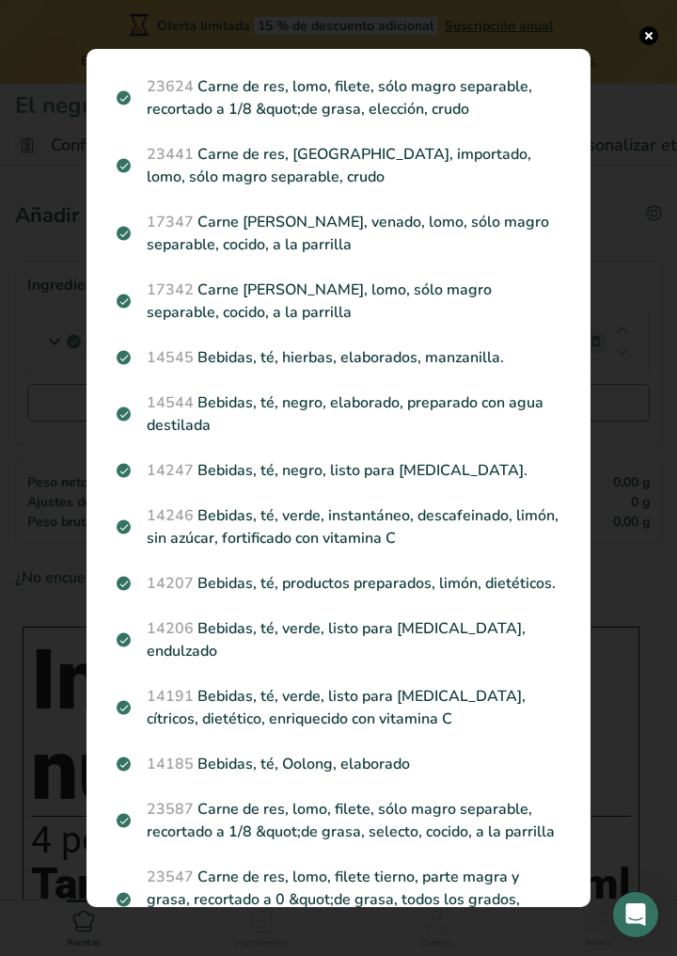
click at [497, 391] on p "14544 Bebidas, té, negro, elaborado, preparado con agua destilada" at bounding box center [339, 413] width 444 height 45
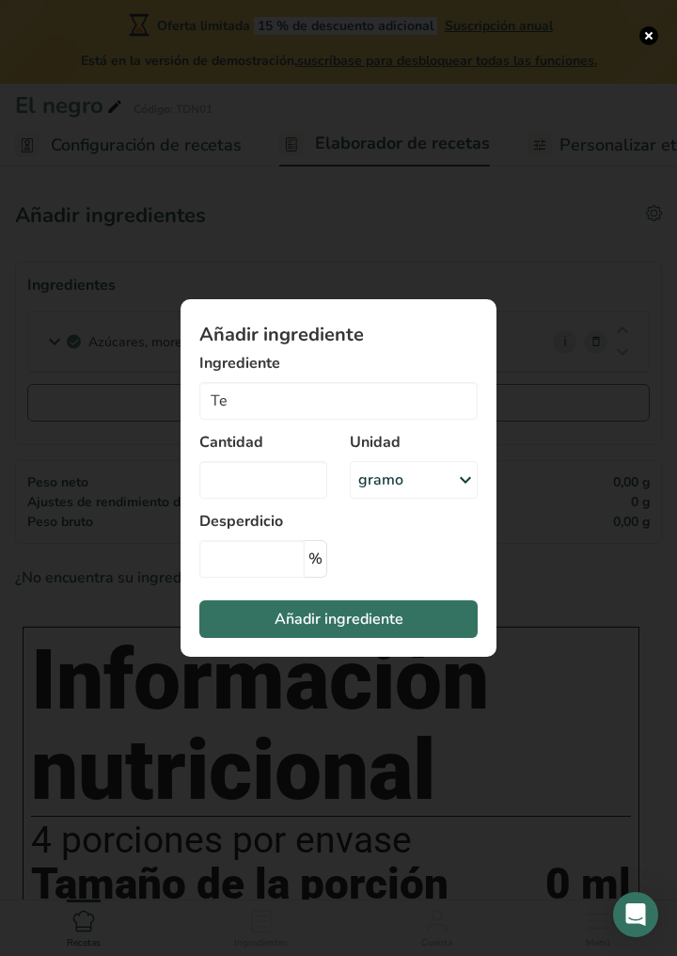
type input "Beverages, tea, black, brewed, prepared with distilled water"
click at [286, 483] on input "Añadir ingrediente modal" at bounding box center [263, 480] width 128 height 38
type input "250"
click at [417, 609] on button "Añadir ingrediente" at bounding box center [338, 619] width 278 height 38
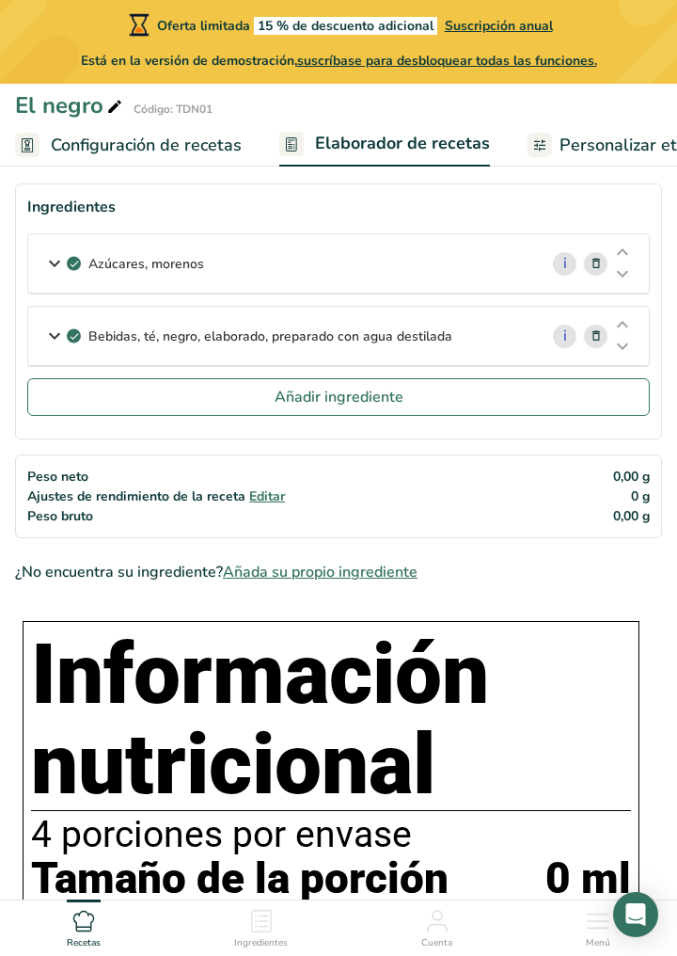
scroll to position [0, 0]
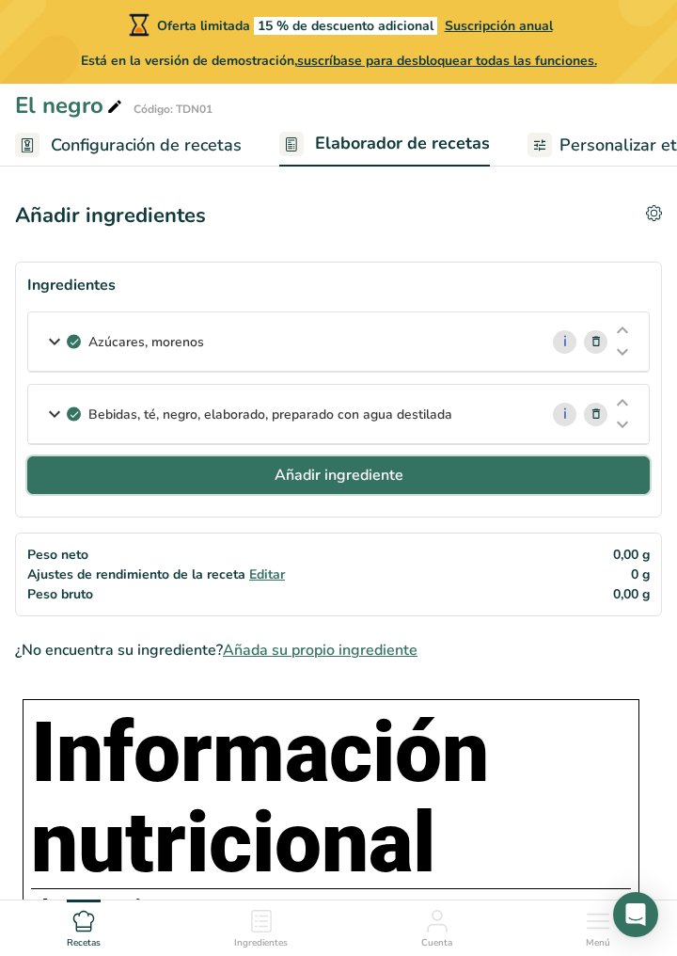
click at [469, 480] on button "Añadir ingrediente" at bounding box center [338, 475] width 623 height 38
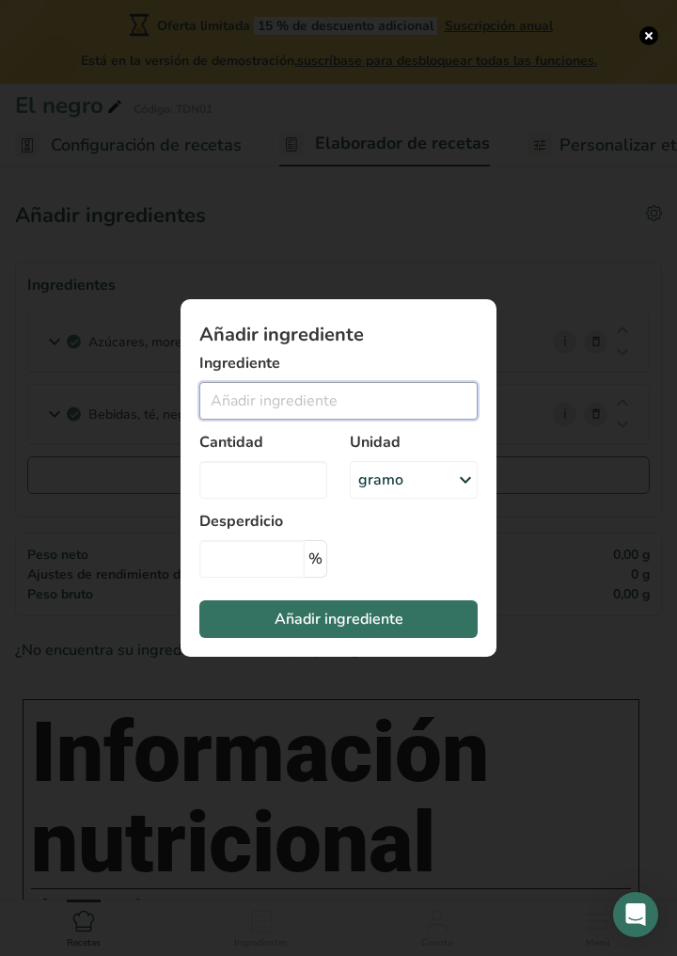
click at [406, 406] on input "Añadir ingrediente modal" at bounding box center [338, 401] width 278 height 38
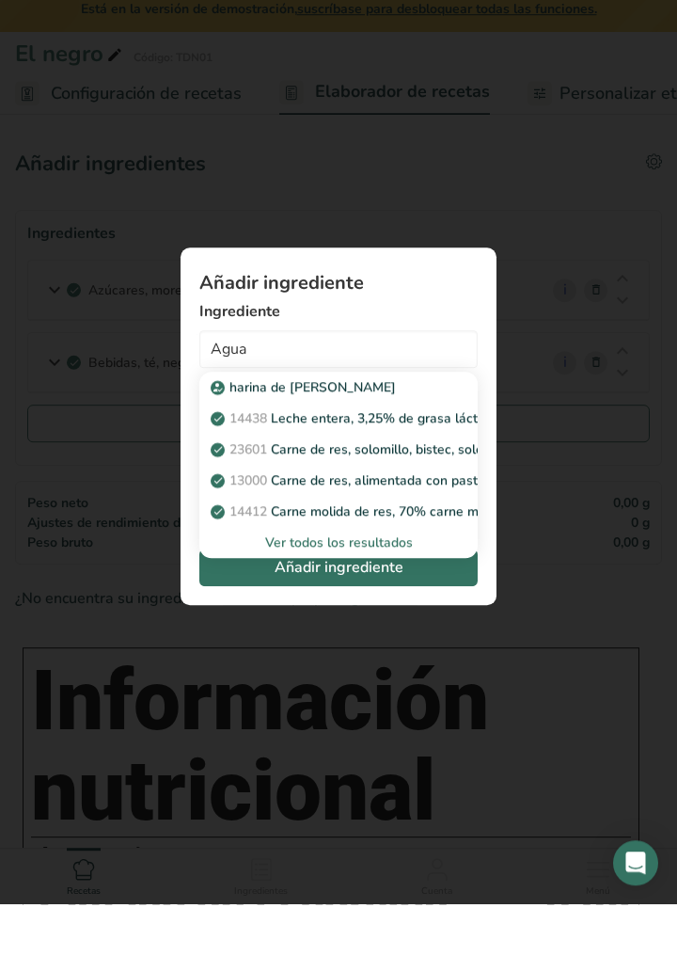
click at [413, 596] on div "Ver todos los resultados" at bounding box center [338, 594] width 248 height 20
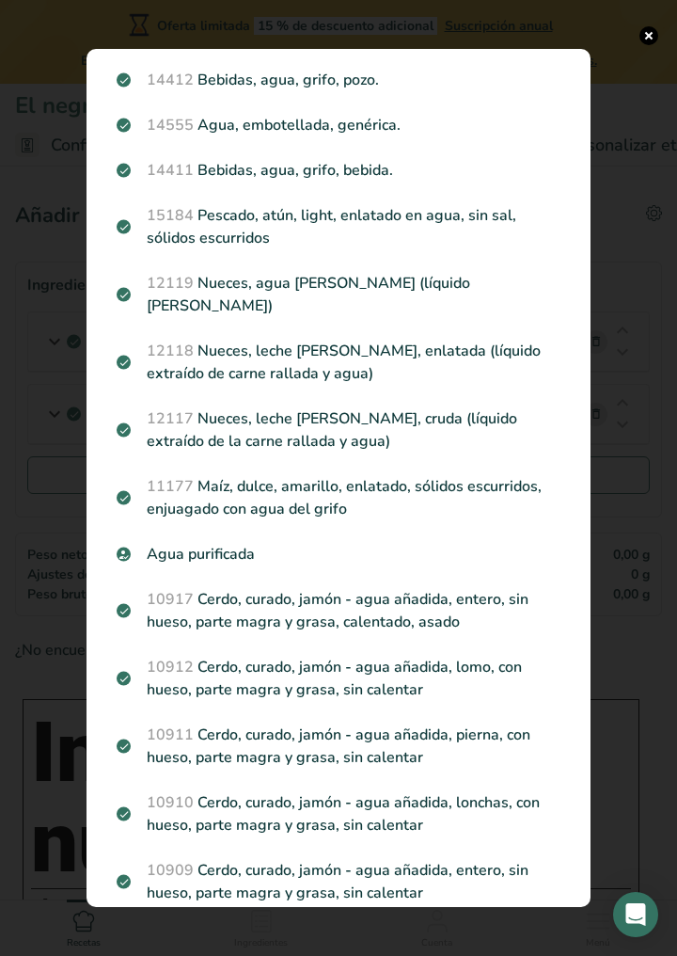
scroll to position [275, 0]
click at [250, 542] on p "Agua purificada" at bounding box center [339, 553] width 444 height 23
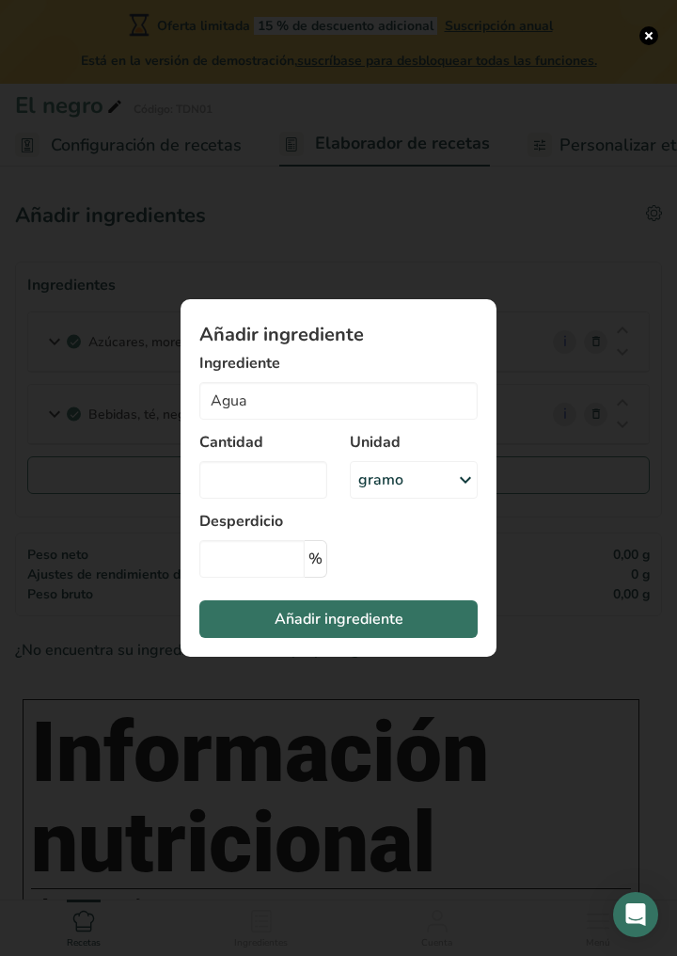
type input "Purified Water"
click at [285, 476] on input "Añadir ingrediente modal" at bounding box center [263, 480] width 128 height 38
type input "100"
click at [441, 481] on div "gramo" at bounding box center [414, 480] width 128 height 38
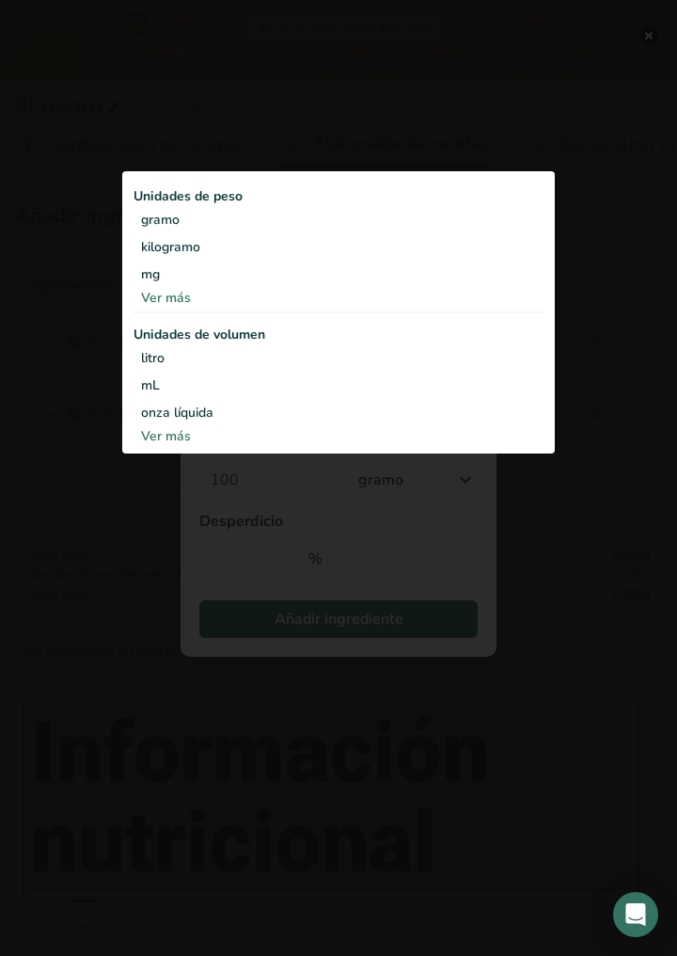
click at [202, 361] on div "litro" at bounding box center [338, 358] width 395 height 20
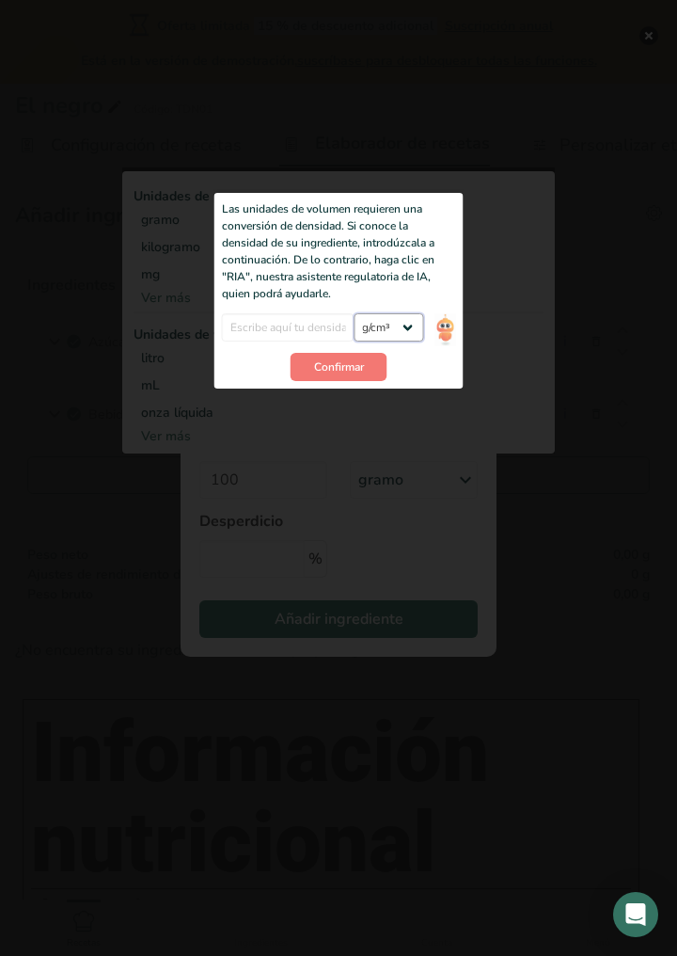
click at [404, 328] on select "lb/pie³ g/cm³" at bounding box center [389, 327] width 70 height 28
click at [483, 353] on div "Añadir ingrediente modal" at bounding box center [338, 310] width 433 height 286
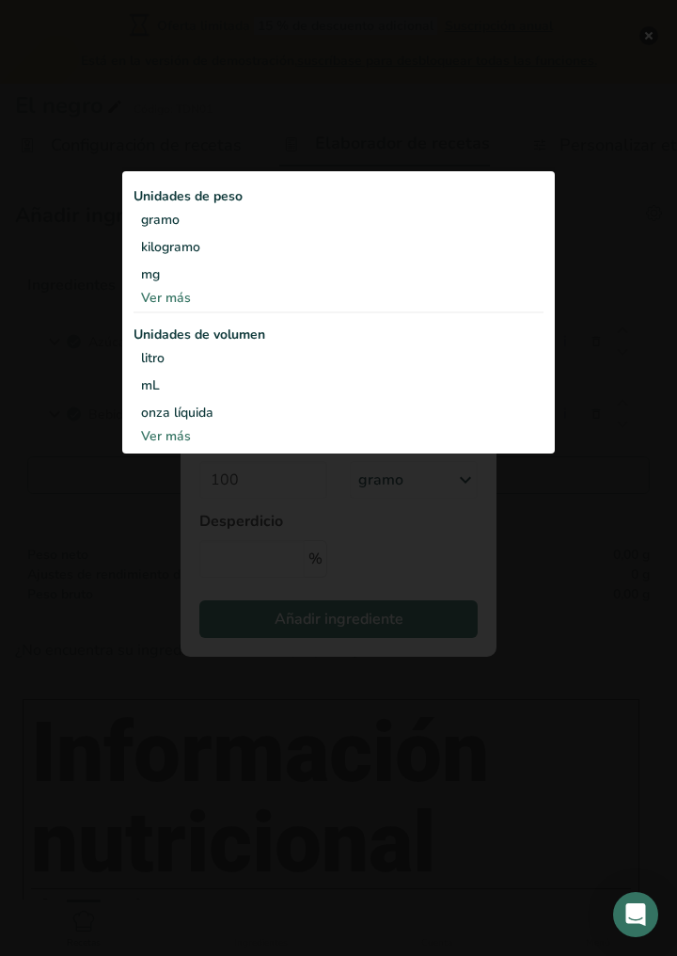
click at [421, 366] on div "litro" at bounding box center [338, 358] width 395 height 20
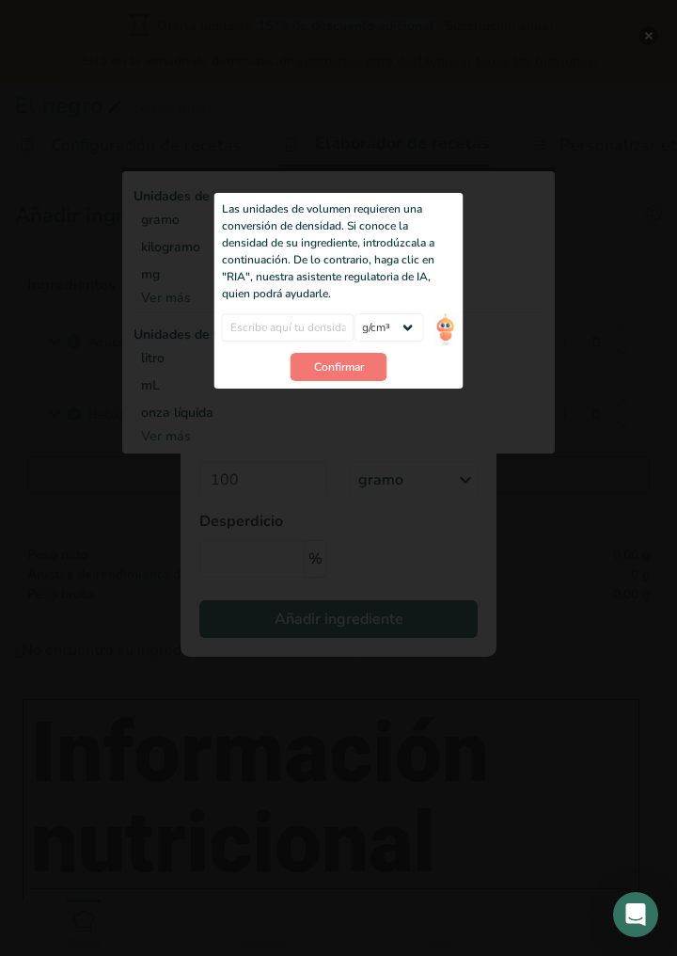
click at [453, 335] on img "Añadir ingrediente modal" at bounding box center [445, 329] width 21 height 33
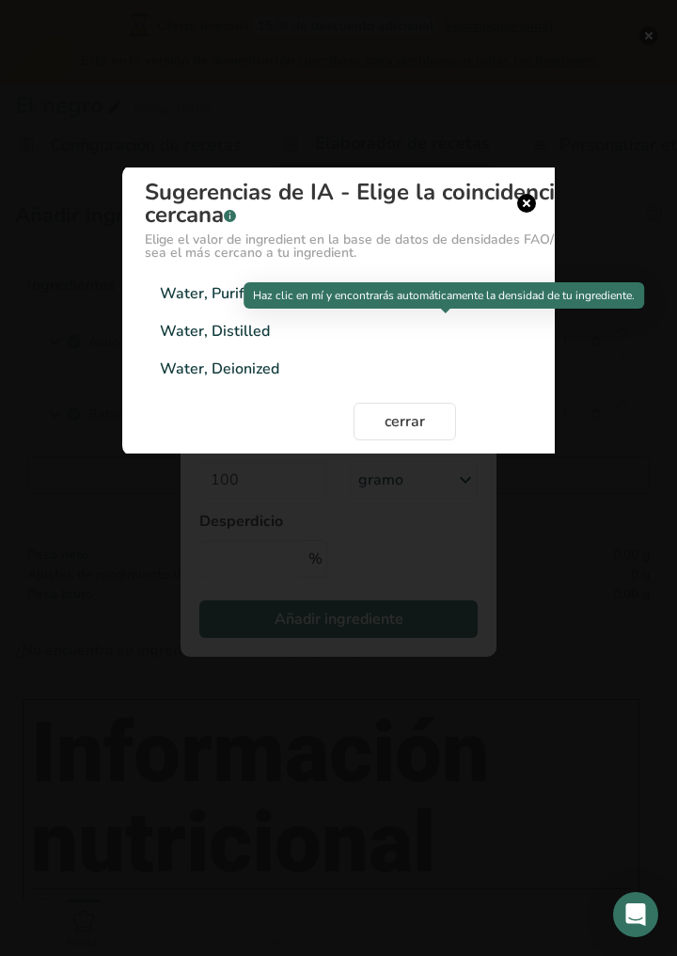
click at [199, 281] on div "Water, Purified 1g/cm3" at bounding box center [404, 294] width 519 height 38
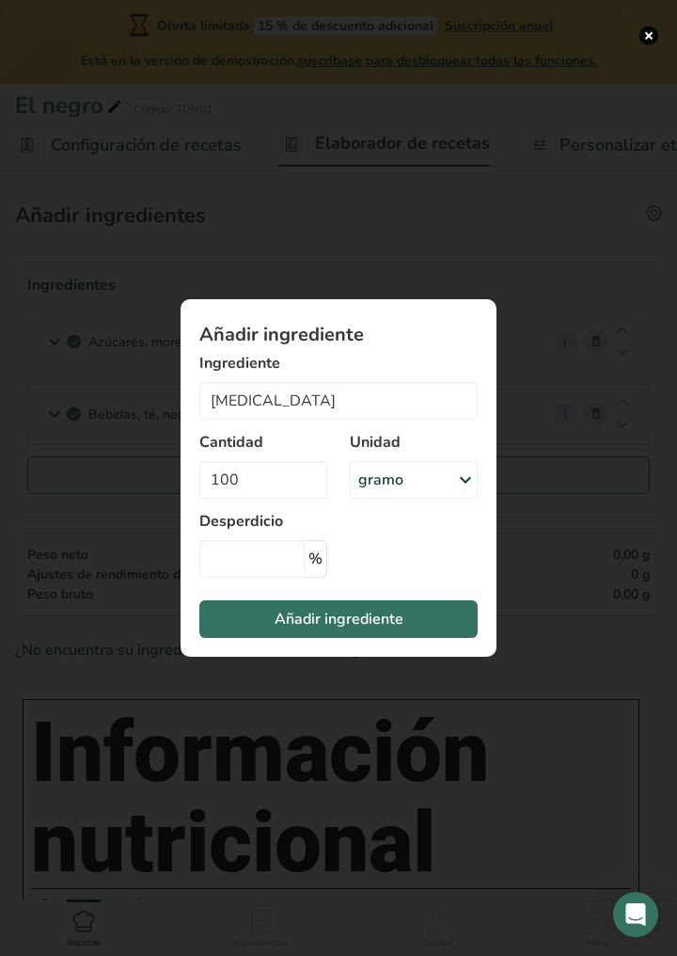
click at [444, 496] on div "gramo" at bounding box center [414, 480] width 128 height 38
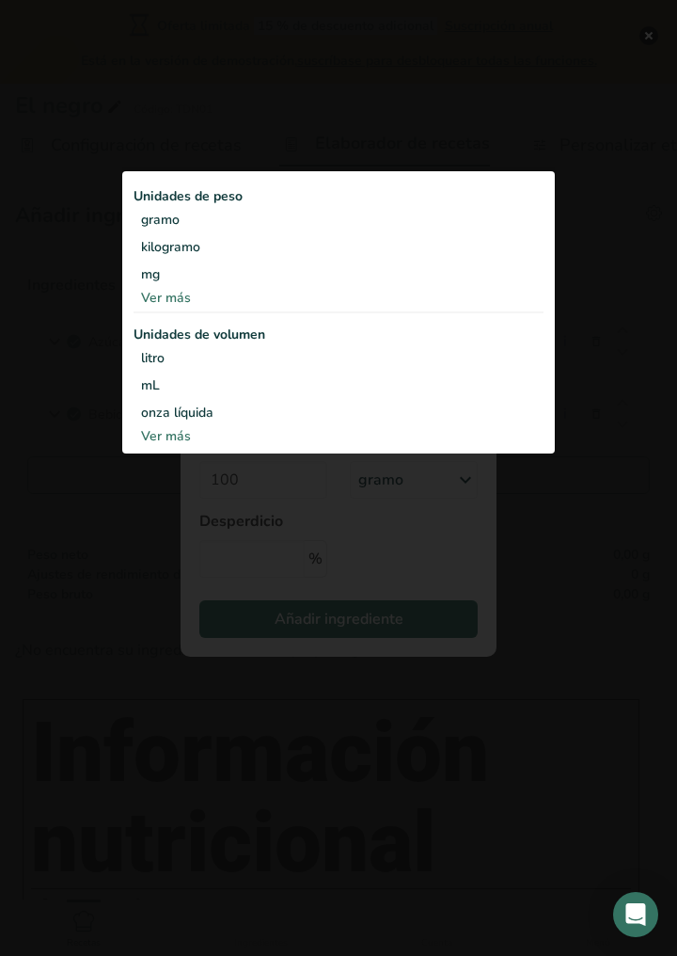
click at [218, 363] on div "litro" at bounding box center [338, 358] width 395 height 20
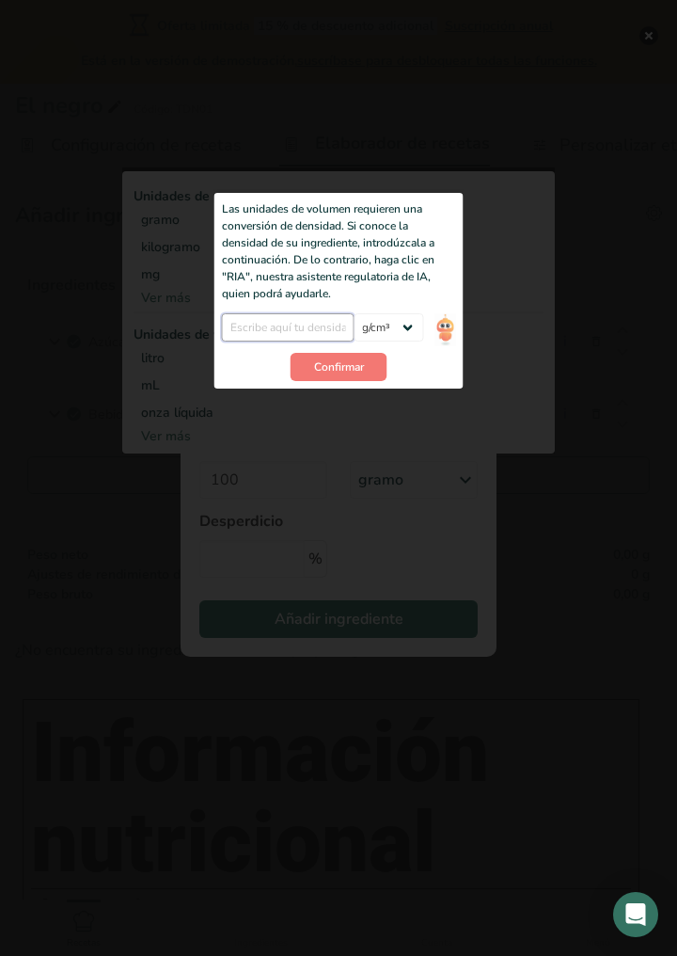
click at [319, 324] on input "Añadir ingrediente modal" at bounding box center [288, 327] width 133 height 28
click at [411, 328] on select "lb/pie³ g/cm³" at bounding box center [389, 327] width 70 height 28
click at [300, 335] on input "Añadir ingrediente modal" at bounding box center [288, 327] width 133 height 28
type input "100"
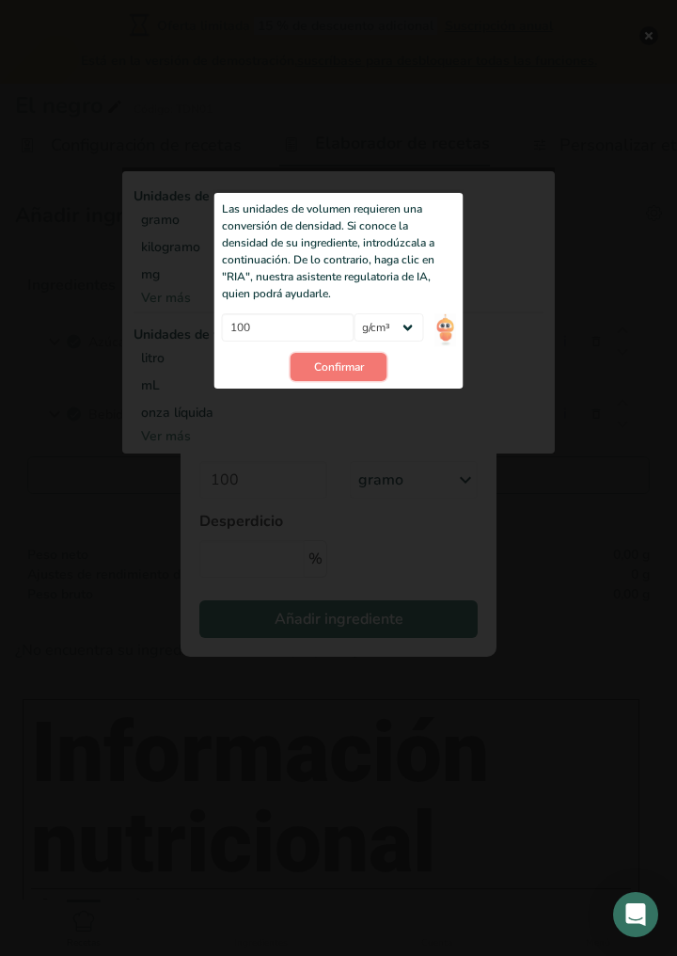
click at [374, 367] on button "Confirmar" at bounding box center [339, 367] width 97 height 28
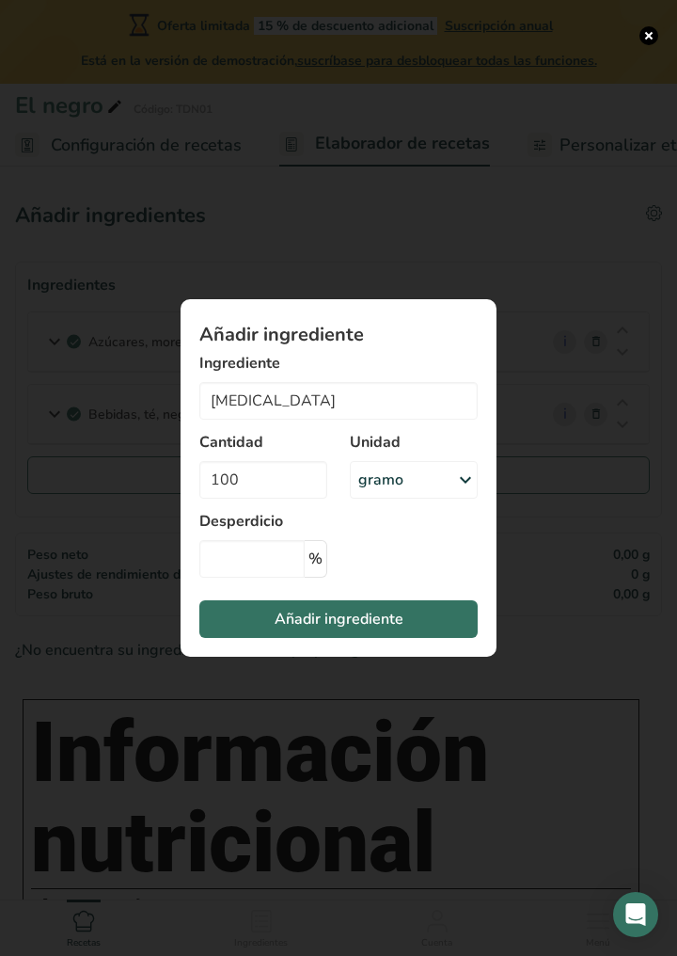
click at [446, 485] on div "gramo" at bounding box center [414, 480] width 128 height 38
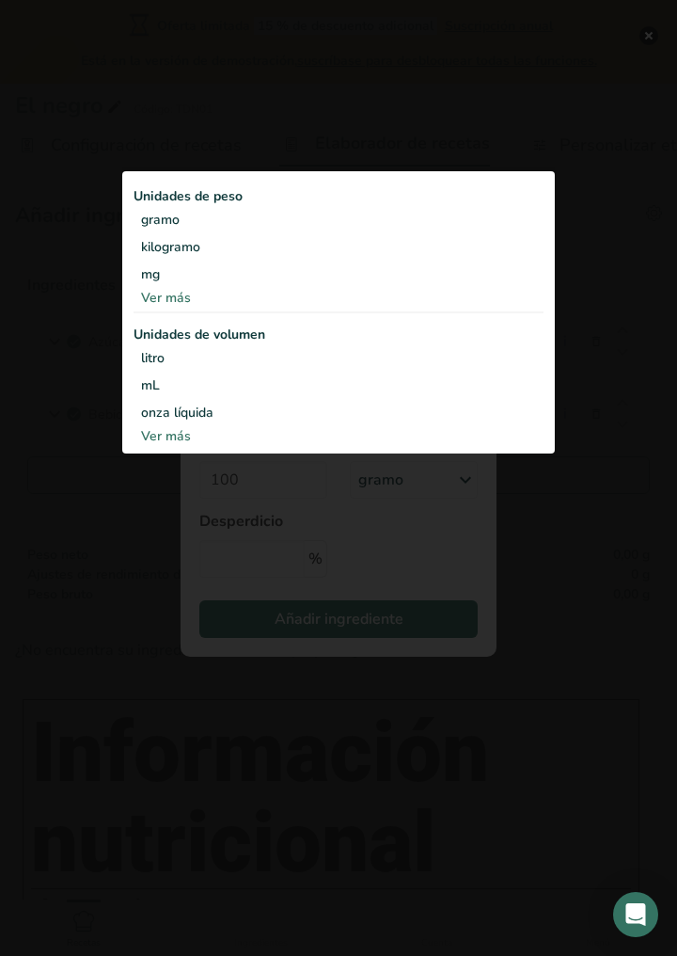
click at [269, 250] on div "kilogramo" at bounding box center [339, 246] width 410 height 27
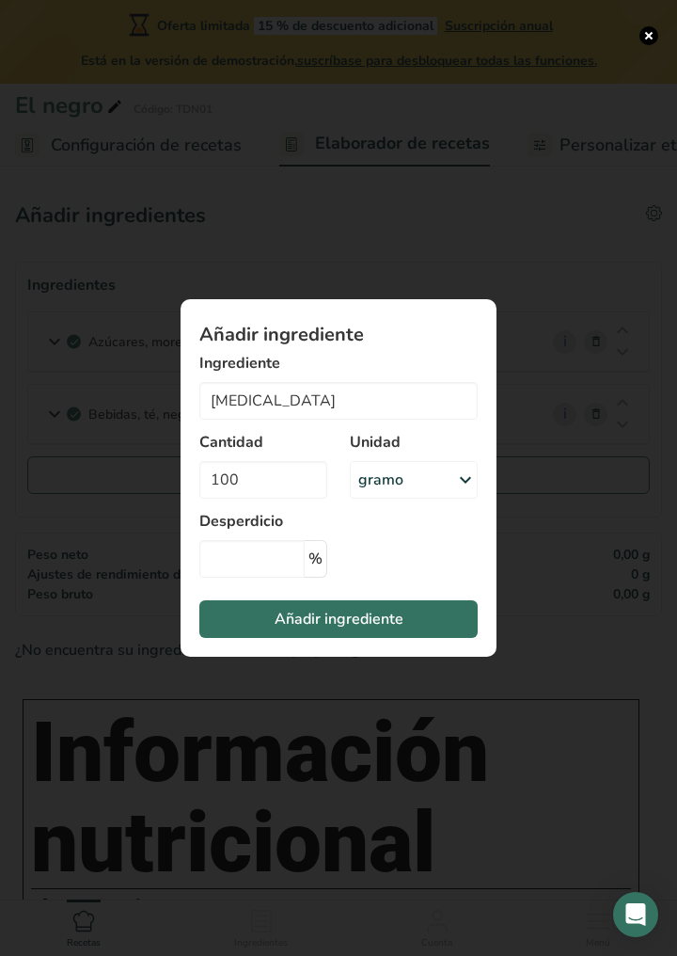
click at [450, 498] on div "gramo" at bounding box center [414, 480] width 128 height 38
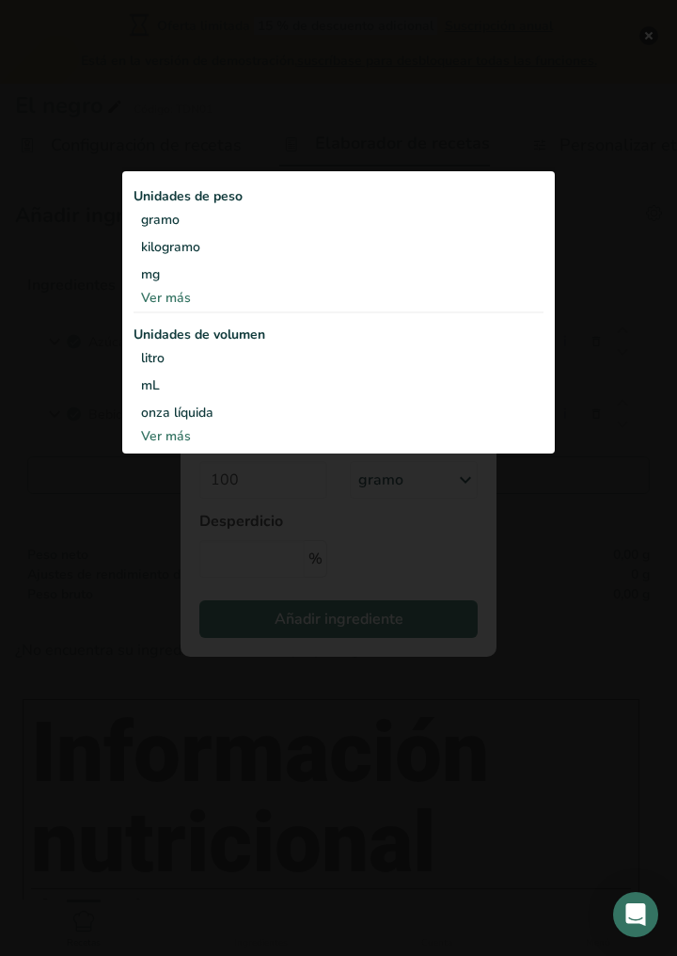
click at [581, 600] on div "Añadir ingrediente modal" at bounding box center [338, 478] width 677 height 956
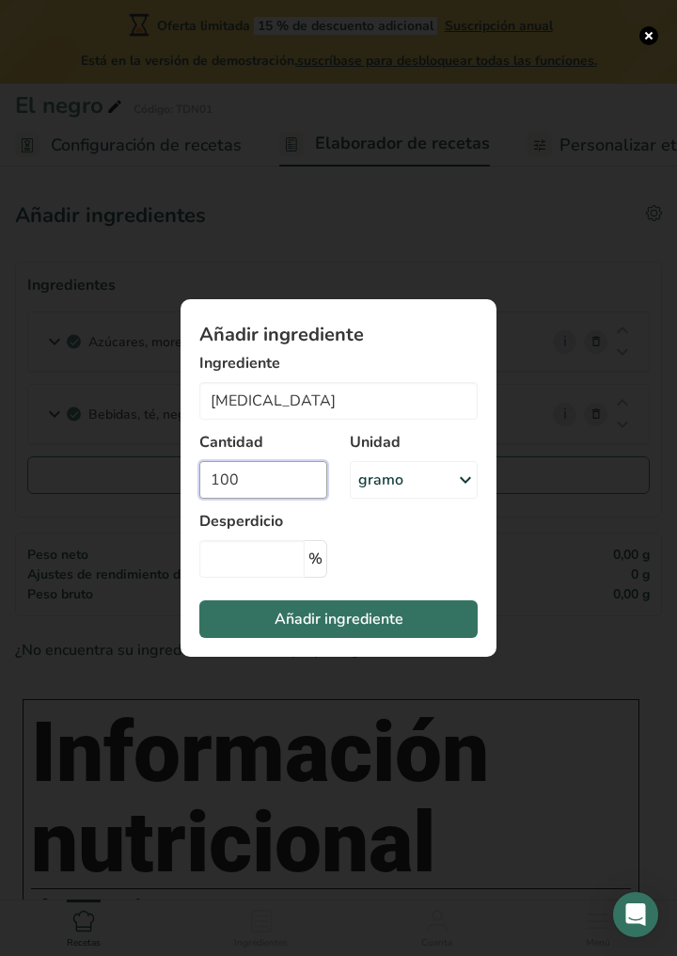
click at [280, 483] on input "100" at bounding box center [263, 480] width 128 height 38
type input "1000"
click at [516, 585] on div "Añadir ingrediente Ingrediente Purified Water harina de almendras 14438 Leche e…" at bounding box center [338, 478] width 376 height 418
click at [428, 632] on button "Añadir ingrediente" at bounding box center [338, 619] width 278 height 38
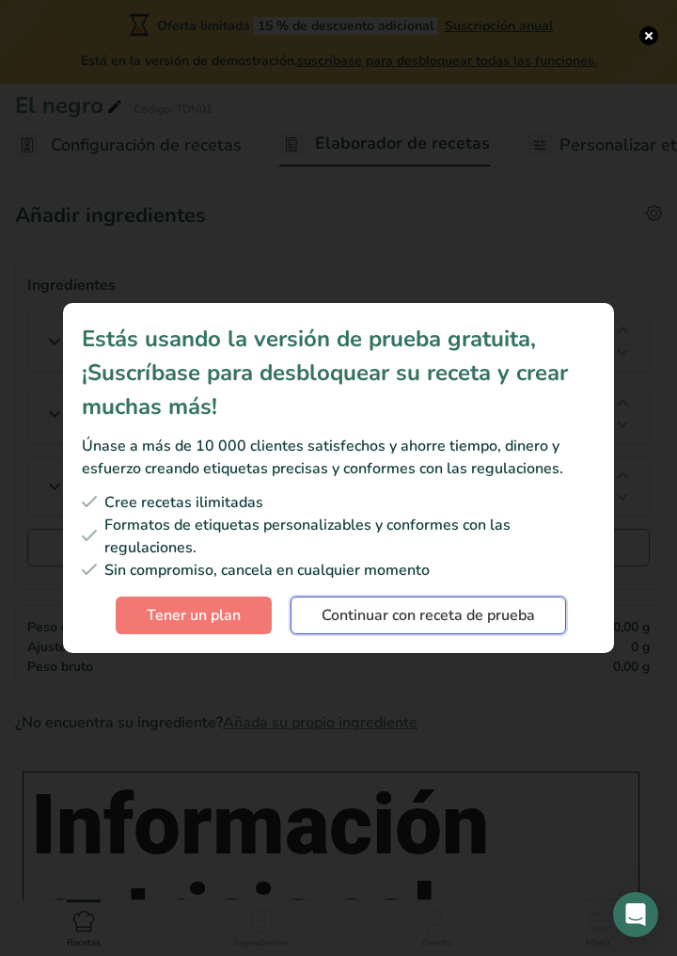
click at [529, 621] on font "Continuar con receta de prueba" at bounding box center [429, 615] width 214 height 21
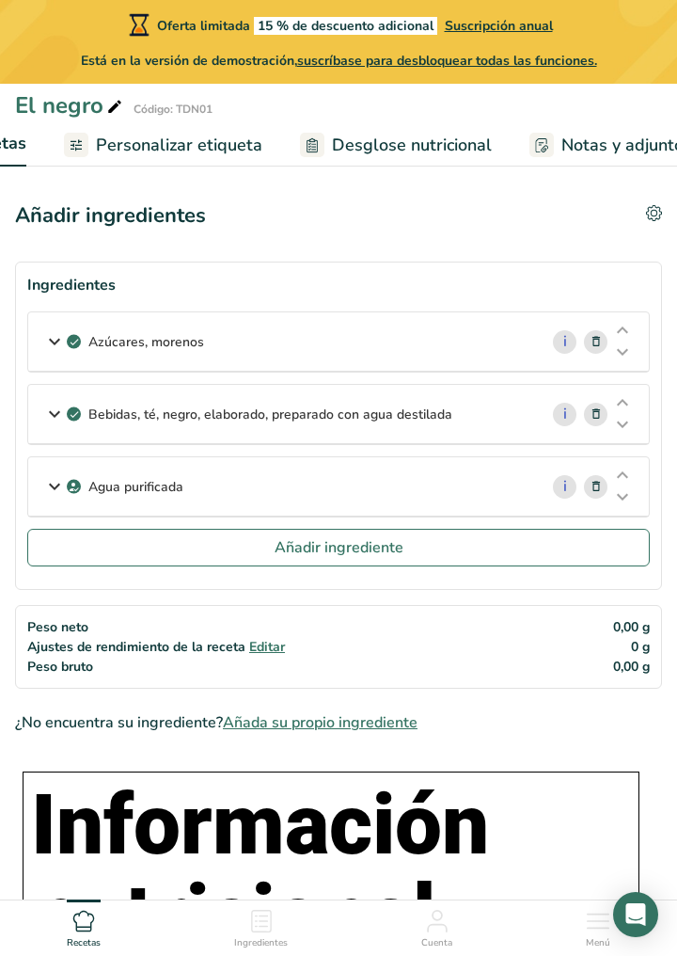
scroll to position [0, 0]
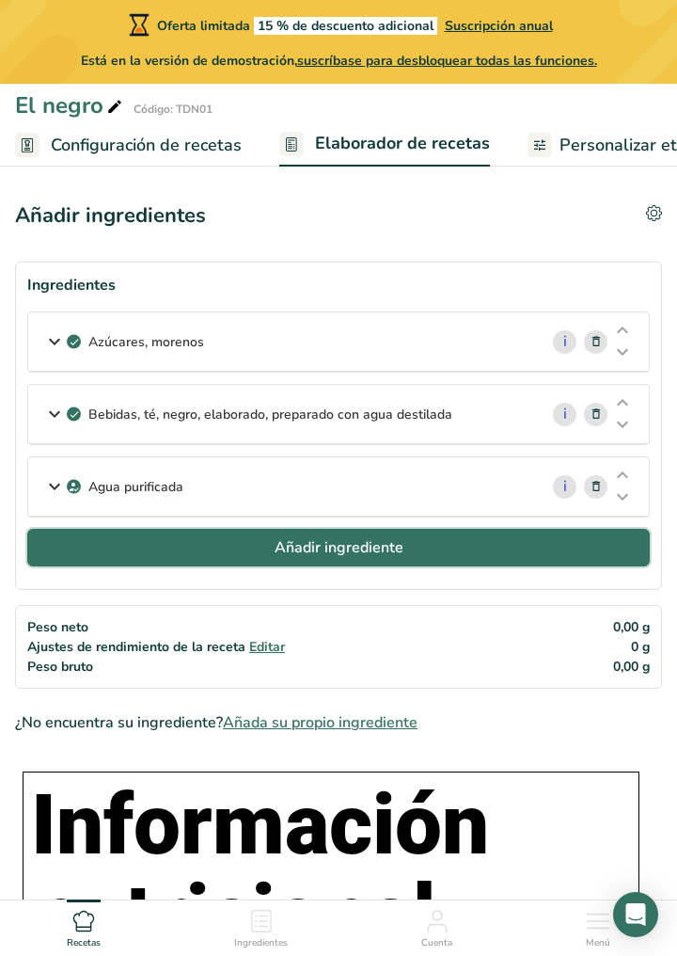
click at [422, 563] on button "Añadir ingrediente" at bounding box center [338, 548] width 623 height 38
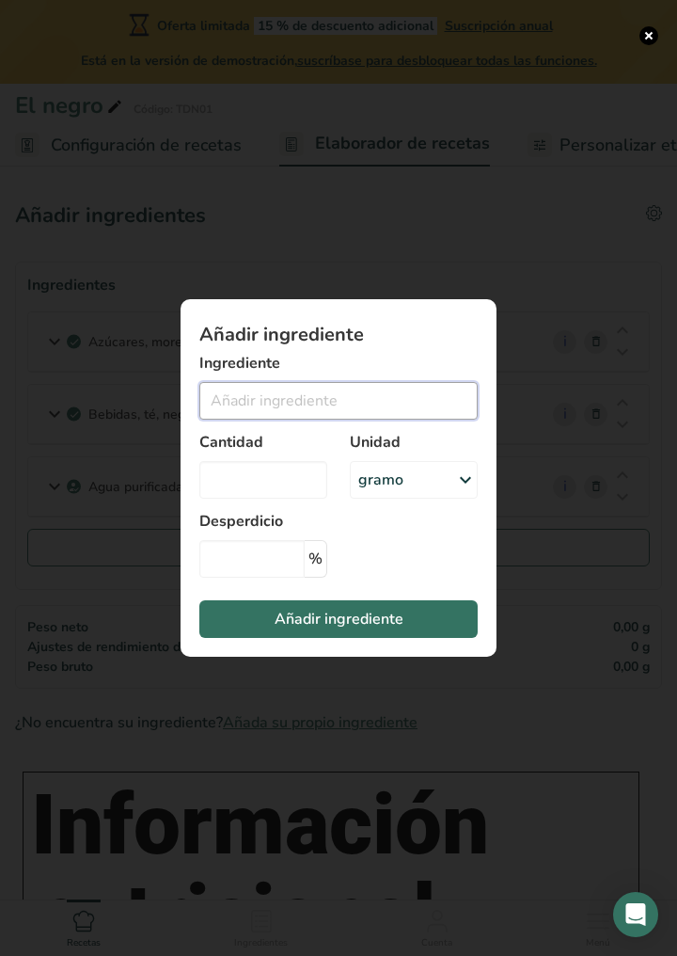
click at [400, 401] on input "Añadir ingrediente modal" at bounding box center [338, 401] width 278 height 38
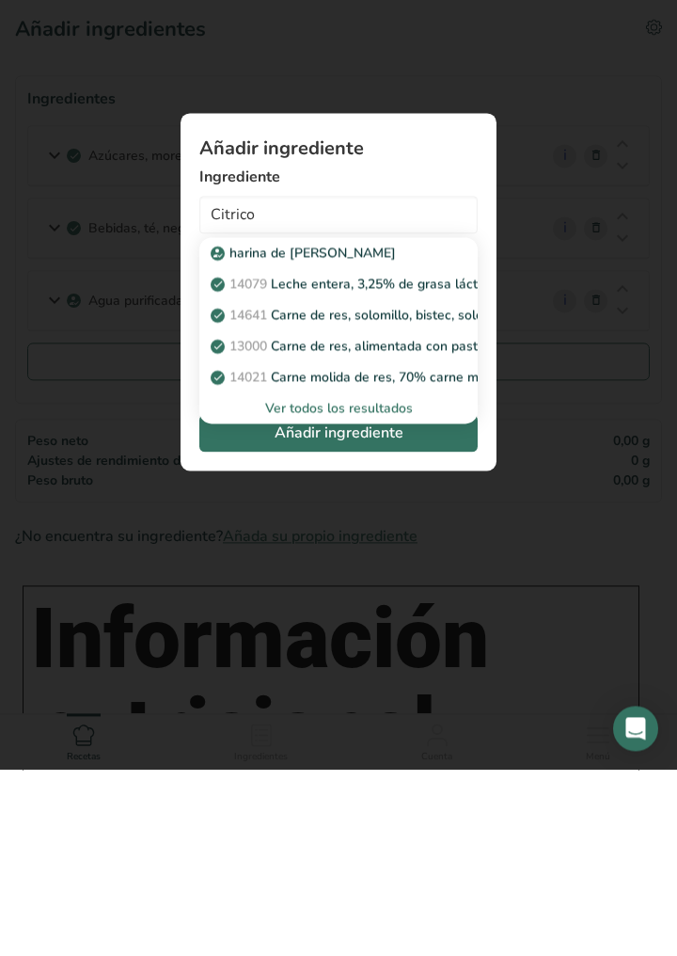
click at [418, 599] on div "Ver todos los resultados" at bounding box center [338, 594] width 248 height 20
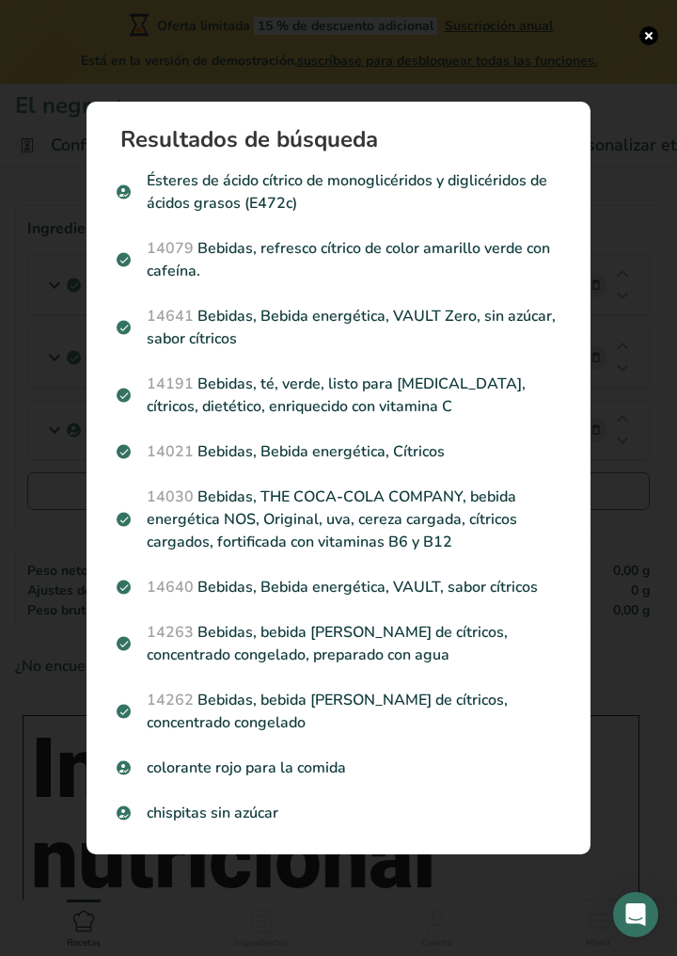
scroll to position [68, 0]
click at [487, 202] on p "Ésteres de ácido cítrico de monoglicéridos y diglicéridos de ácidos grasos (E47…" at bounding box center [339, 191] width 444 height 45
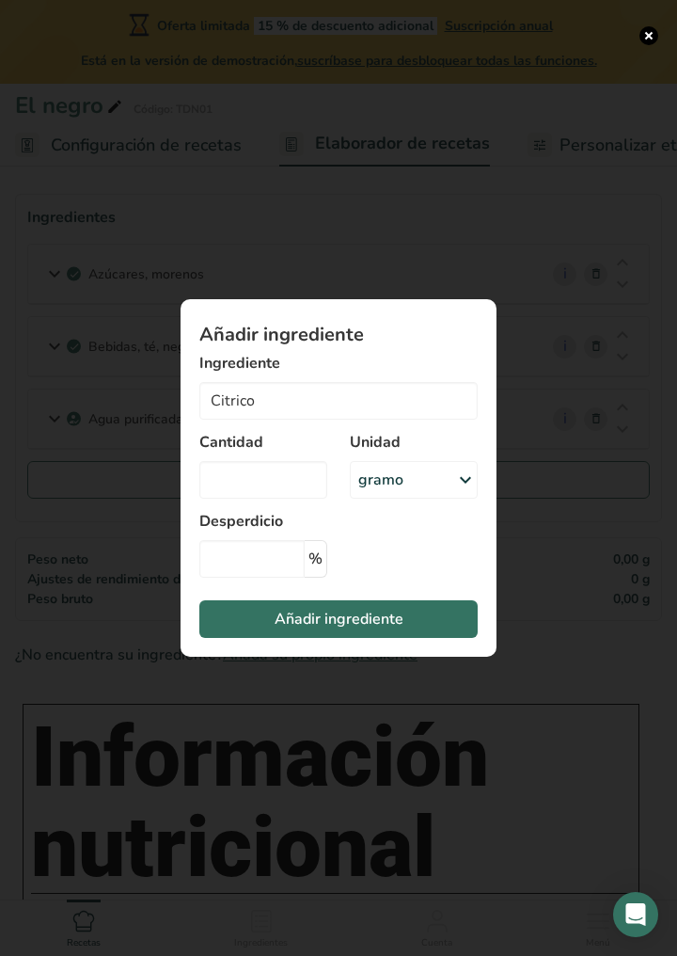
type input "Citric acid esters of mono- and diglycerides of fatty acids (E472c)"
click at [284, 480] on input "Añadir ingrediente modal" at bounding box center [263, 480] width 128 height 38
type input "15"
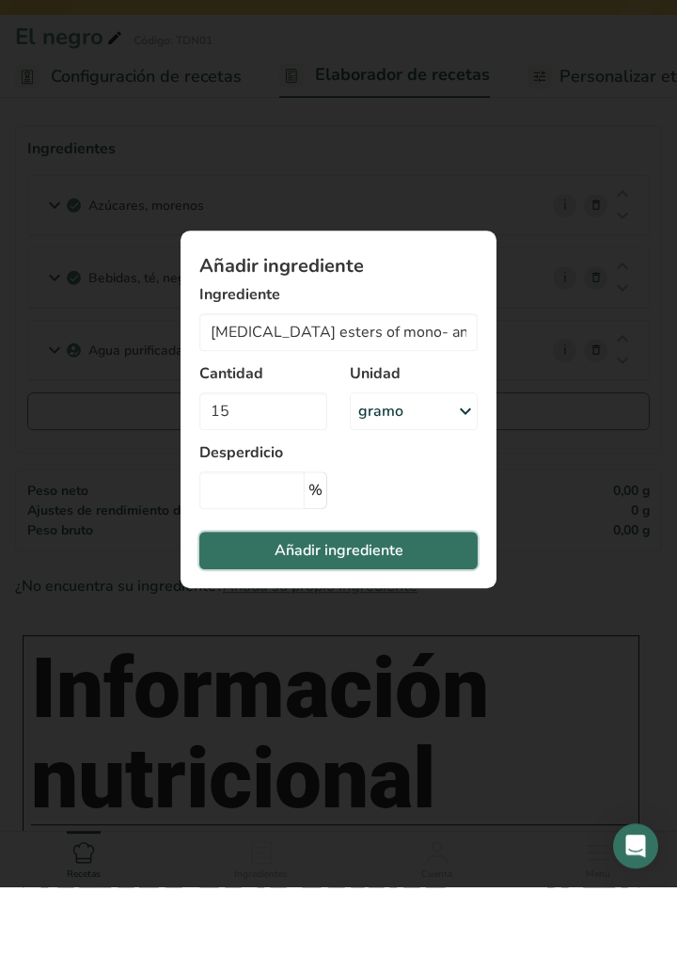
click at [419, 630] on button "Añadir ingrediente" at bounding box center [338, 619] width 278 height 38
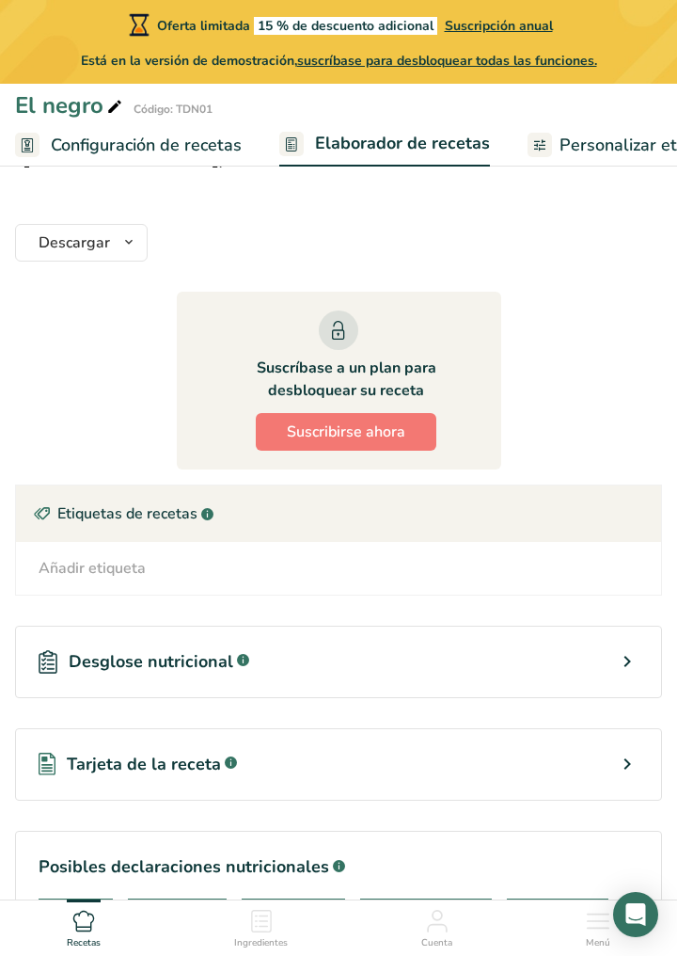
scroll to position [2009, 0]
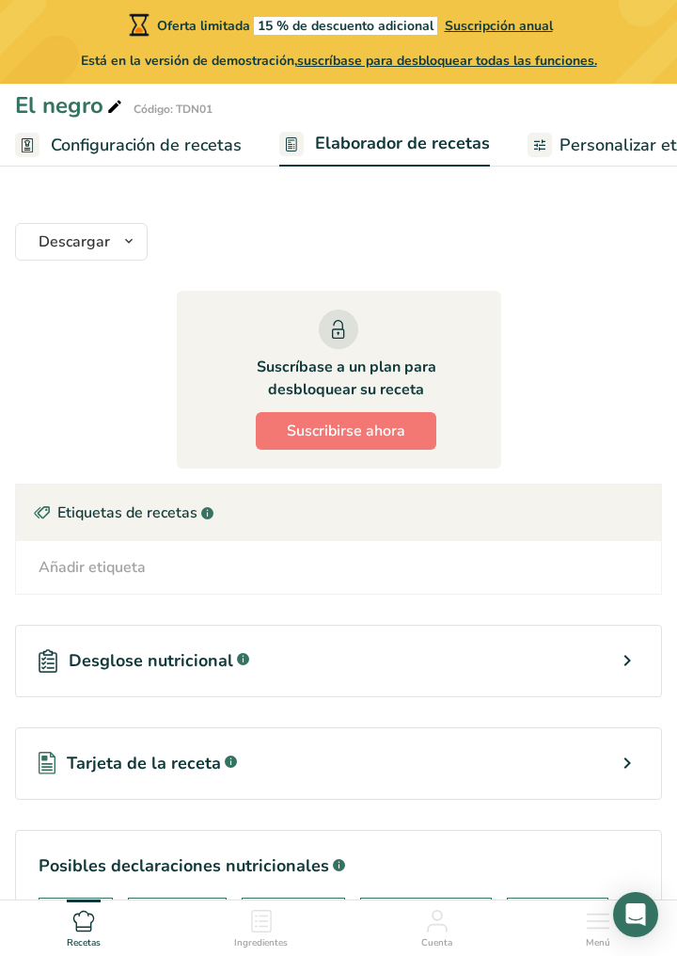
click at [599, 679] on div "Desglose nutricional .a-a{fill:#347362;}.b-a{fill:#fff;}" at bounding box center [338, 661] width 647 height 72
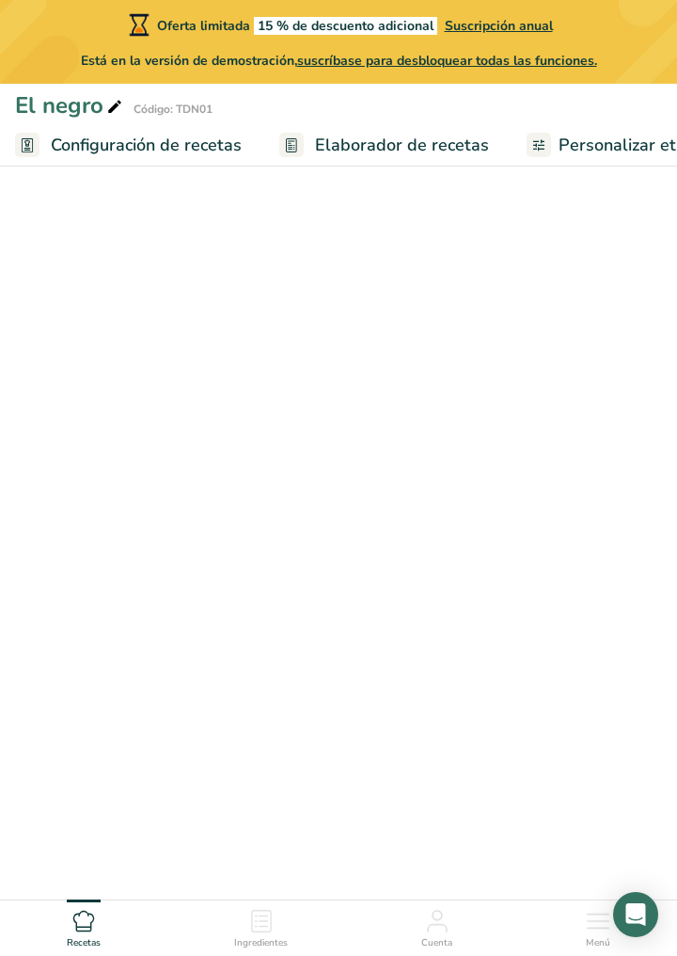
select select "Calories"
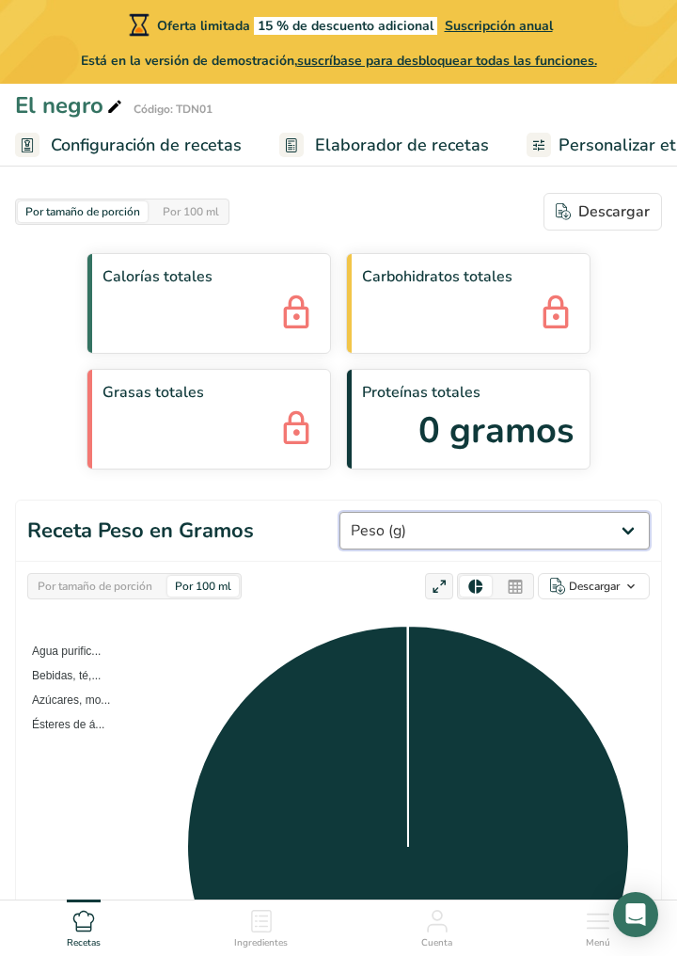
click at [530, 545] on select "Peso (g) Calorías (kcal) Energía KJ (kj) Grasa total (g) Grasa saturada (g) Gra…" at bounding box center [495, 531] width 310 height 38
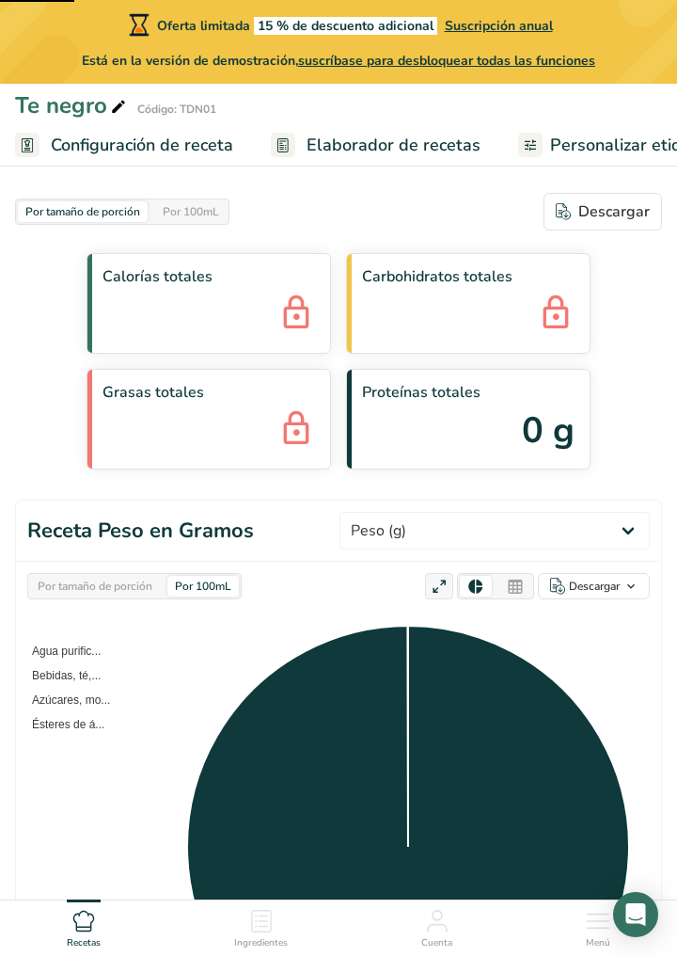
select select "Calories"
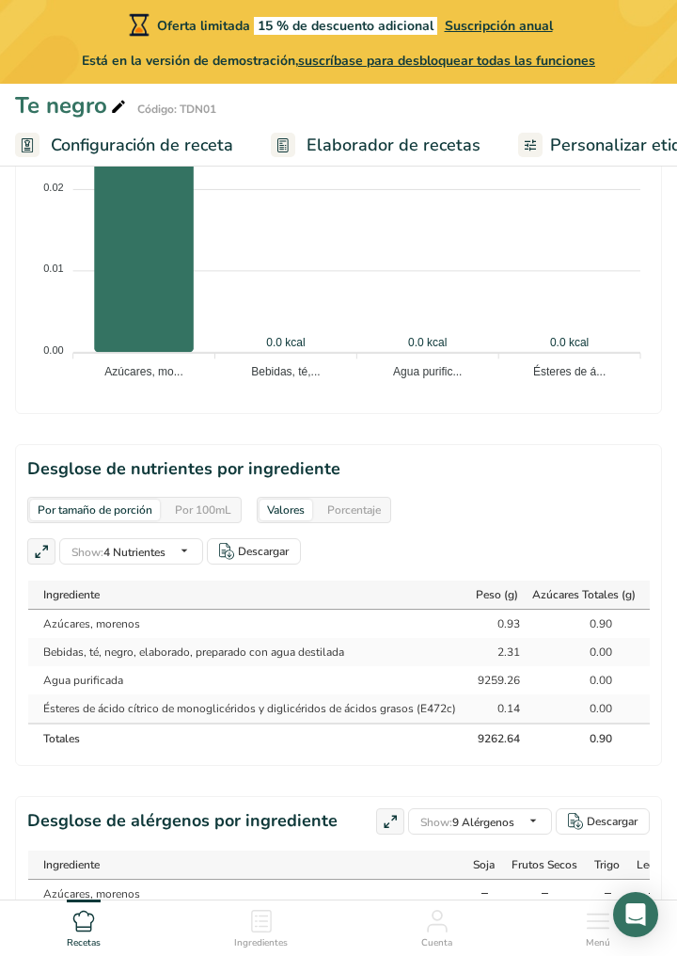
scroll to position [1377, 0]
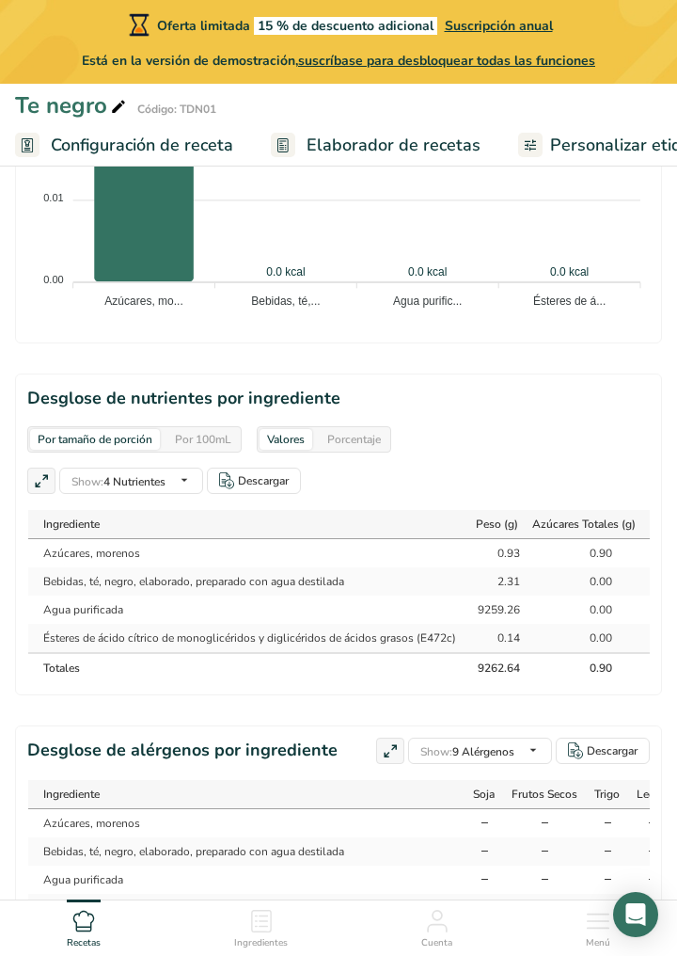
click at [261, 932] on icon at bounding box center [261, 921] width 23 height 23
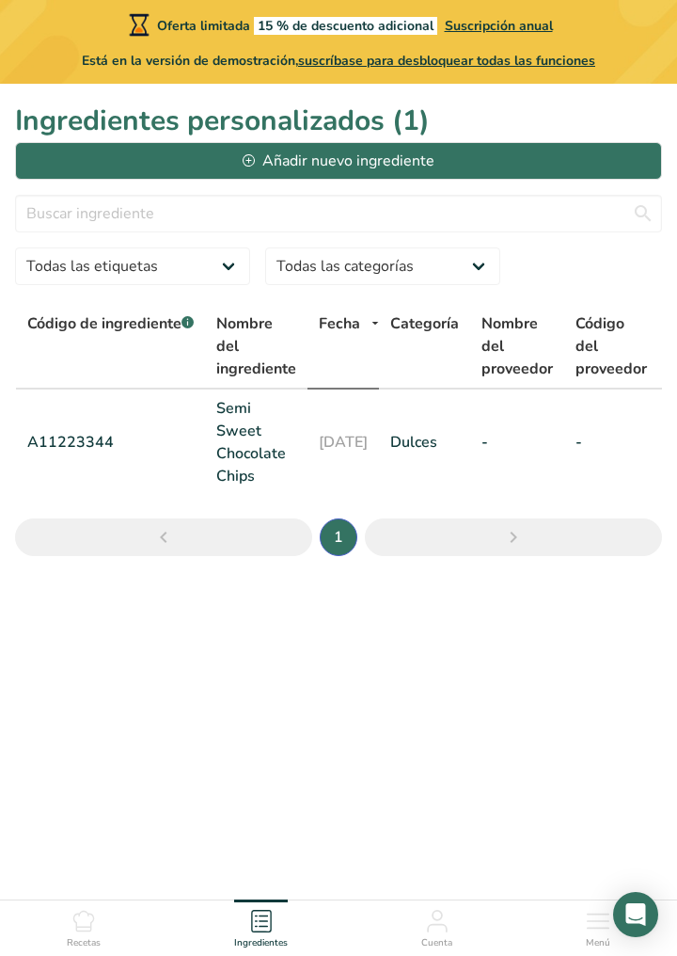
click at [90, 931] on icon at bounding box center [83, 920] width 21 height 21
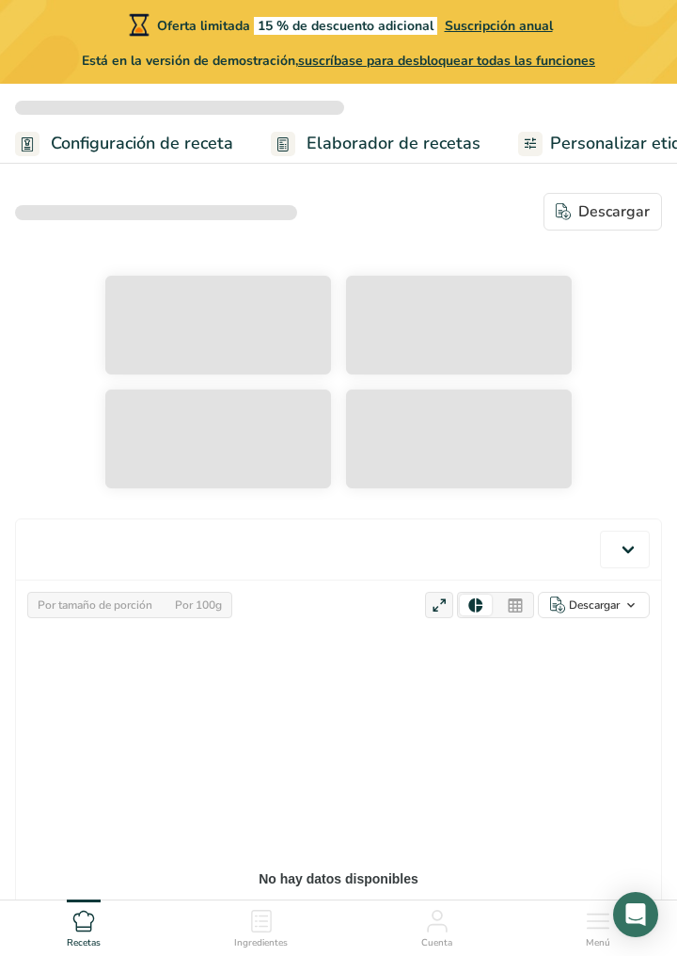
scroll to position [1198, 0]
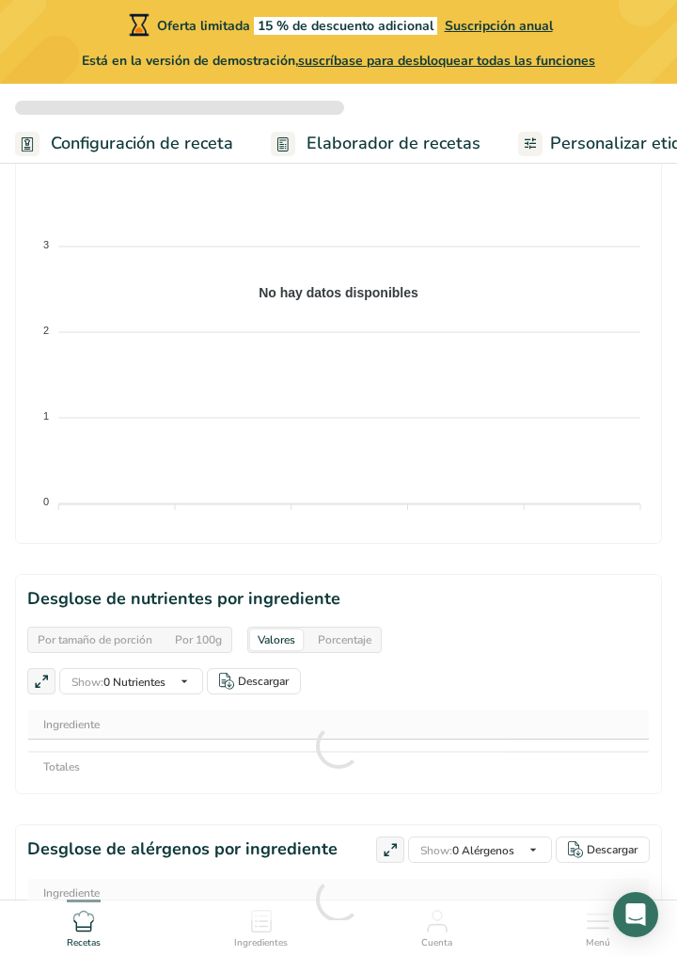
select select "Calories"
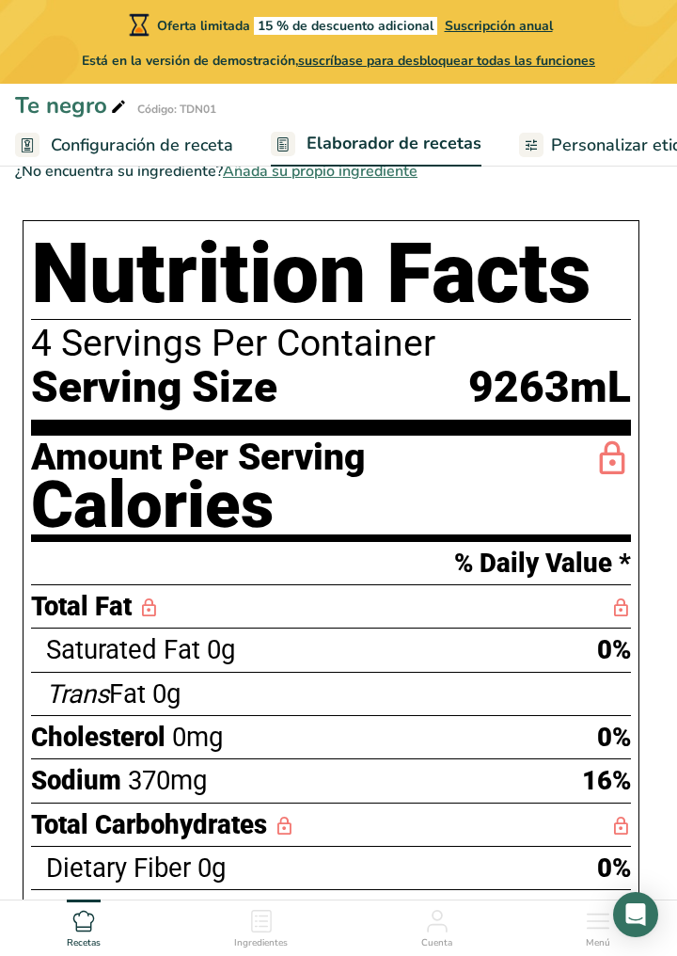
scroll to position [625, 0]
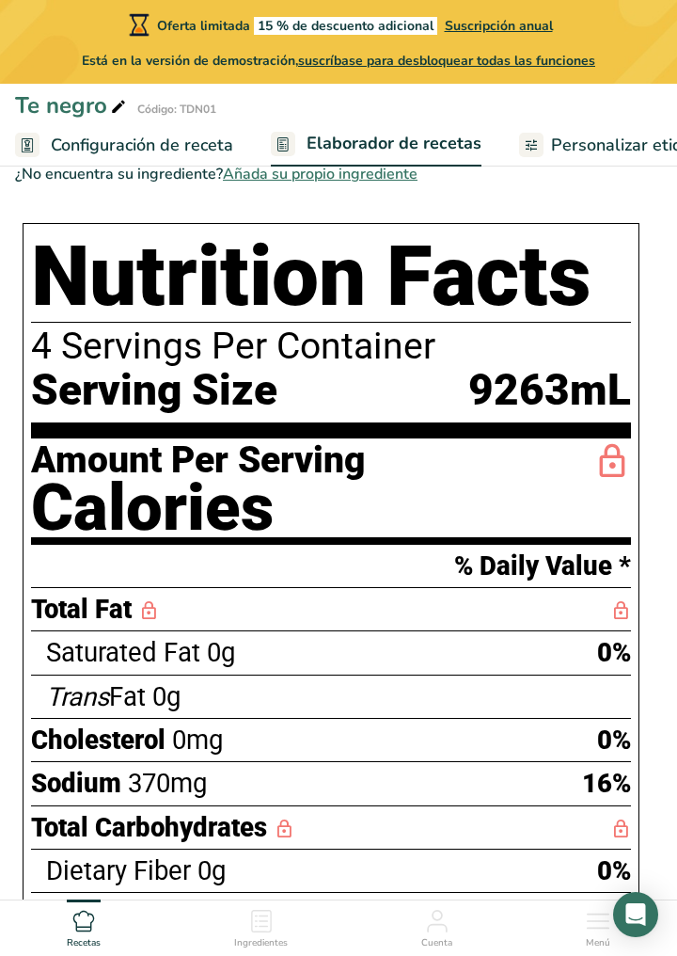
click at [581, 266] on h1 "Nutrition Facts" at bounding box center [331, 276] width 600 height 91
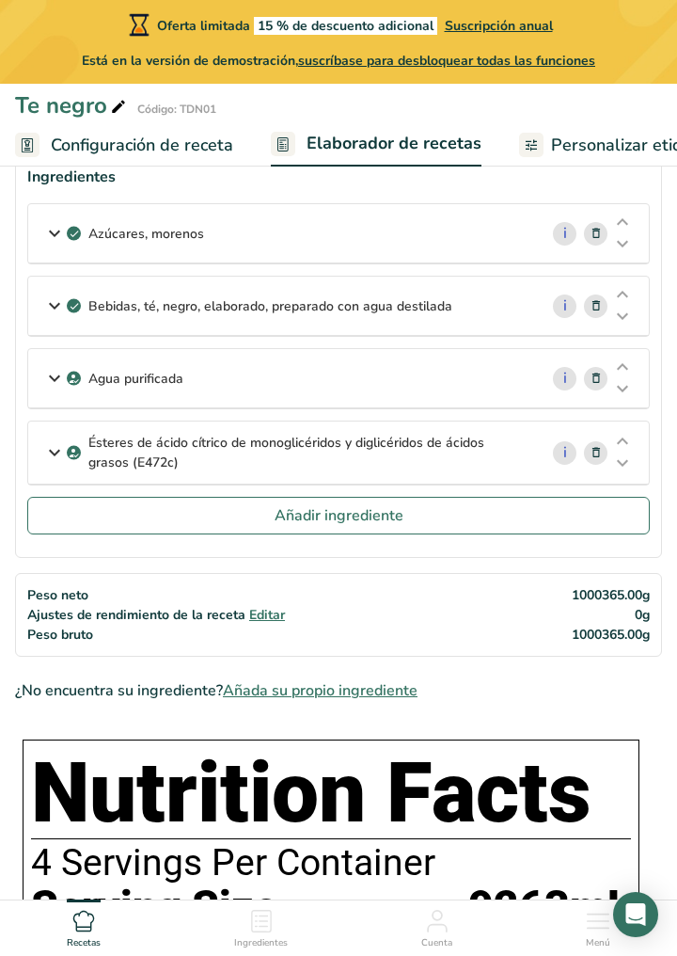
scroll to position [0, 0]
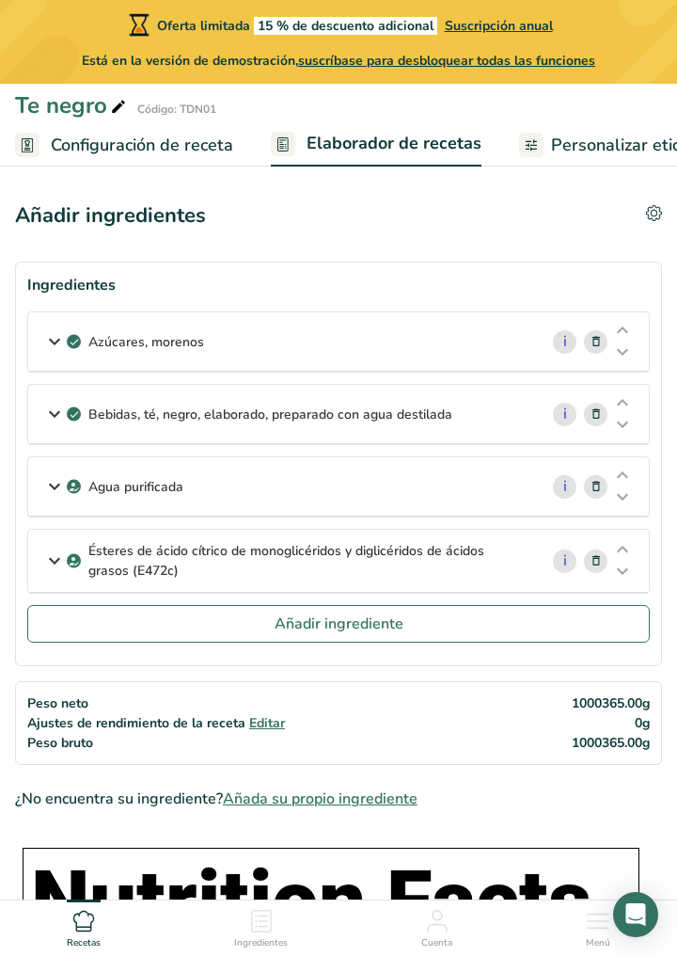
click at [503, 494] on div "Agua purificada" at bounding box center [283, 486] width 510 height 58
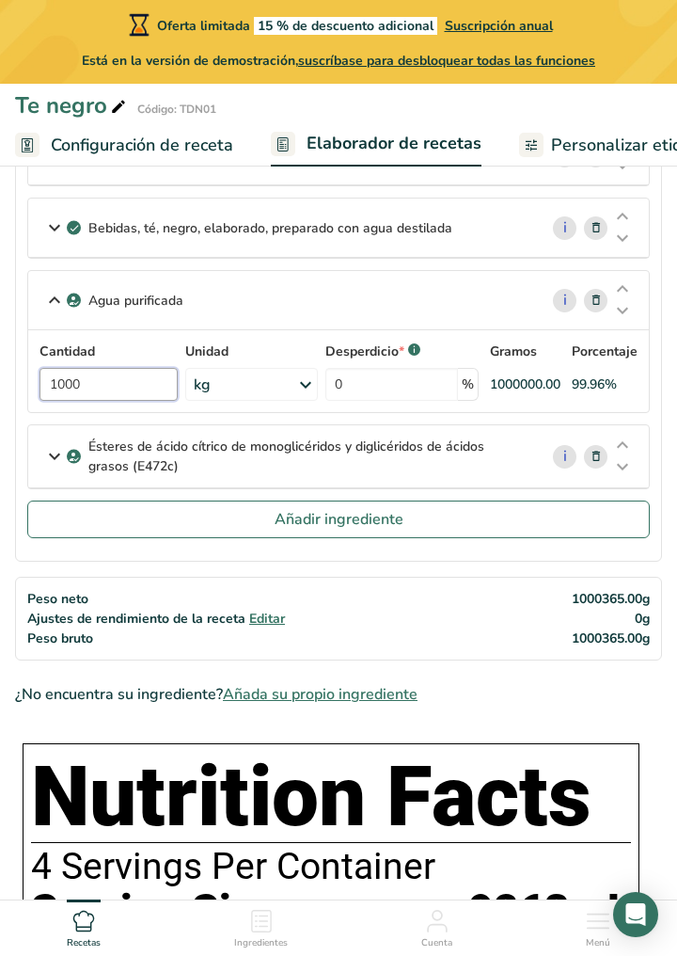
click at [94, 397] on input "1000" at bounding box center [109, 384] width 138 height 33
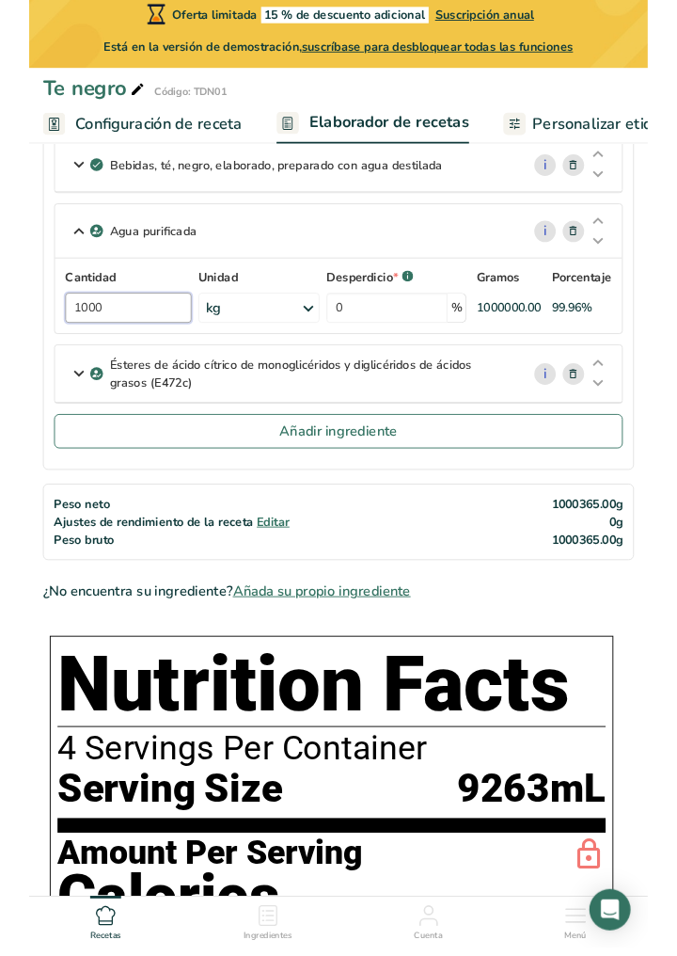
scroll to position [224, 0]
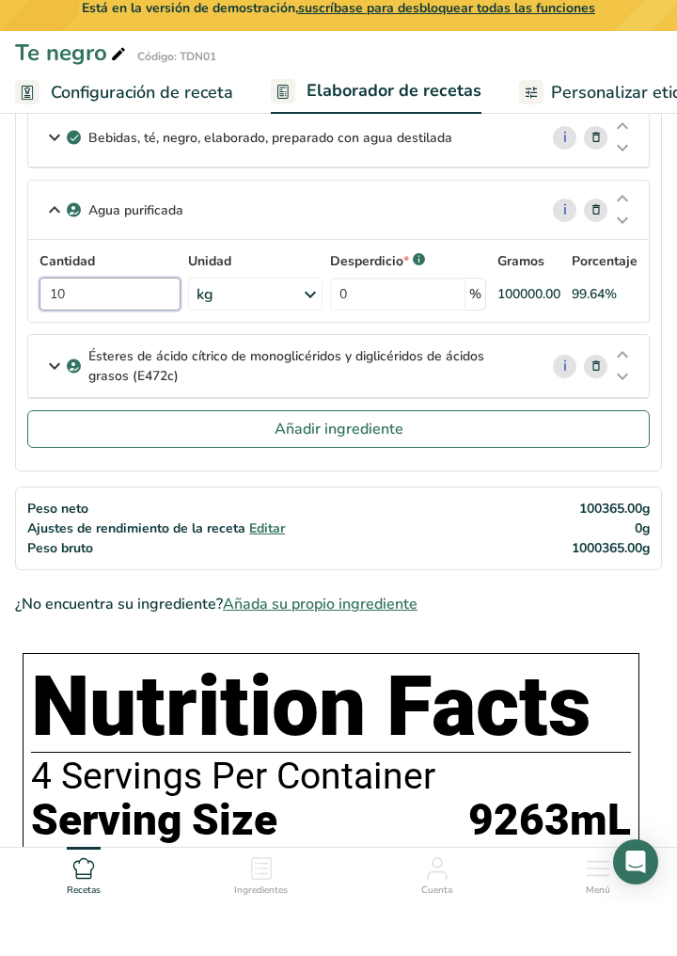
type input "1"
click at [556, 526] on div "Ingredientes [DEMOGRAPHIC_DATA], morenos i Cantidad 100 Unidad g Porciones 1 ts…" at bounding box center [338, 330] width 647 height 585
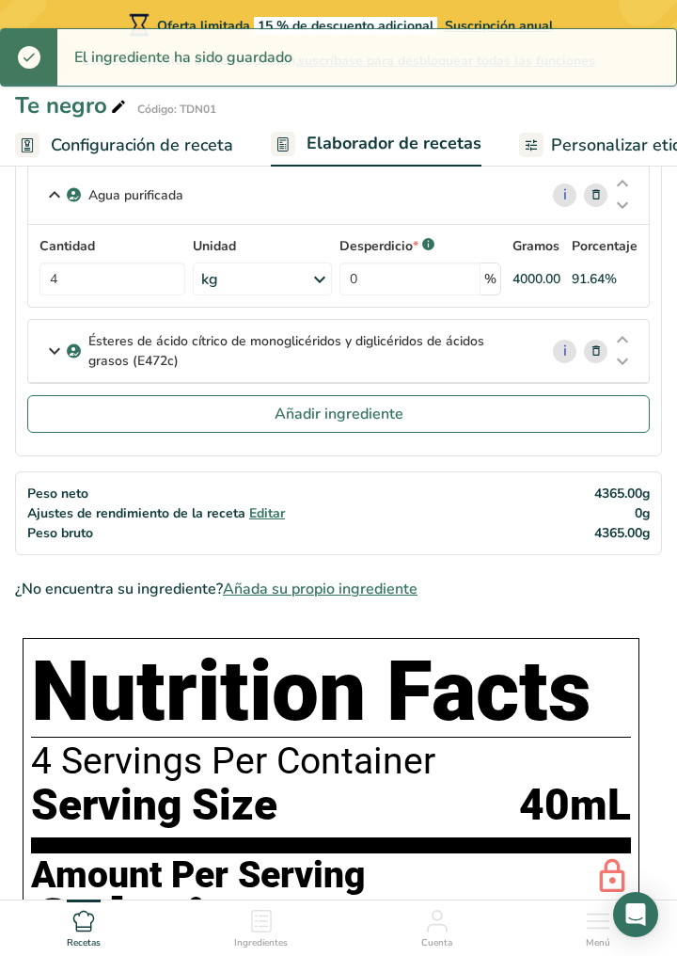
scroll to position [284, 0]
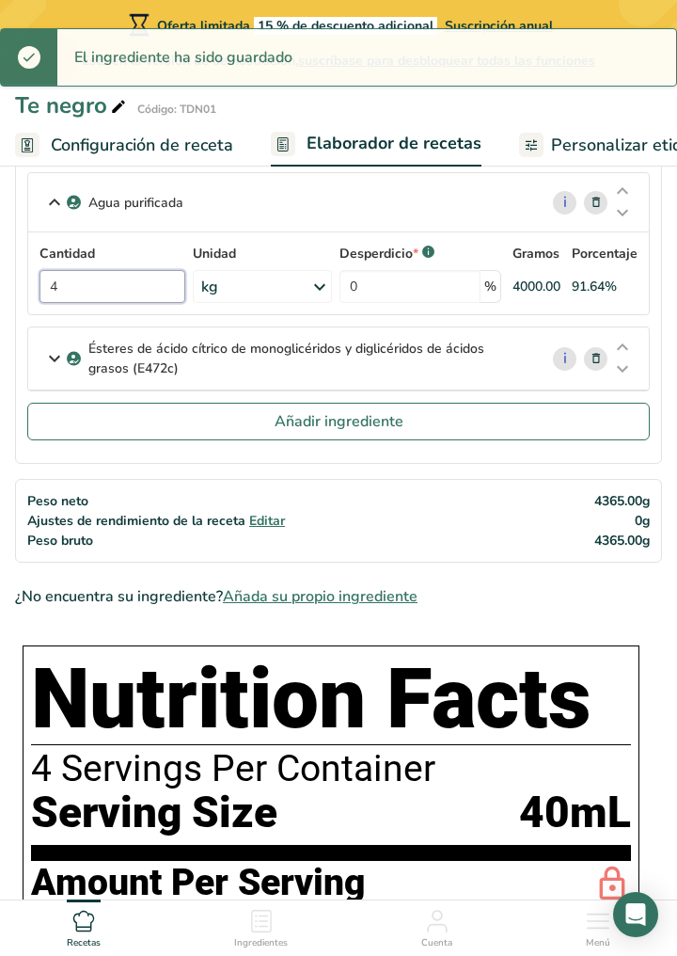
click at [150, 290] on input "4" at bounding box center [113, 286] width 146 height 33
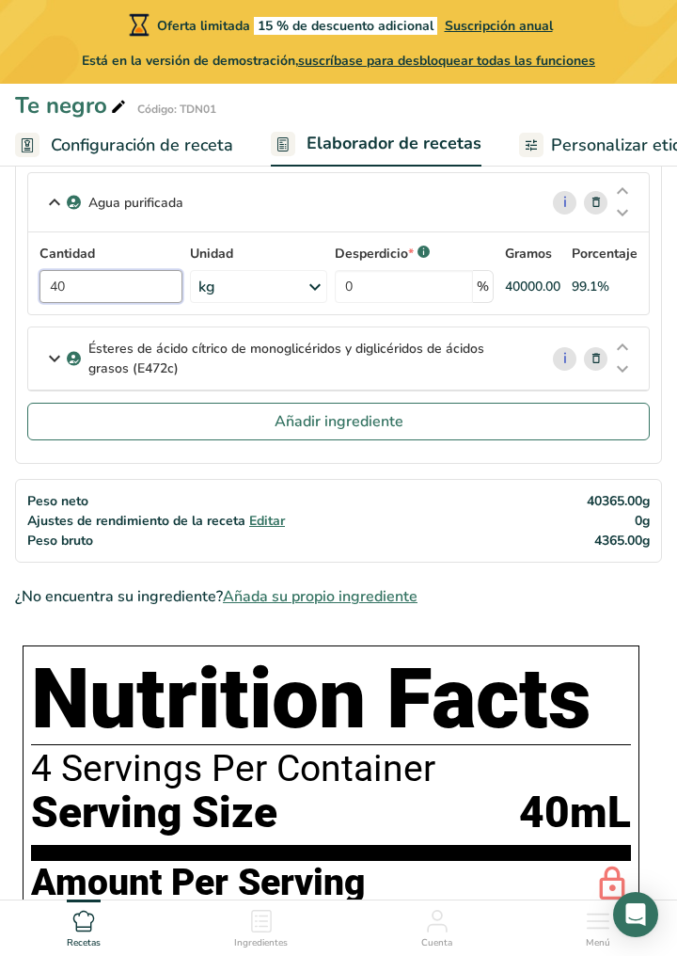
type input "400"
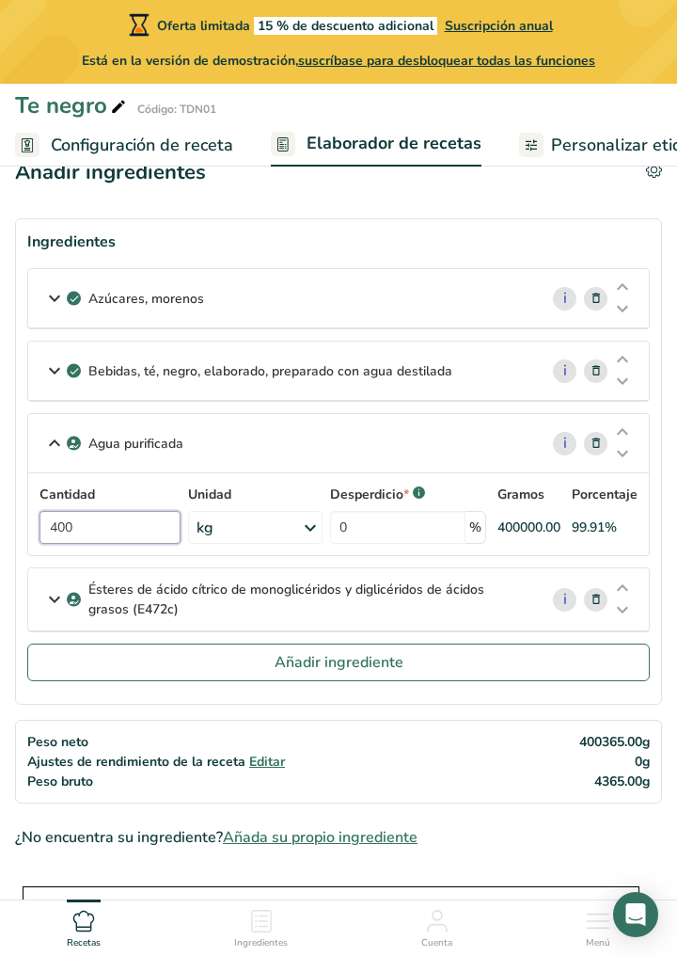
scroll to position [0, 0]
